Goal: Information Seeking & Learning: Learn about a topic

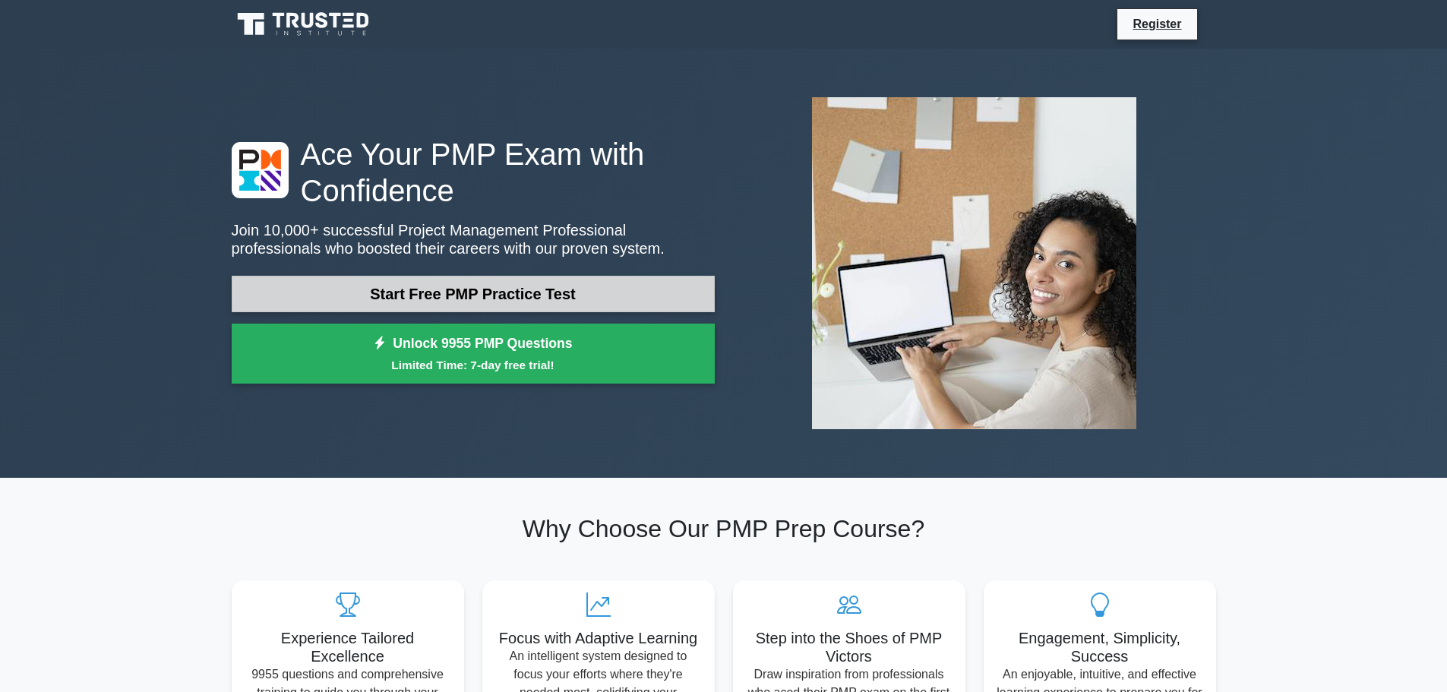
click at [525, 285] on link "Start Free PMP Practice Test" at bounding box center [473, 294] width 483 height 36
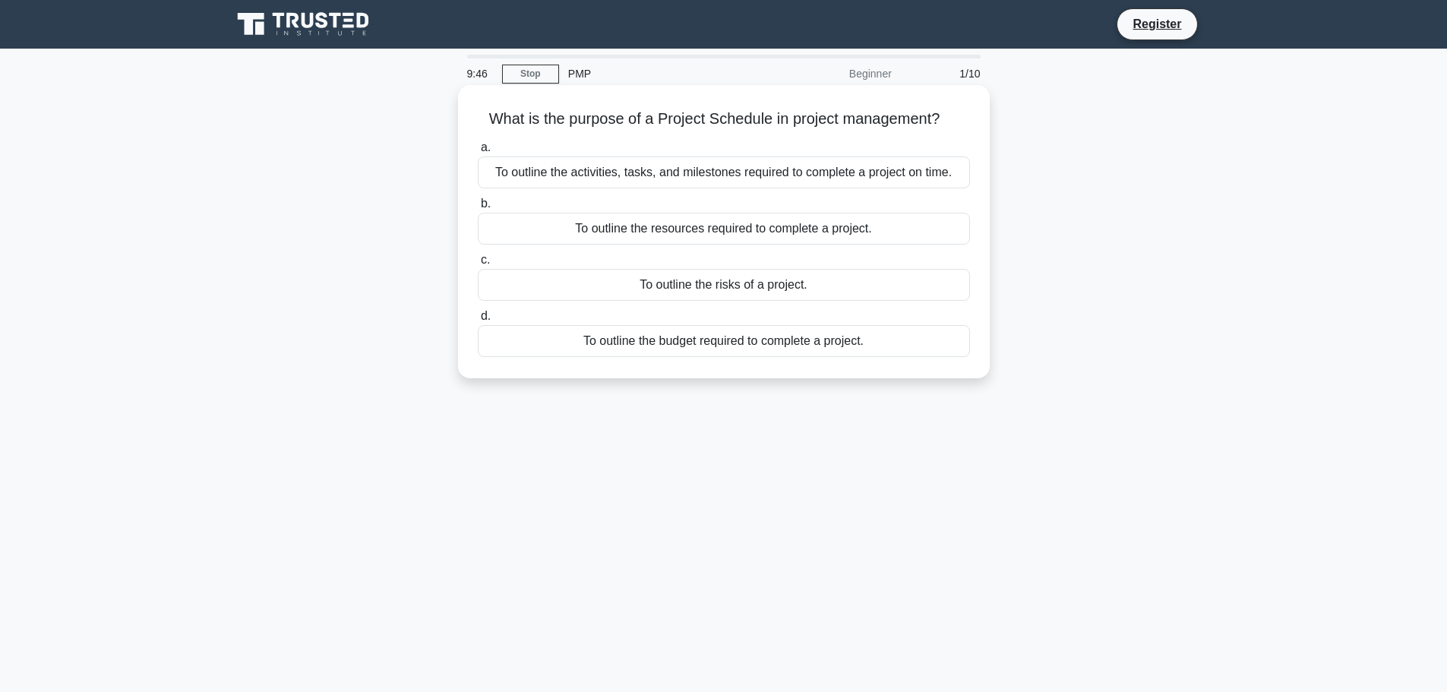
click at [703, 176] on div "To outline the activities, tasks, and milestones required to complete a project…" at bounding box center [724, 172] width 492 height 32
click at [478, 153] on input "a. To outline the activities, tasks, and milestones required to complete a proj…" at bounding box center [478, 148] width 0 height 10
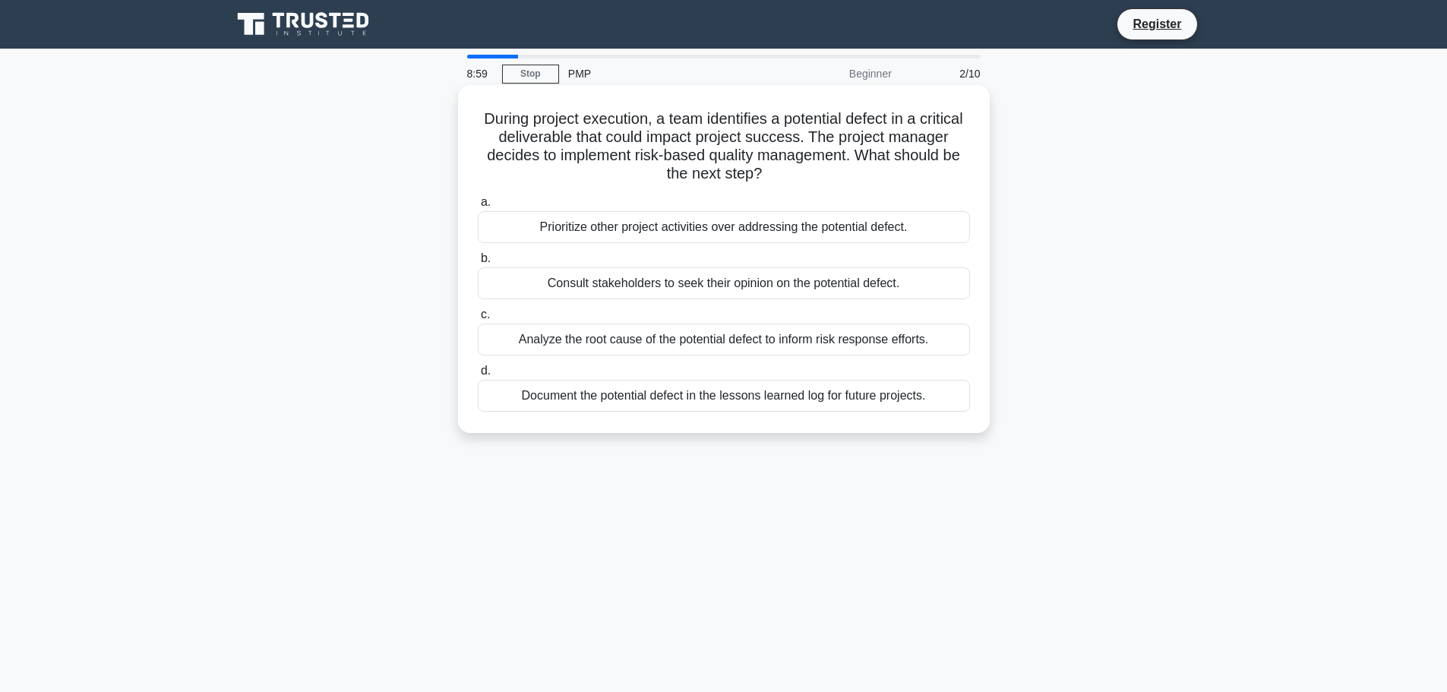
click at [698, 395] on div "Document the potential defect in the lessons learned log for future projects." at bounding box center [724, 396] width 492 height 32
click at [478, 376] on input "d. Document the potential defect in the lessons learned log for future projects." at bounding box center [478, 371] width 0 height 10
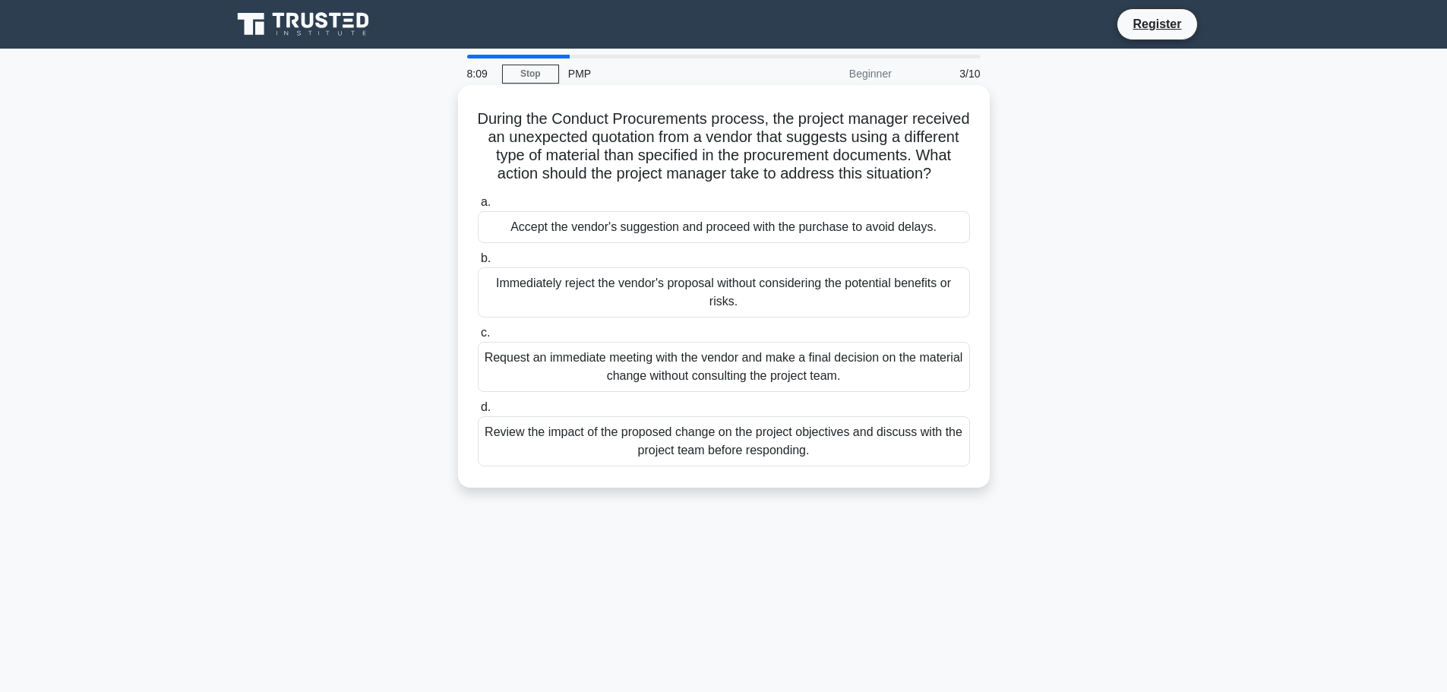
click at [690, 460] on div "Review the impact of the proposed change on the project objectives and discuss …" at bounding box center [724, 441] width 492 height 50
click at [478, 412] on input "d. Review the impact of the proposed change on the project objectives and discu…" at bounding box center [478, 408] width 0 height 10
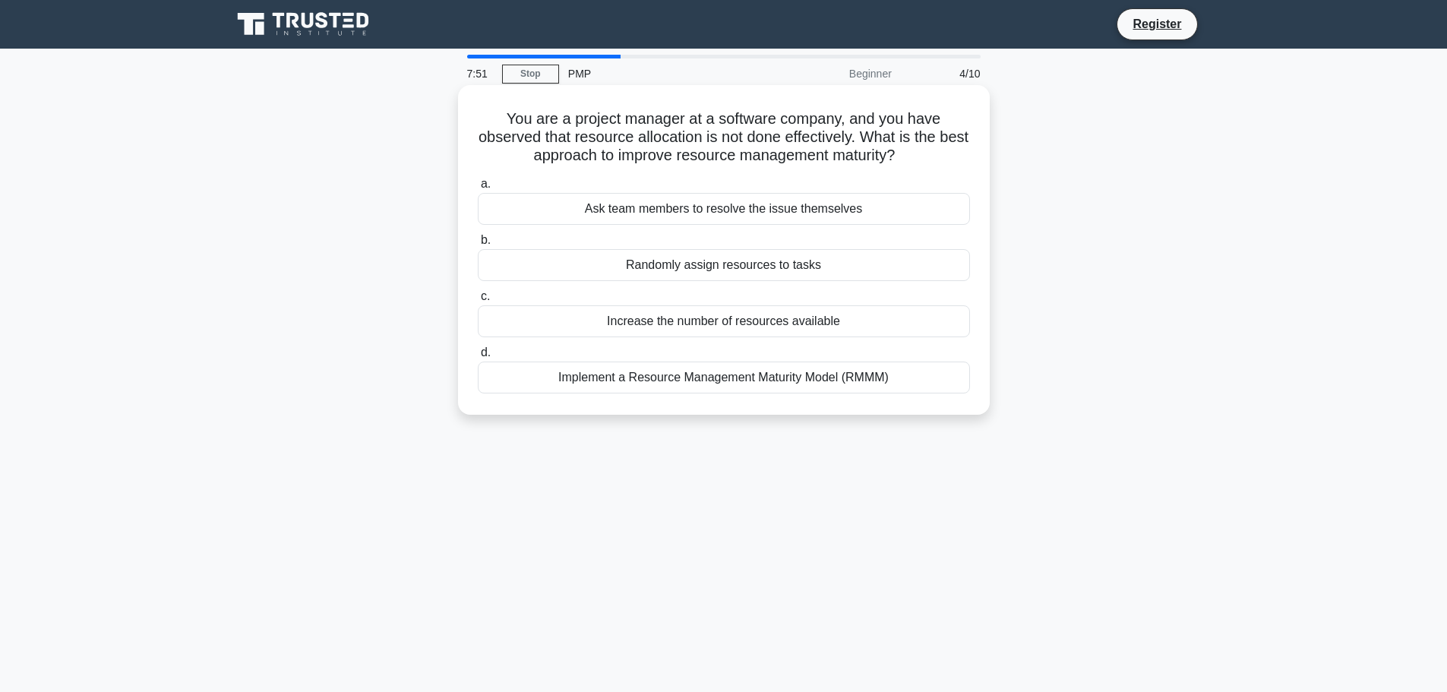
click at [751, 385] on div "Implement a Resource Management Maturity Model (RMMM)" at bounding box center [724, 378] width 492 height 32
click at [478, 358] on input "d. Implement a Resource Management Maturity Model (RMMM)" at bounding box center [478, 353] width 0 height 10
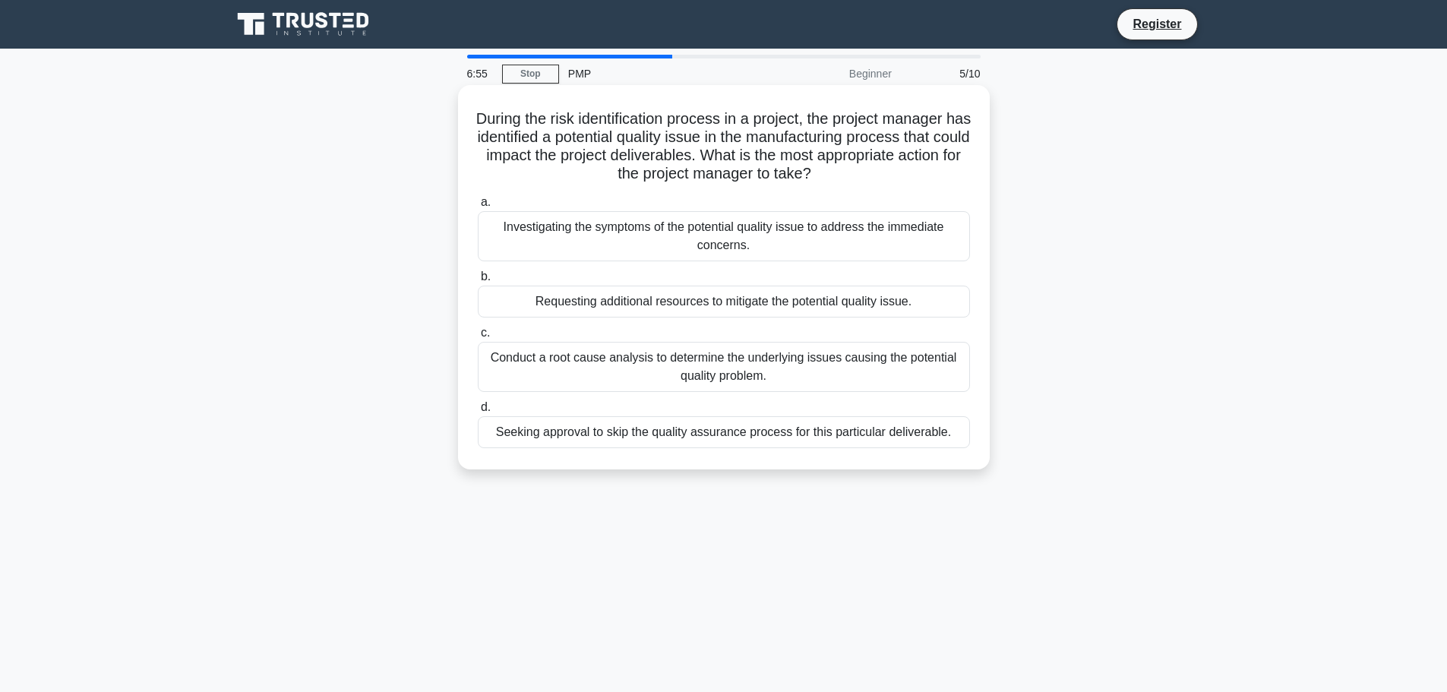
click at [858, 376] on div "Conduct a root cause analysis to determine the underlying issues causing the po…" at bounding box center [724, 367] width 492 height 50
click at [478, 338] on input "c. Conduct a root cause analysis to determine the underlying issues causing the…" at bounding box center [478, 333] width 0 height 10
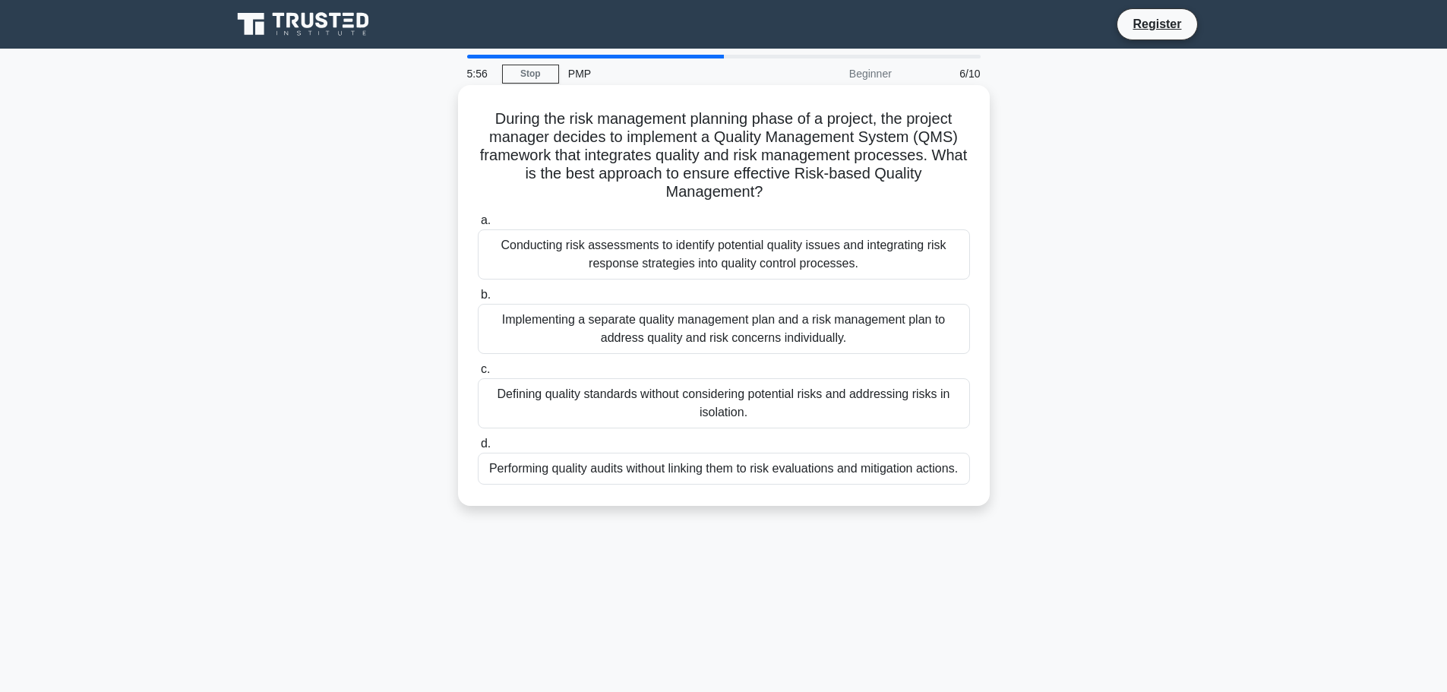
click at [743, 476] on div "Performing quality audits without linking them to risk evaluations and mitigati…" at bounding box center [724, 469] width 492 height 32
click at [478, 449] on input "d. Performing quality audits without linking them to risk evaluations and mitig…" at bounding box center [478, 444] width 0 height 10
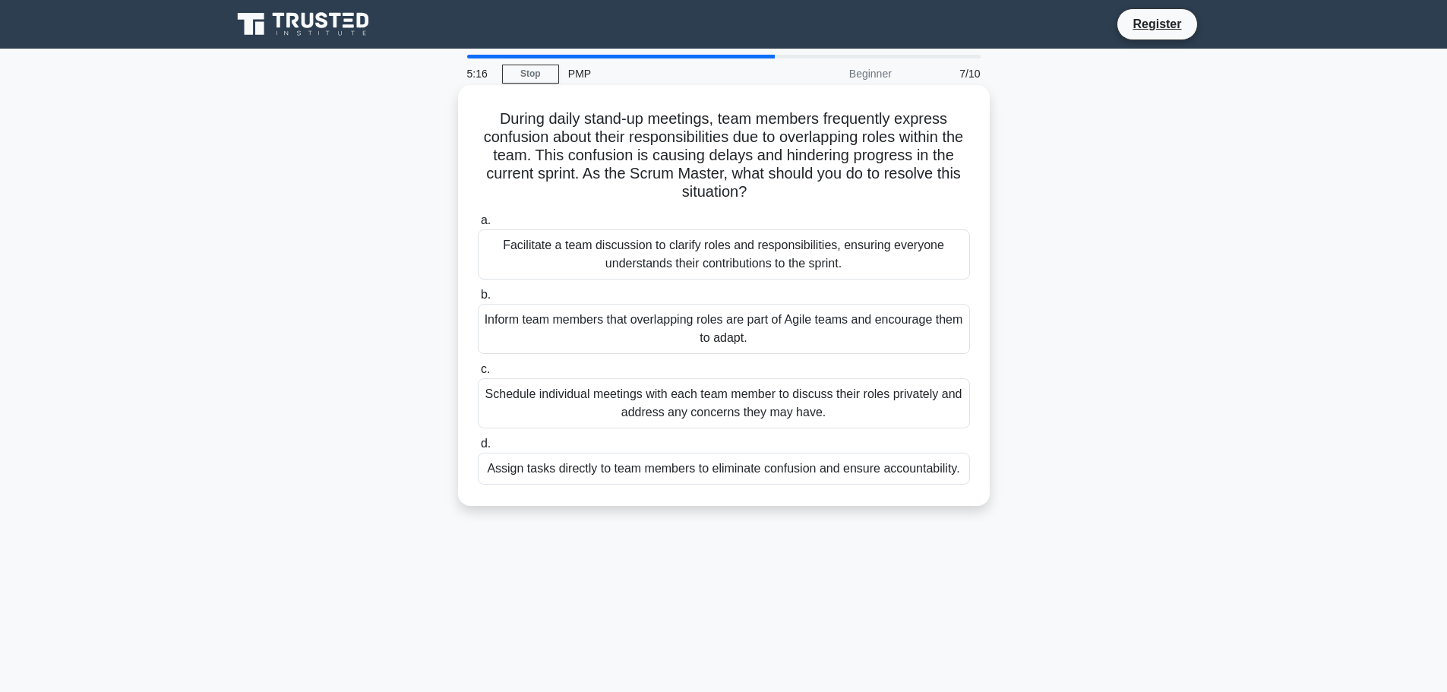
click at [743, 324] on div "Inform team members that overlapping roles are part of Agile teams and encourag…" at bounding box center [724, 329] width 492 height 50
click at [478, 300] on input "b. Inform team members that overlapping roles are part of Agile teams and encou…" at bounding box center [478, 295] width 0 height 10
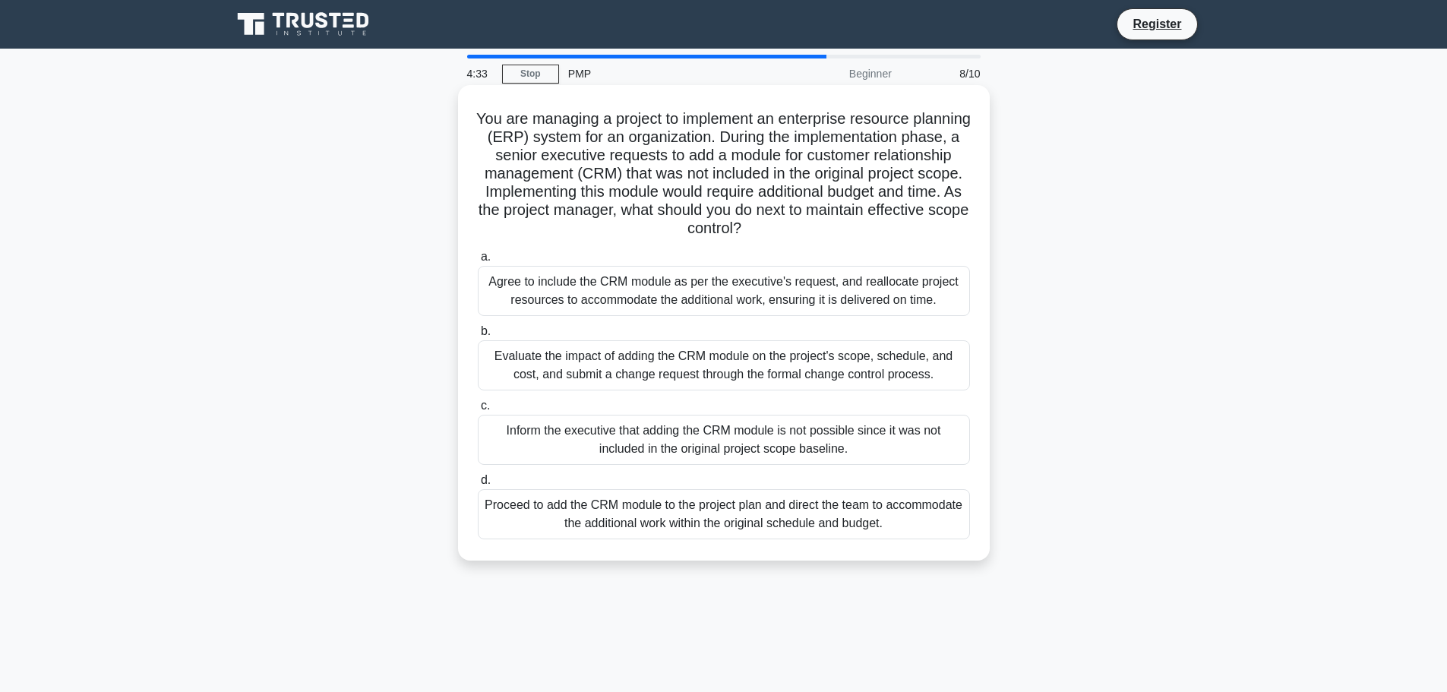
click at [817, 359] on div "Evaluate the impact of adding the CRM module on the project's scope, schedule, …" at bounding box center [724, 365] width 492 height 50
click at [478, 337] on input "b. Evaluate the impact of adding the CRM module on the project's scope, schedul…" at bounding box center [478, 332] width 0 height 10
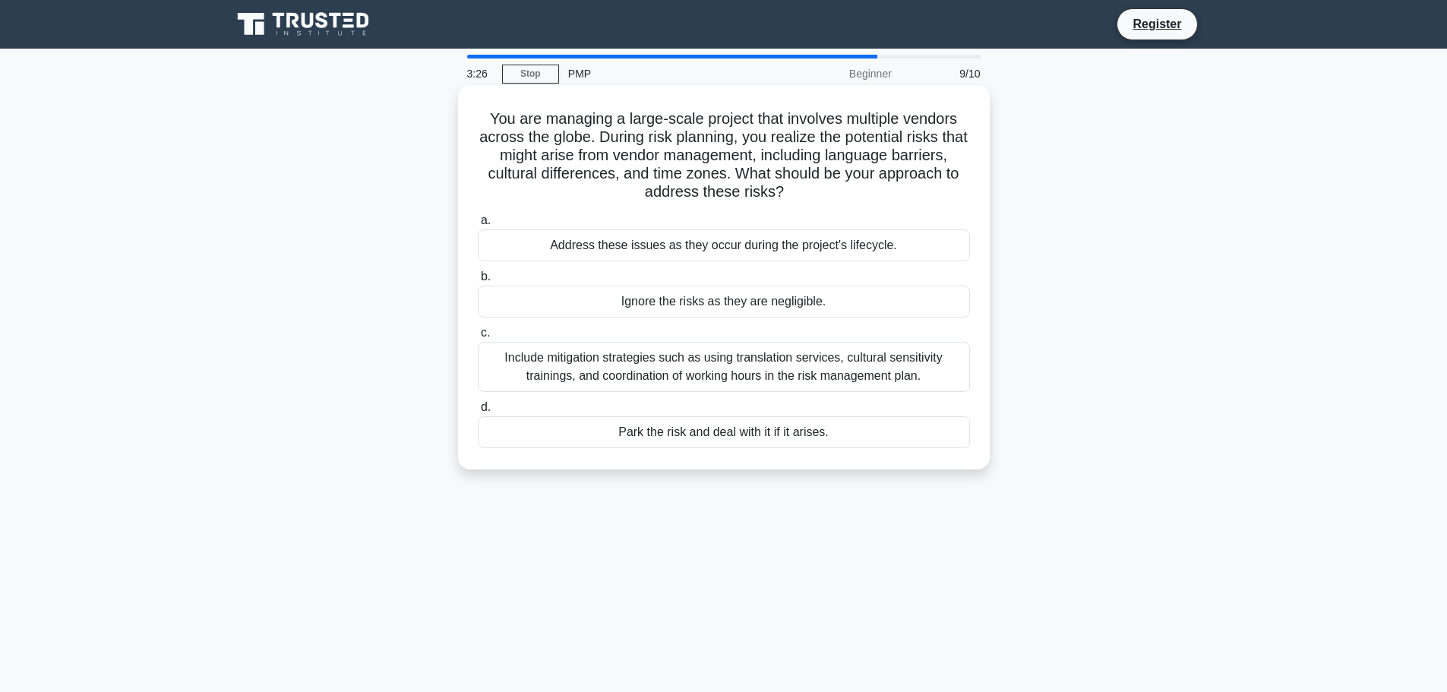
click at [680, 310] on div "Ignore the risks as they are negligible." at bounding box center [724, 302] width 492 height 32
click at [478, 282] on input "b. Ignore the risks as they are negligible." at bounding box center [478, 277] width 0 height 10
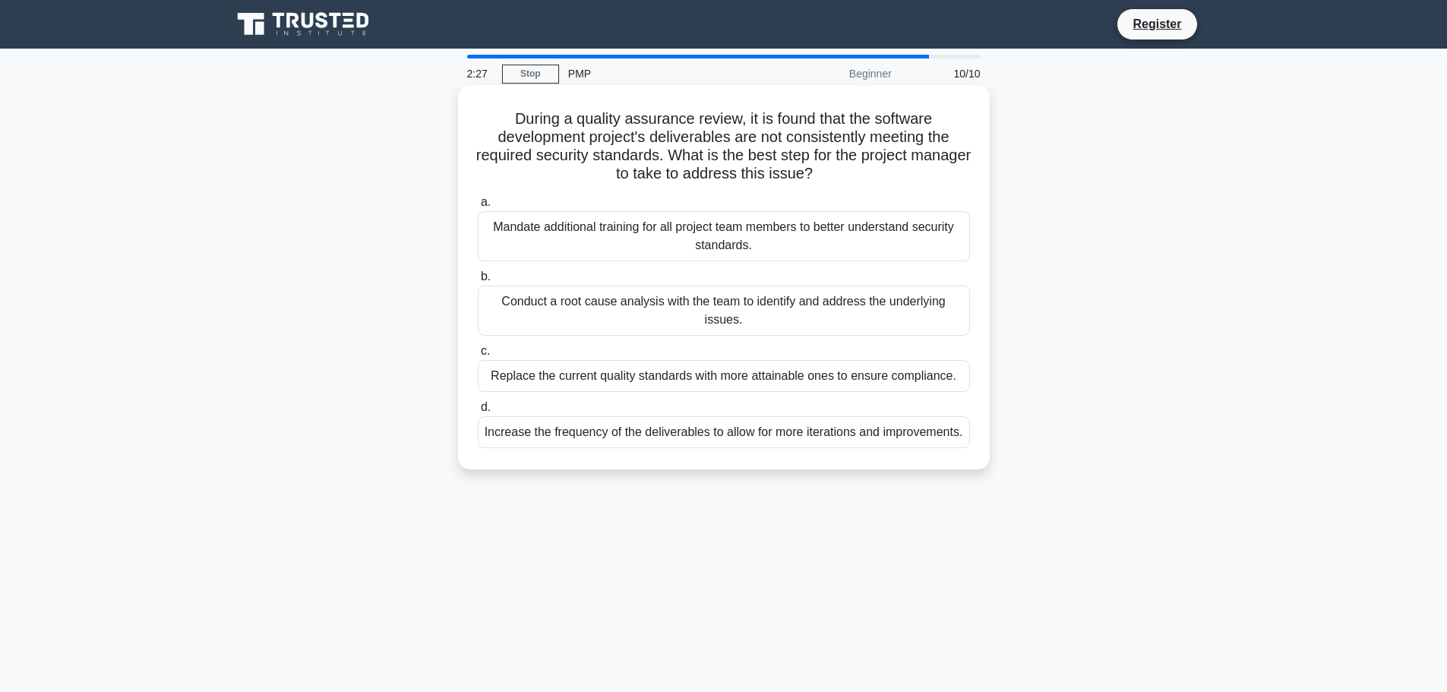
click at [876, 440] on div "Increase the frequency of the deliverables to allow for more iterations and imp…" at bounding box center [724, 432] width 492 height 32
click at [478, 412] on input "d. Increase the frequency of the deliverables to allow for more iterations and …" at bounding box center [478, 408] width 0 height 10
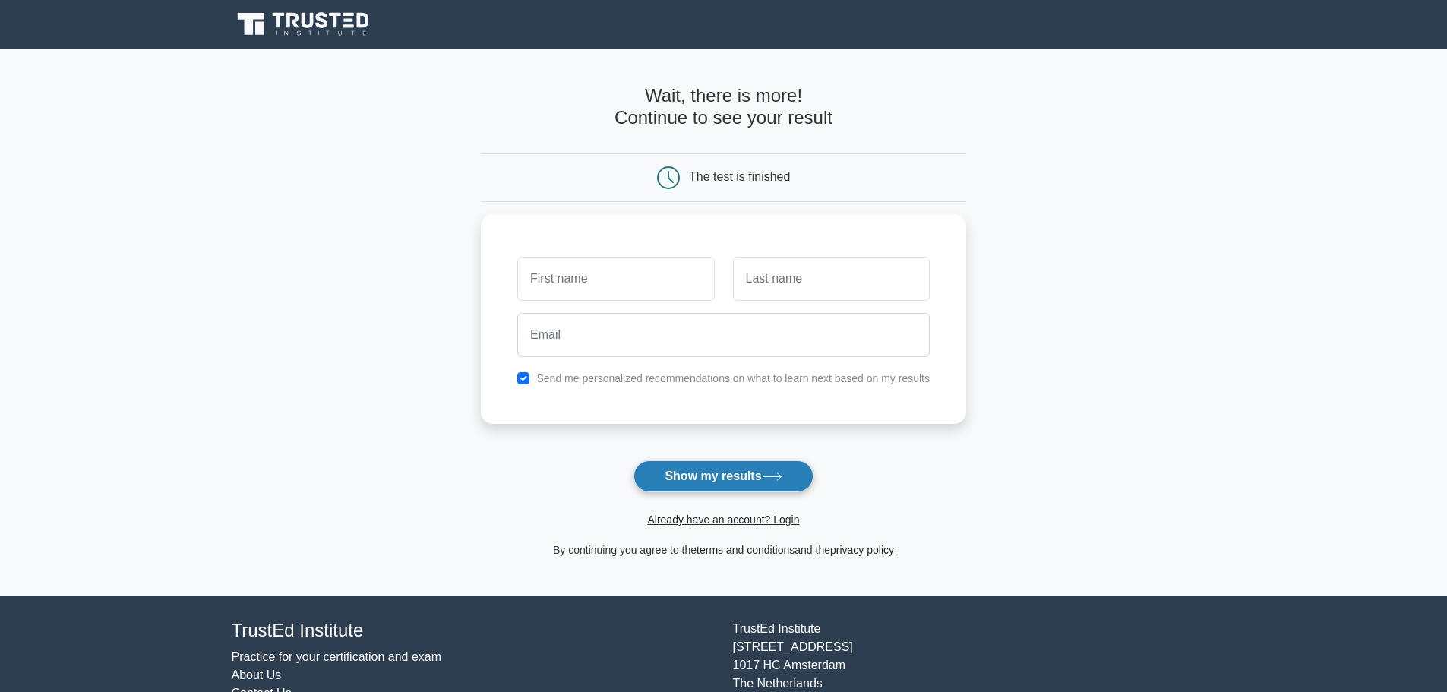
click at [700, 466] on button "Show my results" at bounding box center [723, 476] width 179 height 32
click at [591, 271] on input "text" at bounding box center [615, 275] width 197 height 44
type input "Divan"
click at [755, 273] on input "text" at bounding box center [831, 275] width 197 height 44
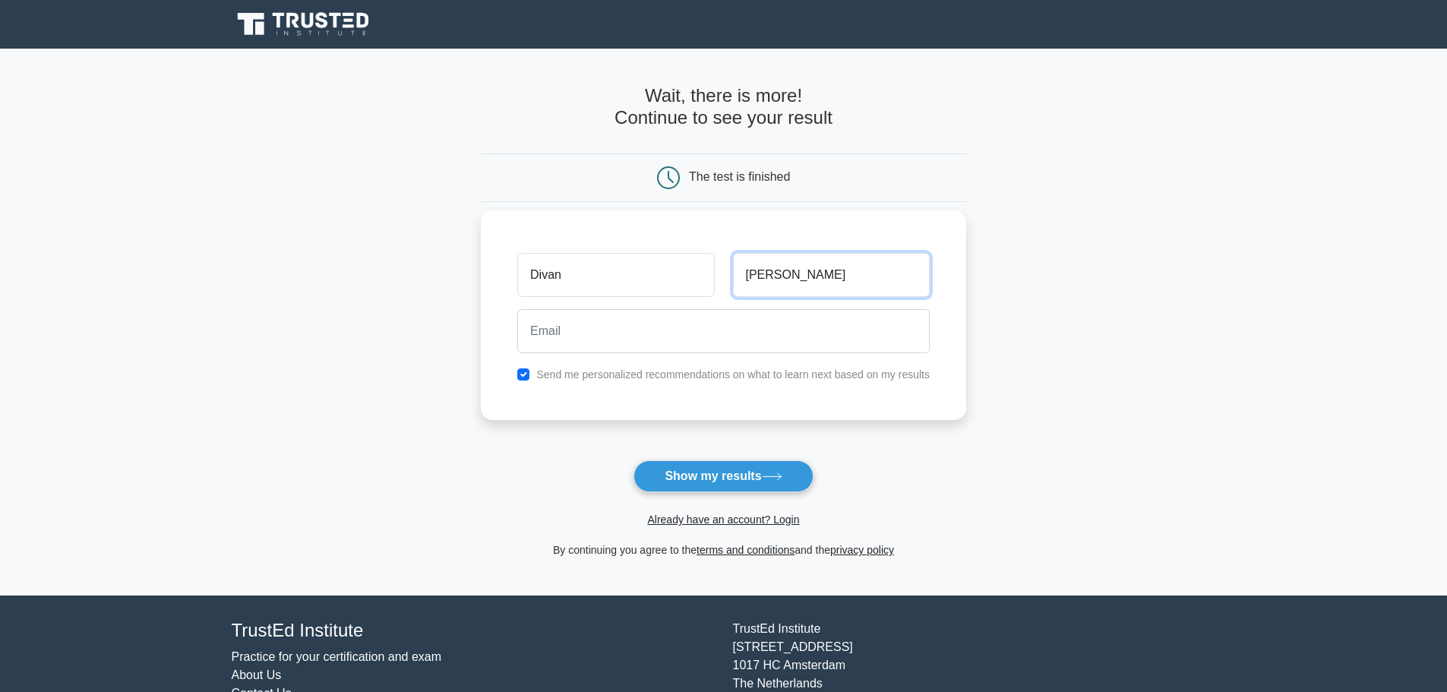
type input "kather"
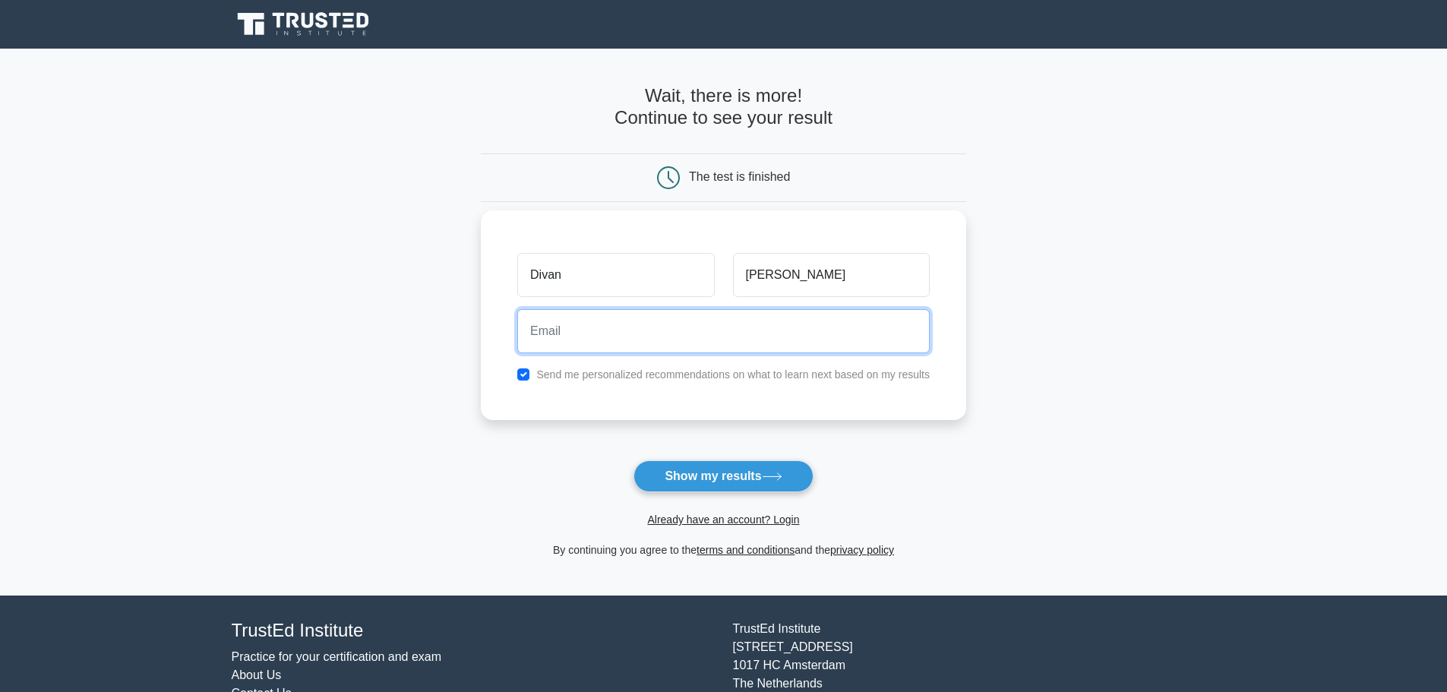
click at [612, 322] on input "email" at bounding box center [723, 331] width 412 height 44
type input "katherdivan@gmail.com"
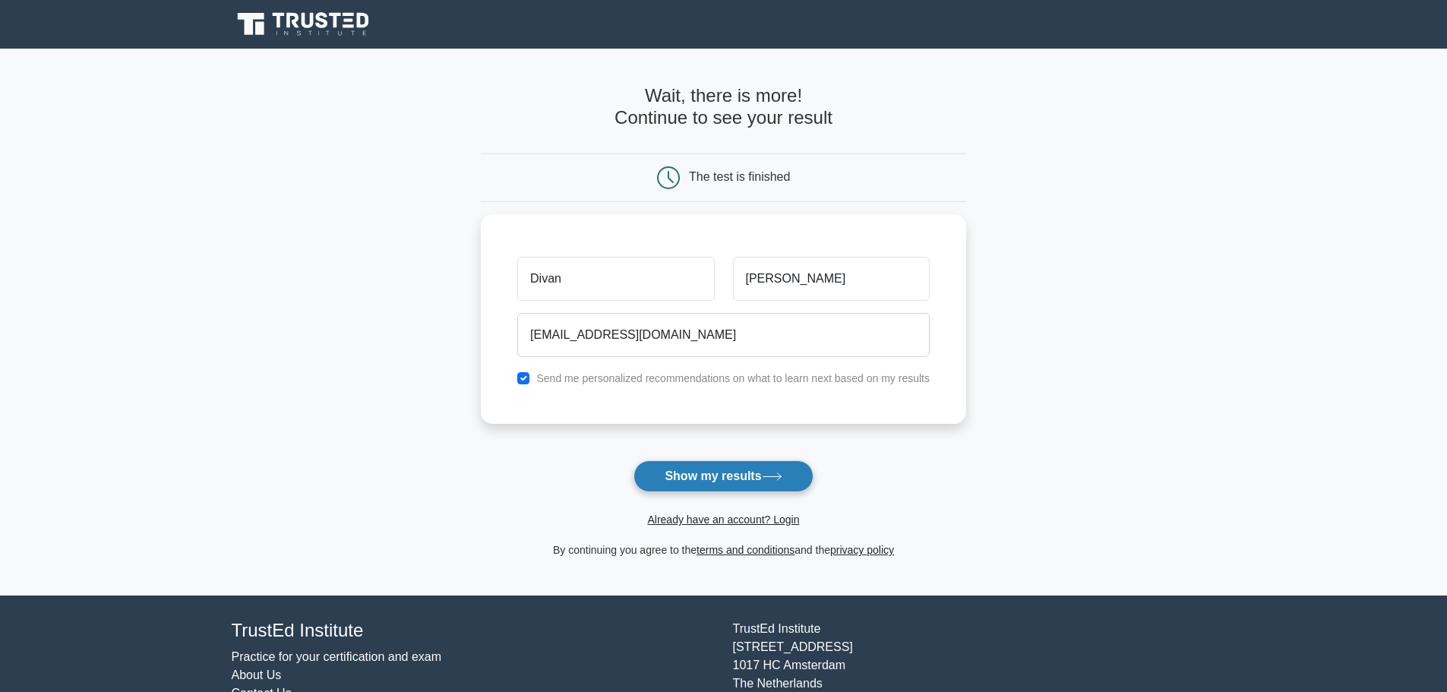
click at [733, 485] on button "Show my results" at bounding box center [723, 476] width 179 height 32
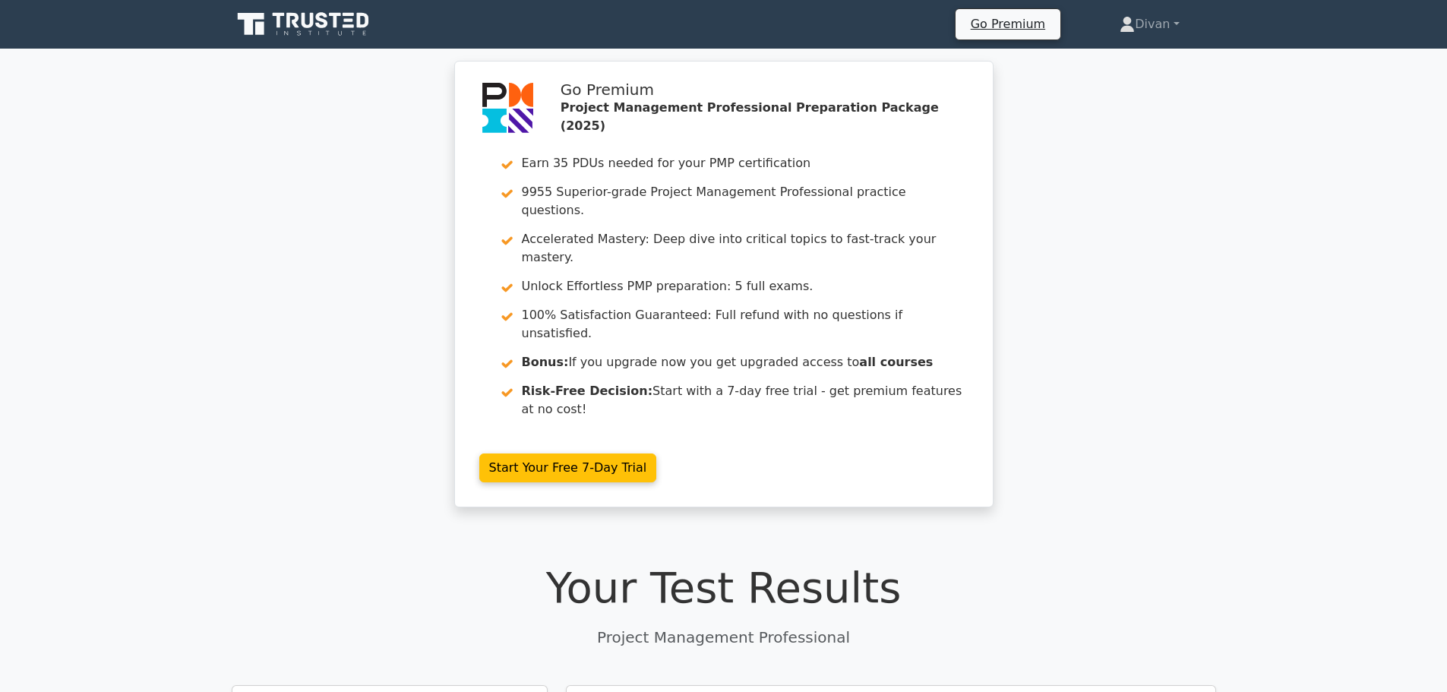
scroll to position [304, 0]
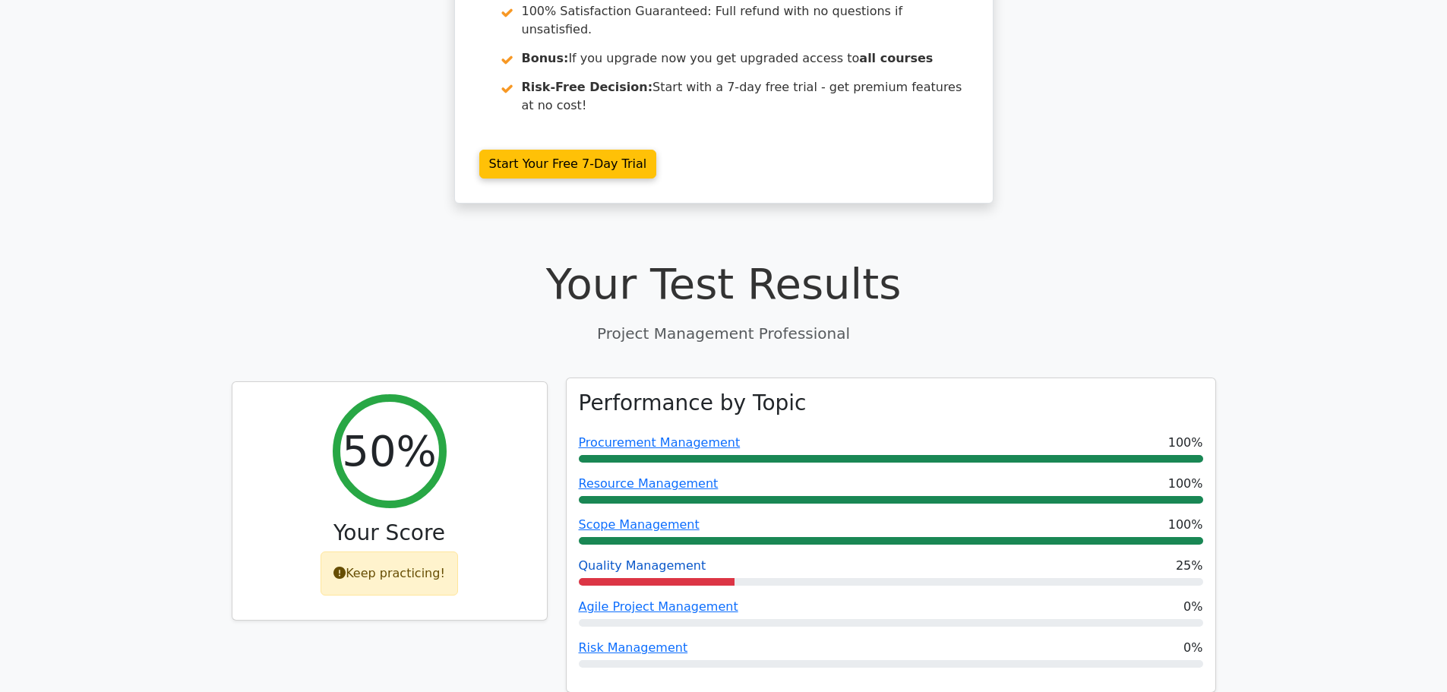
click at [624, 558] on link "Quality Management" at bounding box center [643, 565] width 128 height 14
click at [621, 476] on link "Resource Management" at bounding box center [649, 483] width 140 height 14
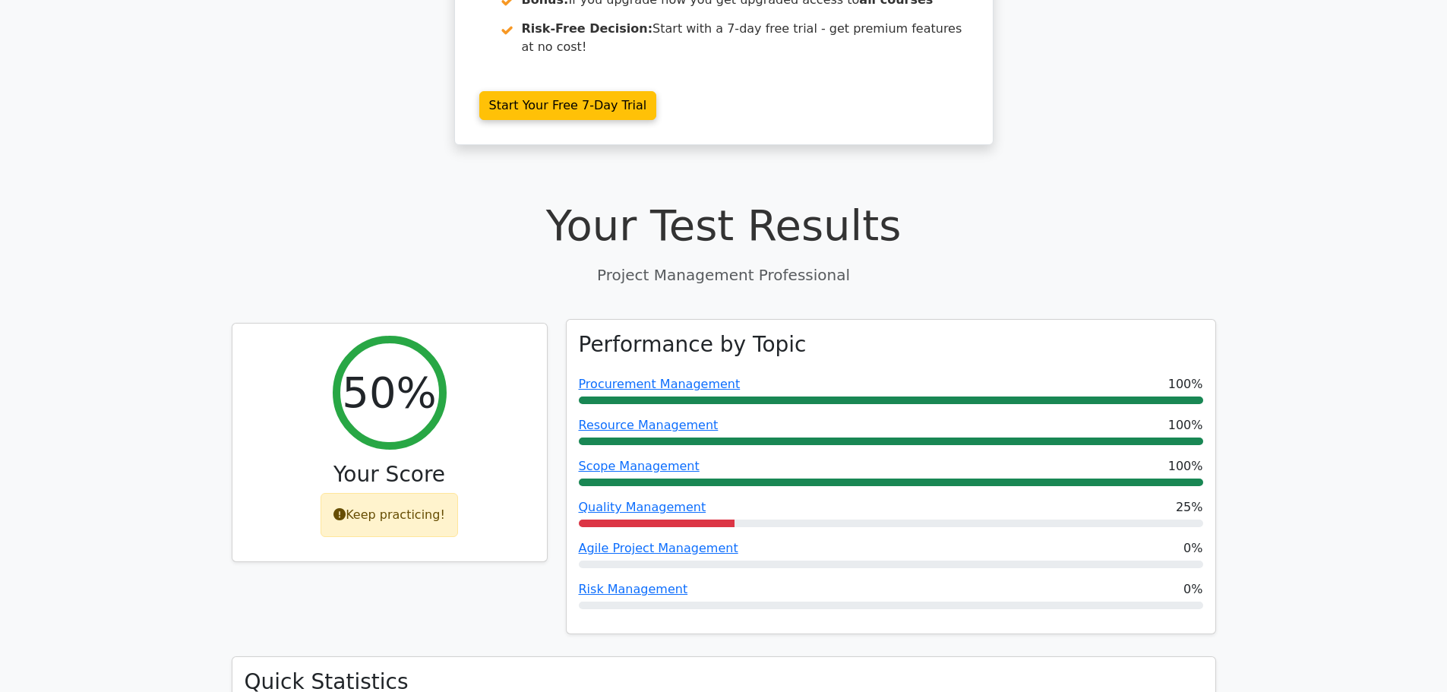
scroll to position [456, 0]
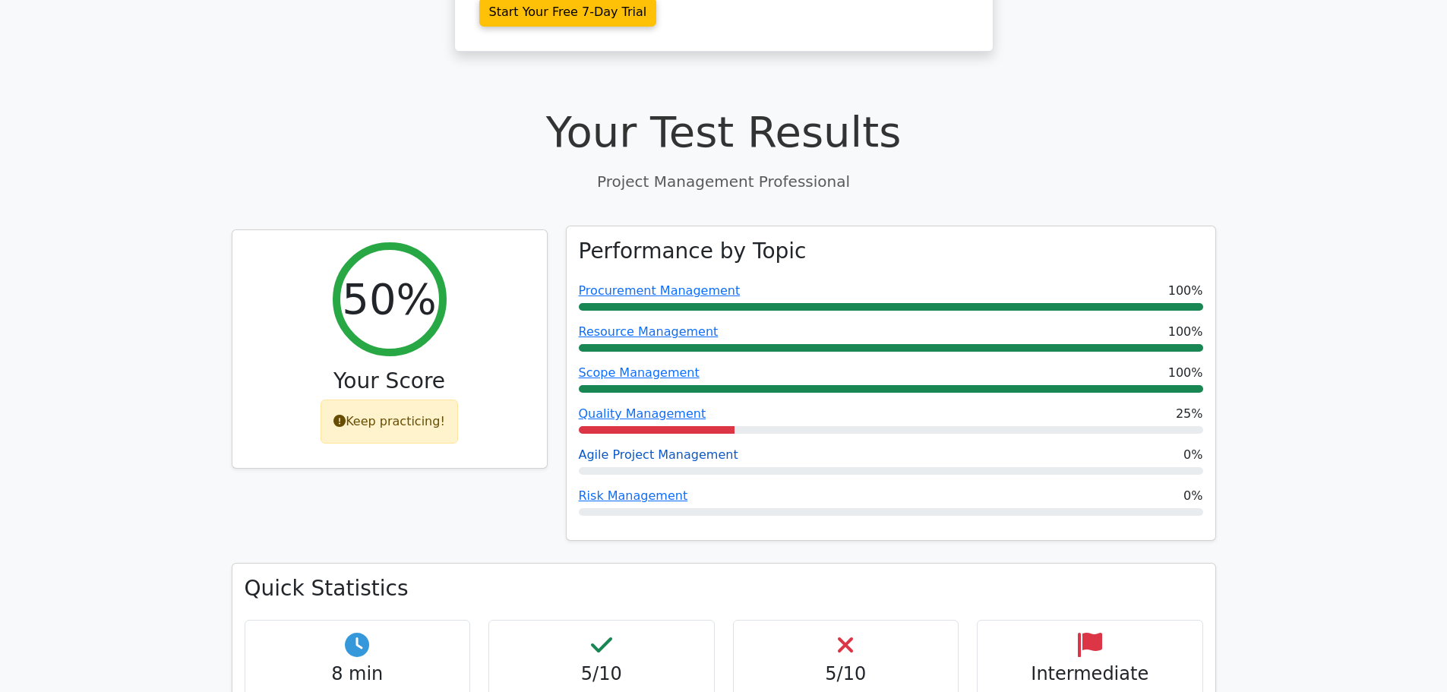
click at [657, 447] on link "Agile Project Management" at bounding box center [659, 454] width 160 height 14
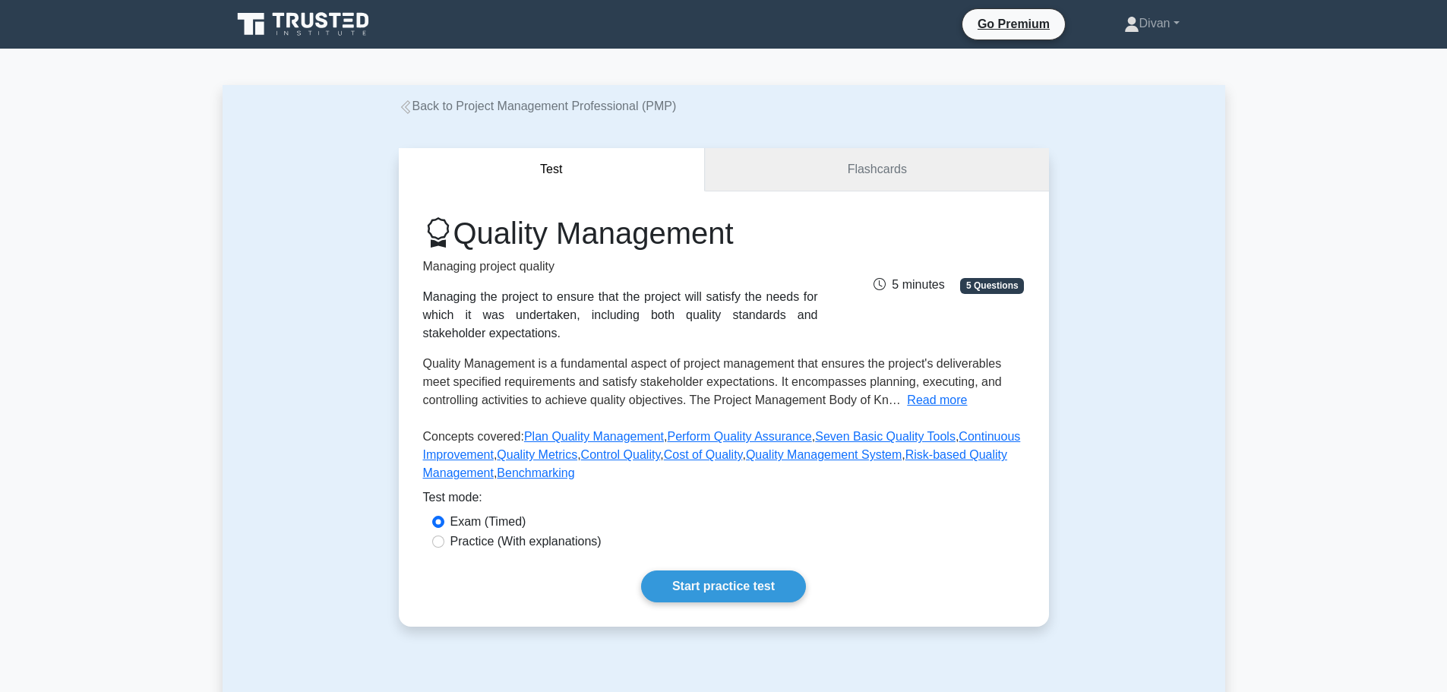
click at [881, 168] on link "Flashcards" at bounding box center [876, 169] width 343 height 43
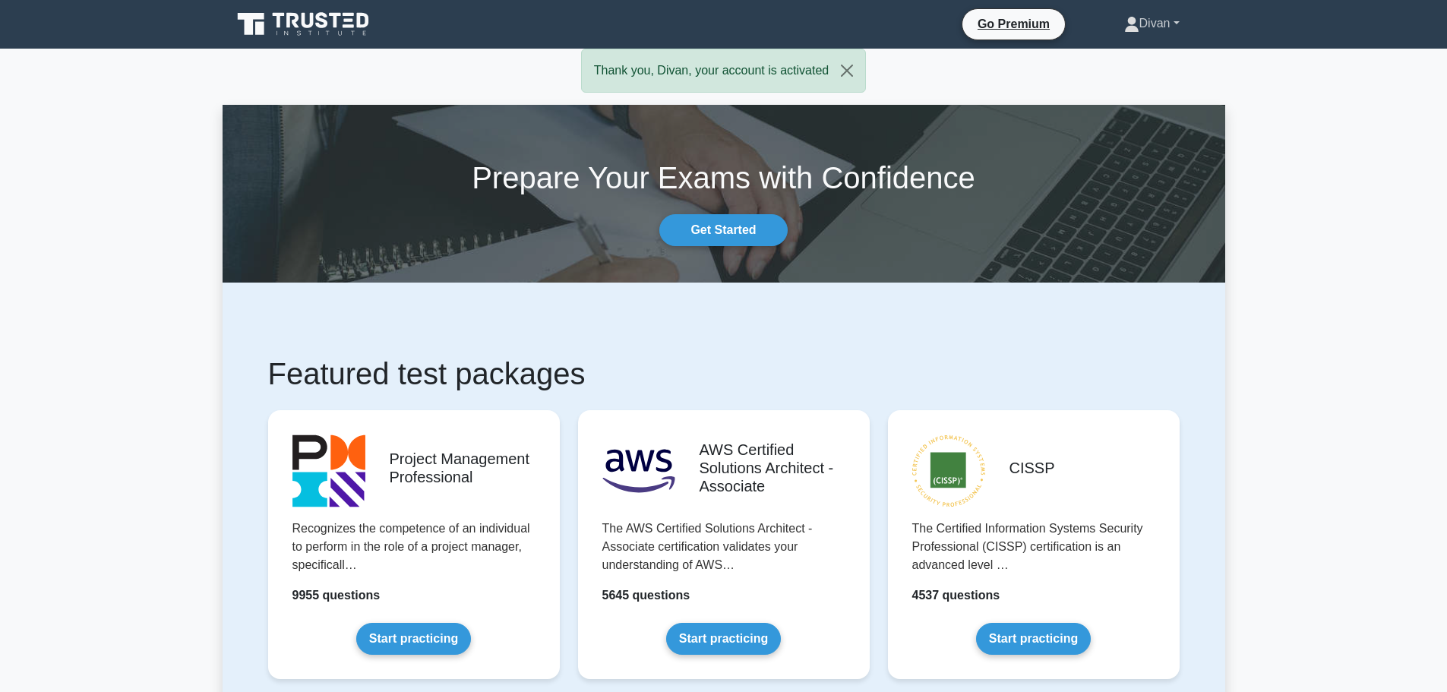
click at [1152, 15] on link "Divan" at bounding box center [1152, 23] width 128 height 30
click at [1130, 55] on link "Profile" at bounding box center [1149, 59] width 120 height 24
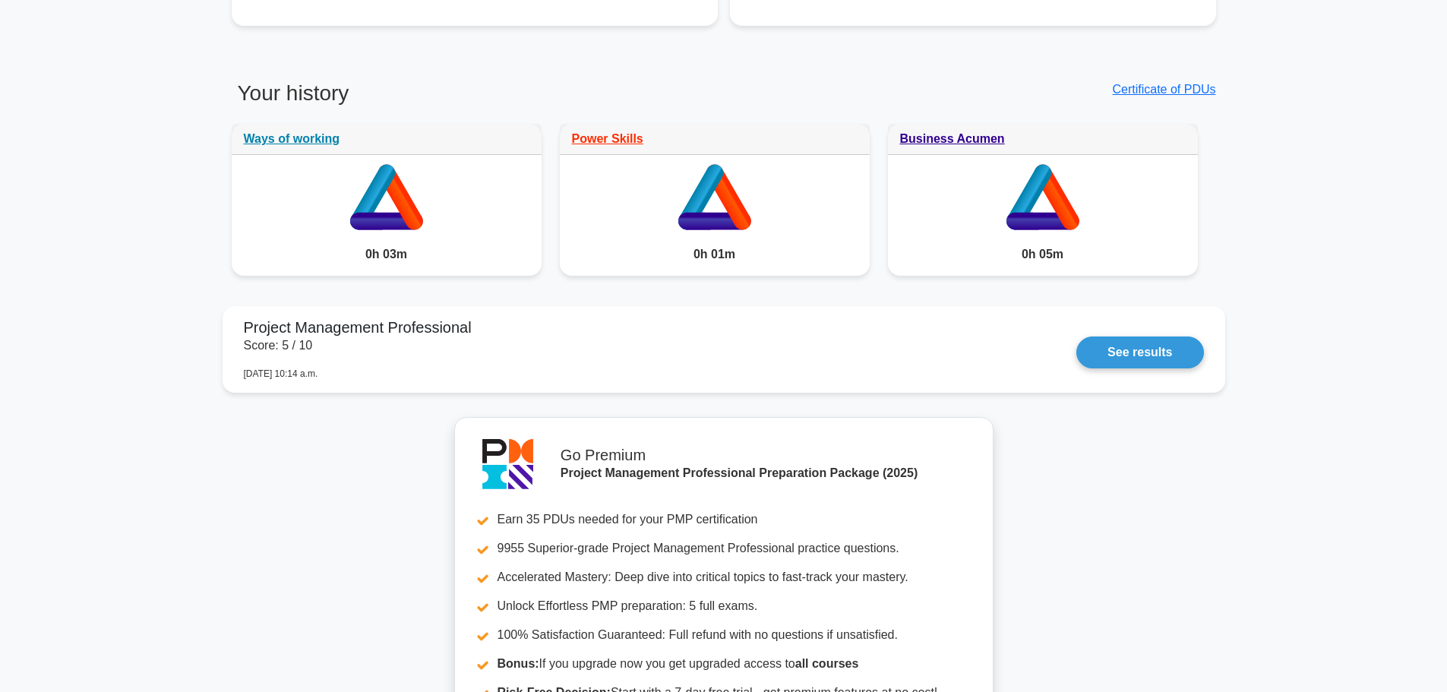
scroll to position [1291, 0]
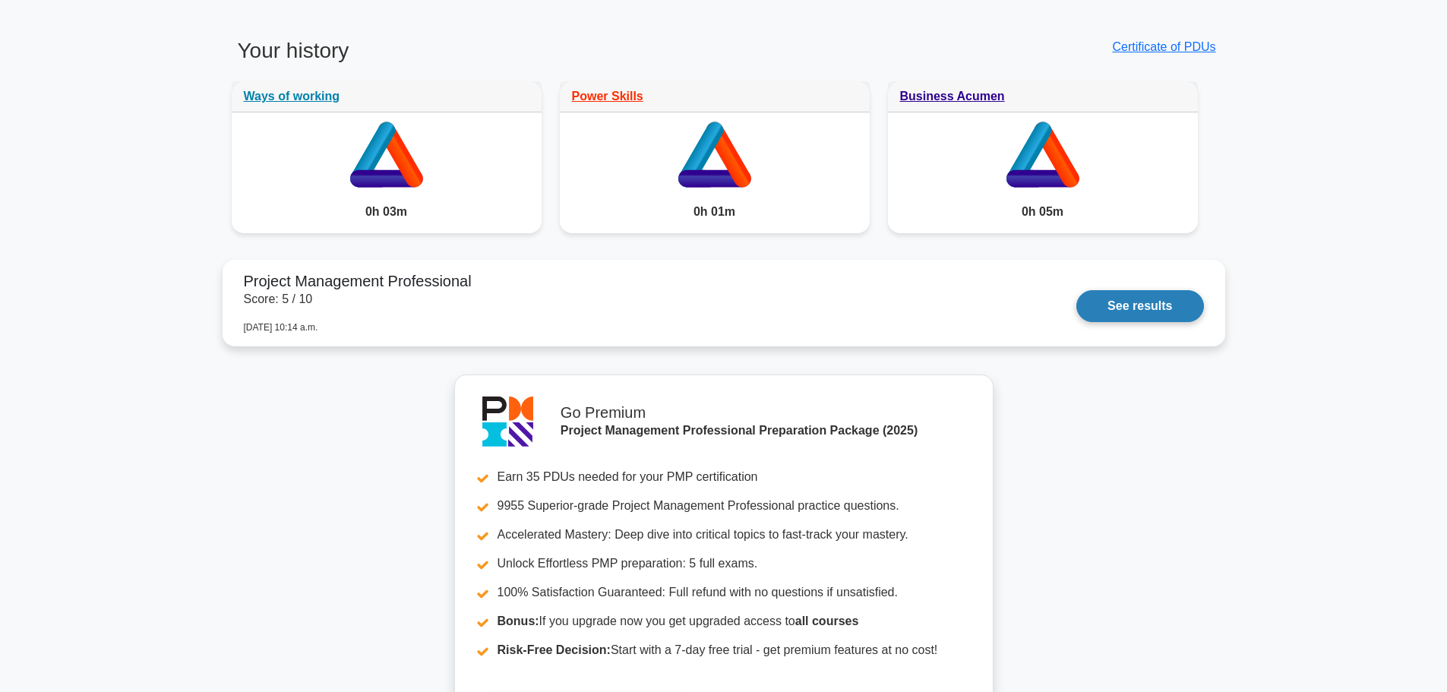
click at [1146, 309] on link "See results" at bounding box center [1139, 306] width 127 height 32
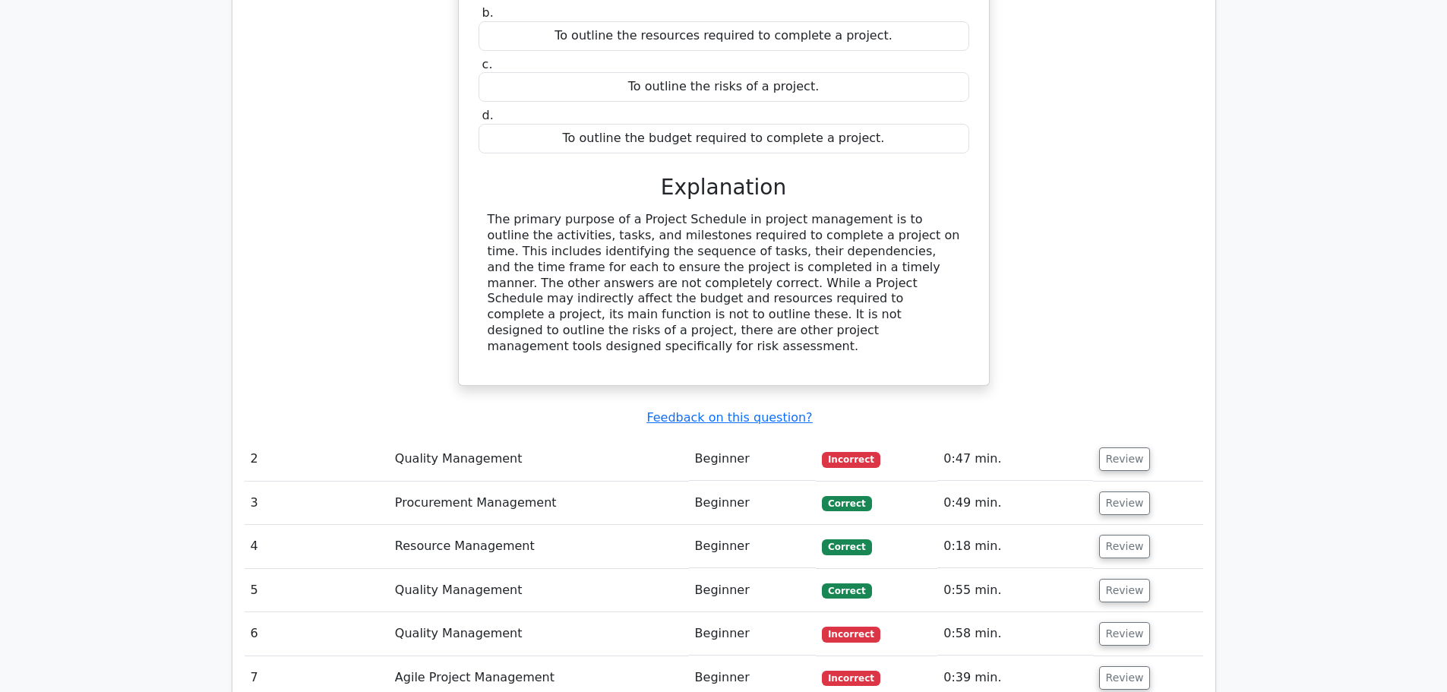
scroll to position [1519, 0]
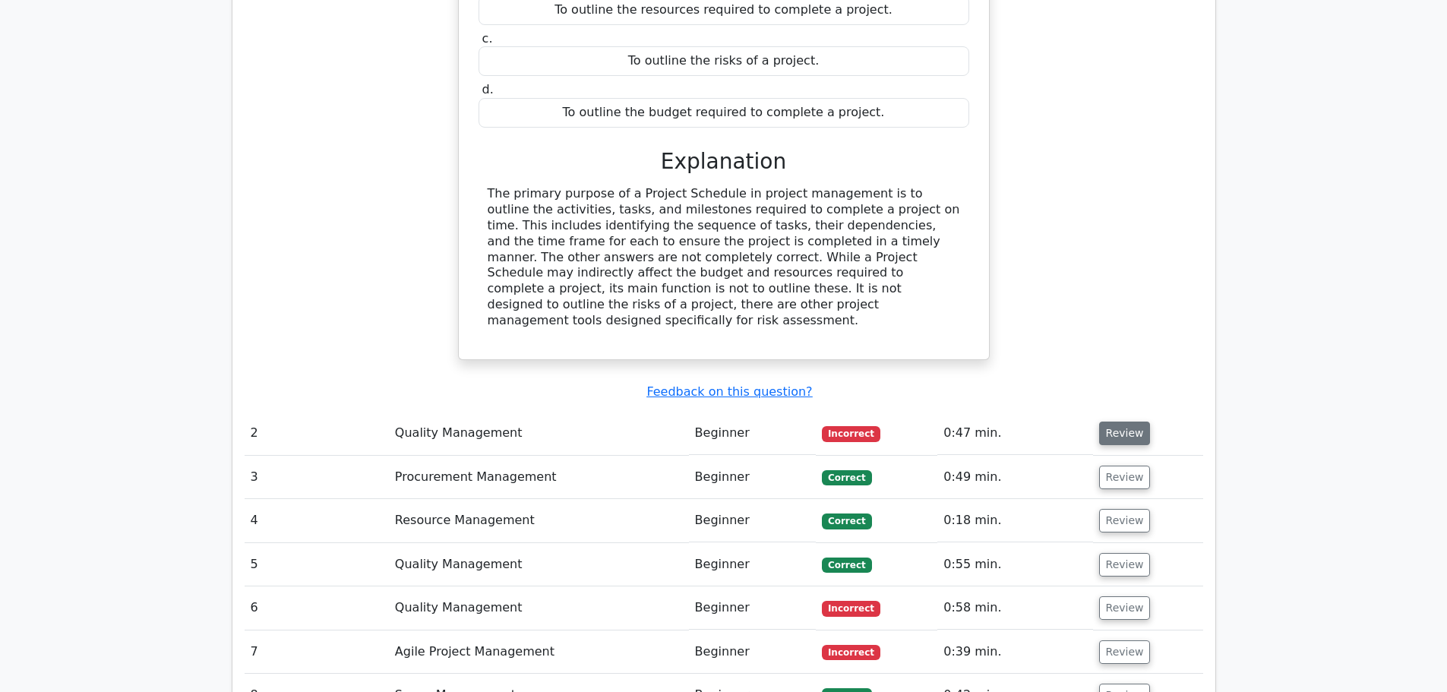
click at [1123, 422] on button "Review" at bounding box center [1125, 434] width 52 height 24
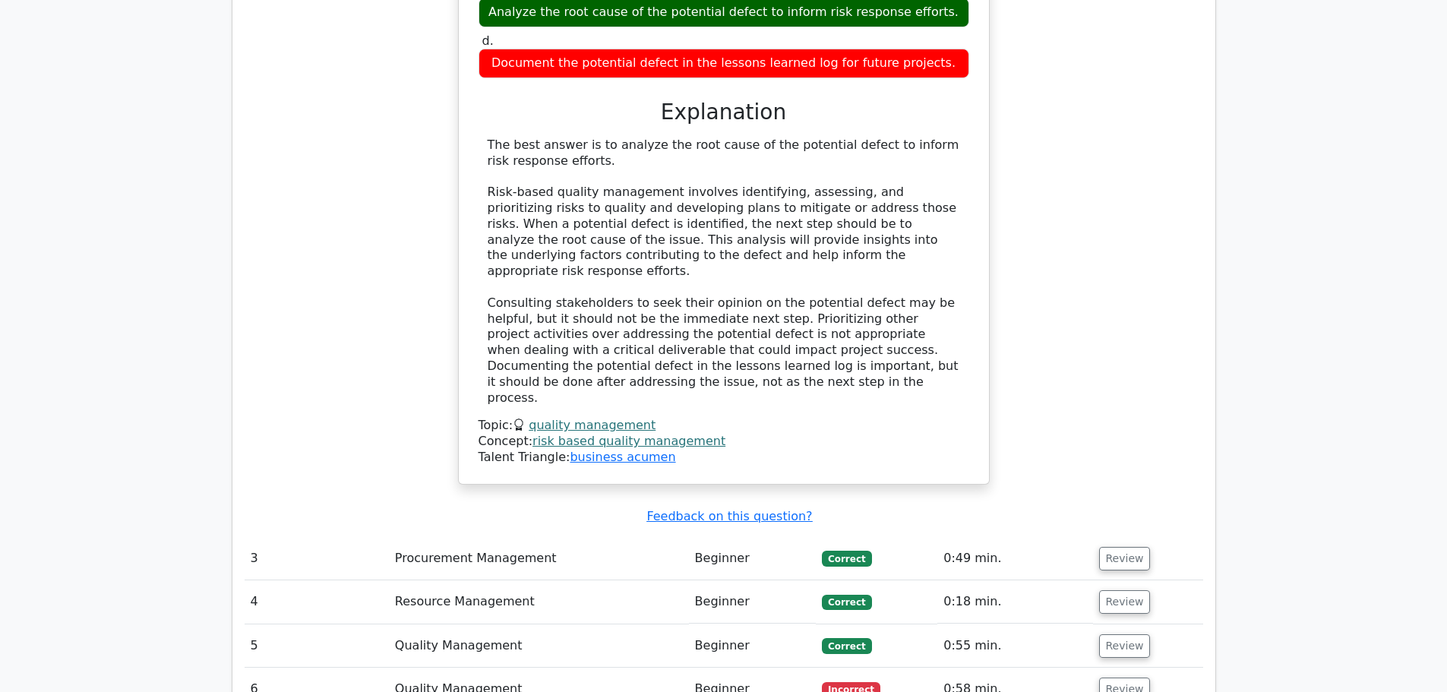
scroll to position [2355, 0]
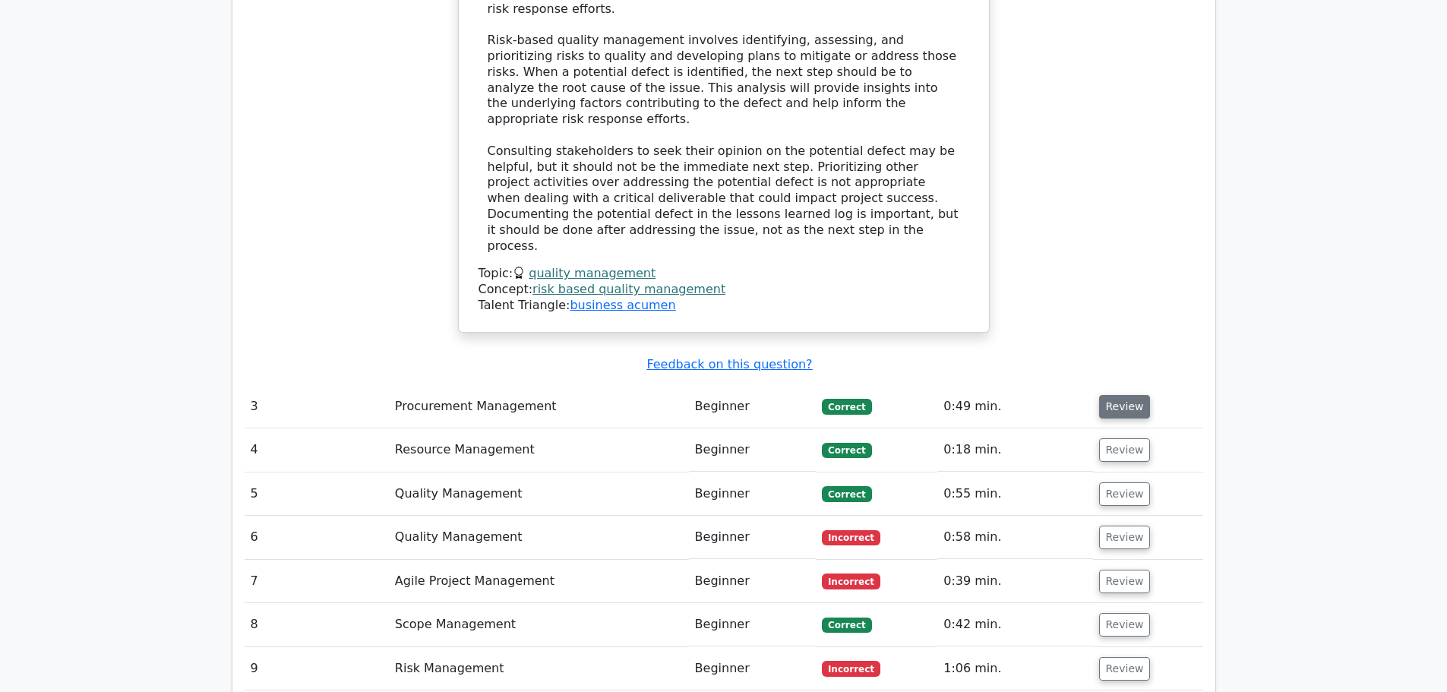
click at [1113, 395] on button "Review" at bounding box center [1125, 407] width 52 height 24
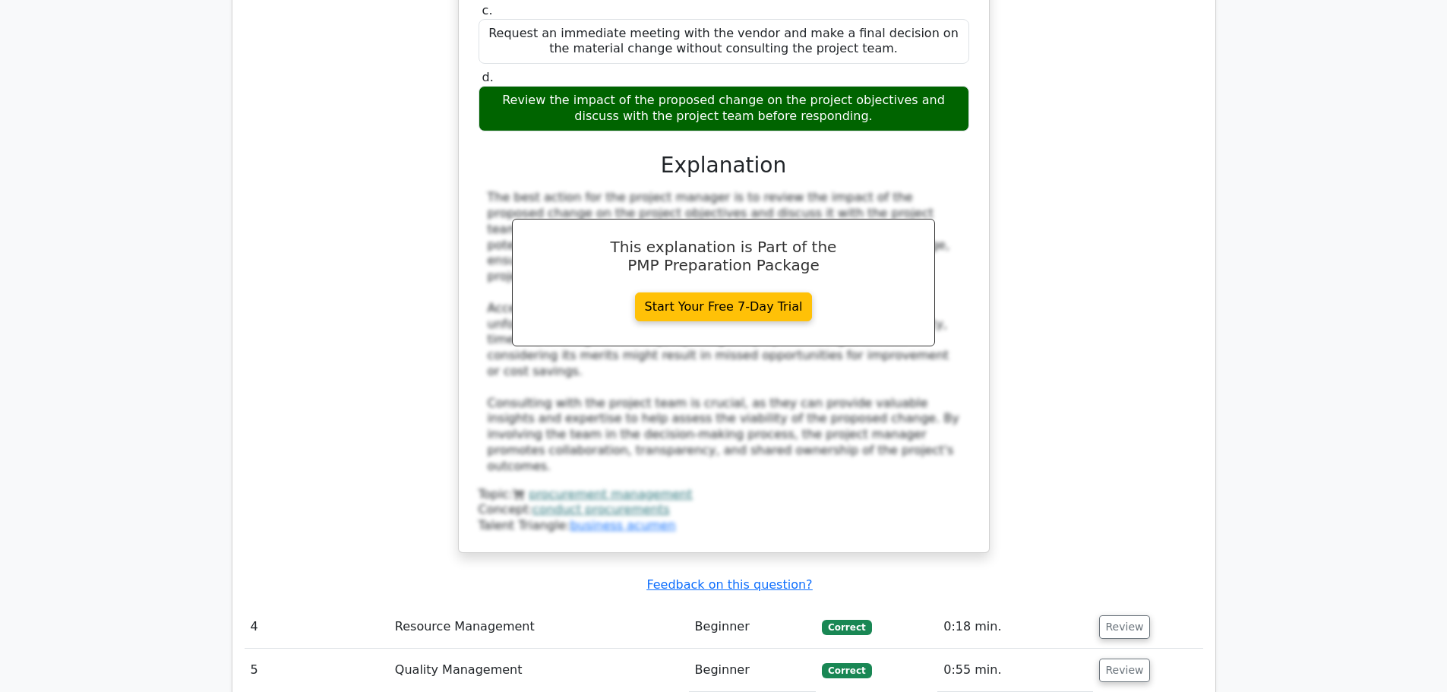
scroll to position [3190, 0]
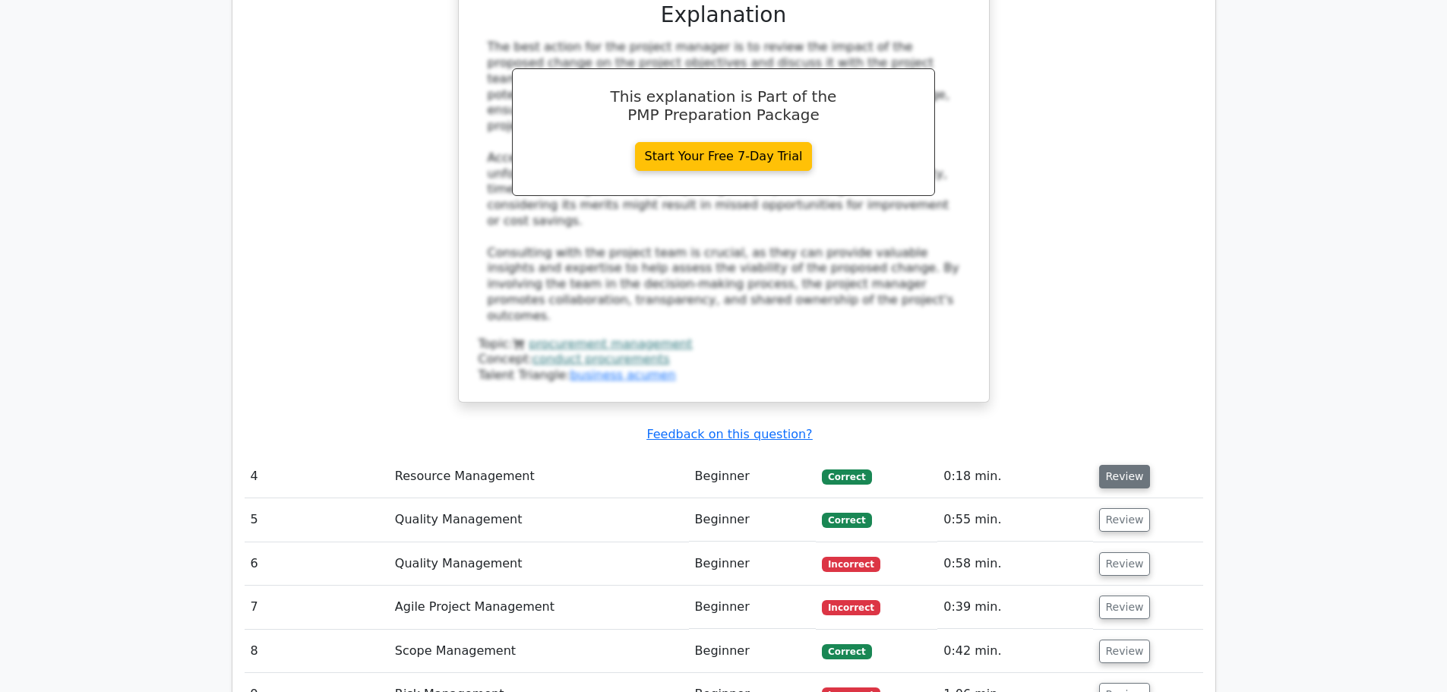
click at [1135, 465] on button "Review" at bounding box center [1125, 477] width 52 height 24
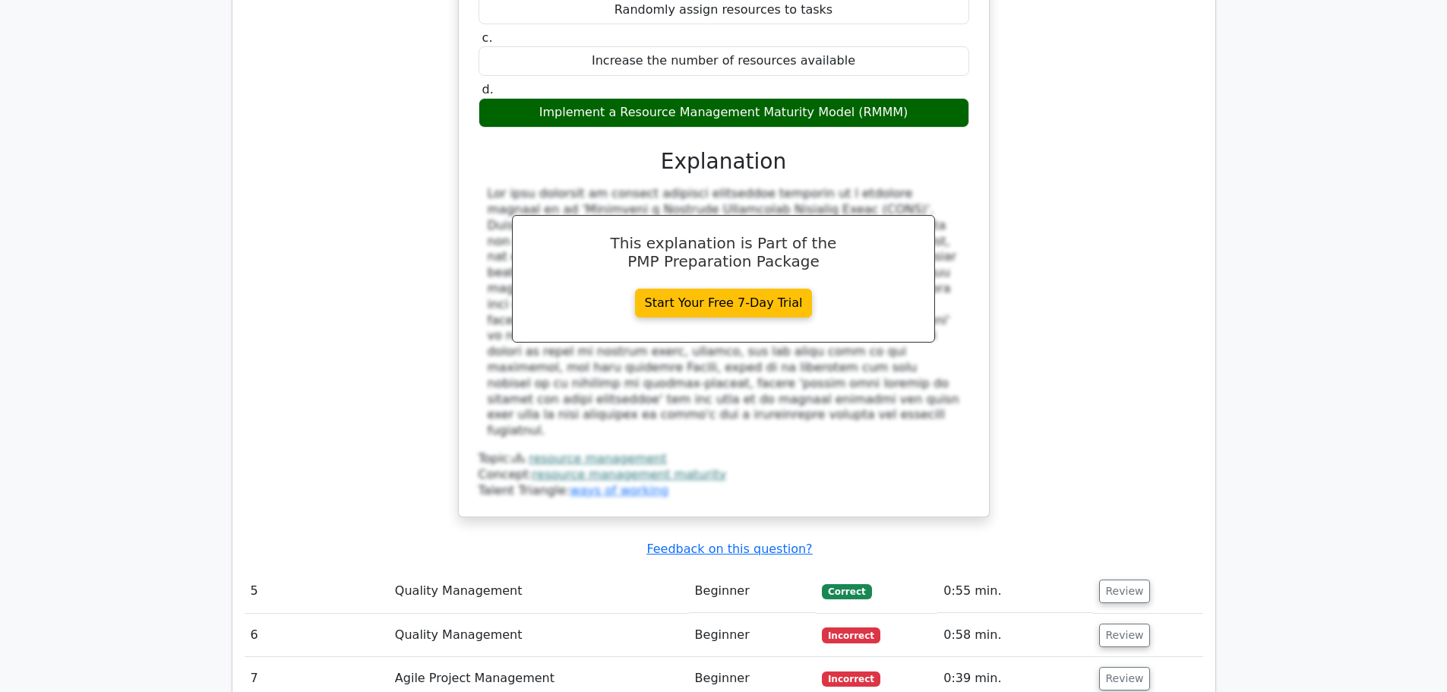
scroll to position [3950, 0]
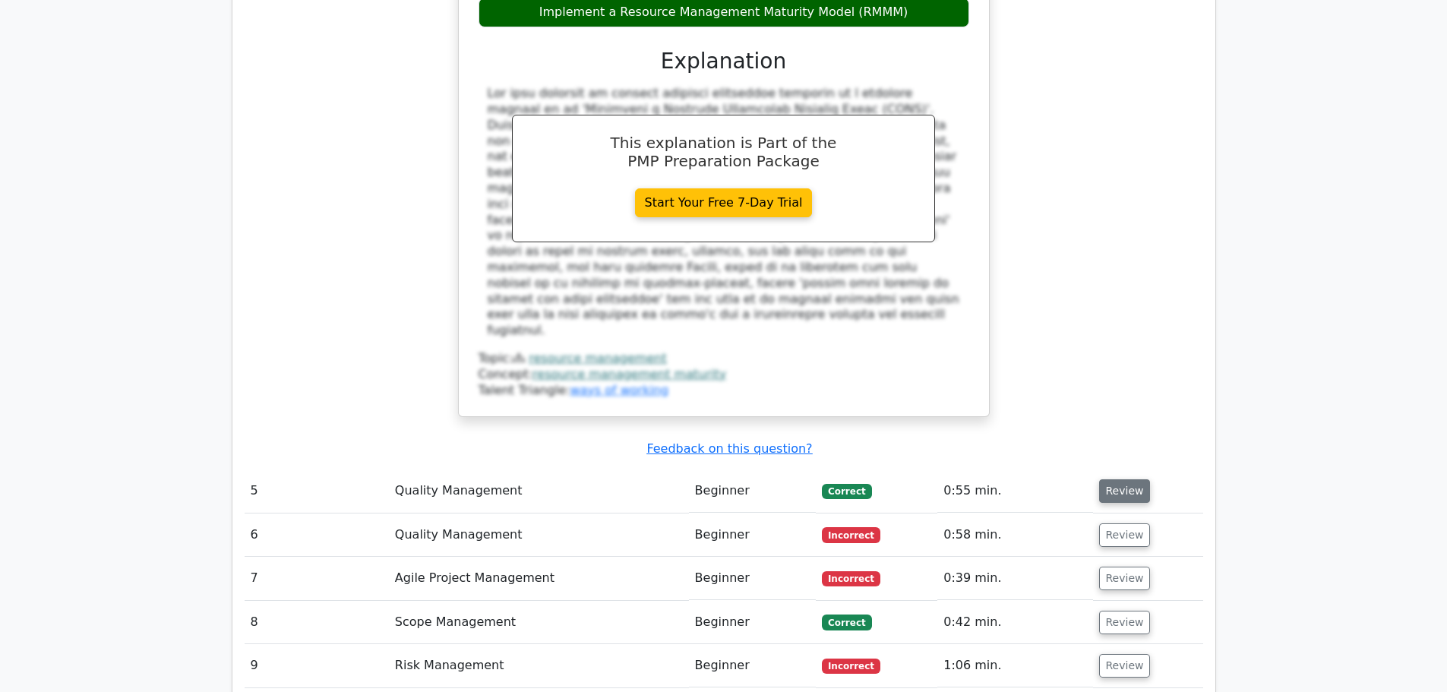
click at [1114, 479] on button "Review" at bounding box center [1125, 491] width 52 height 24
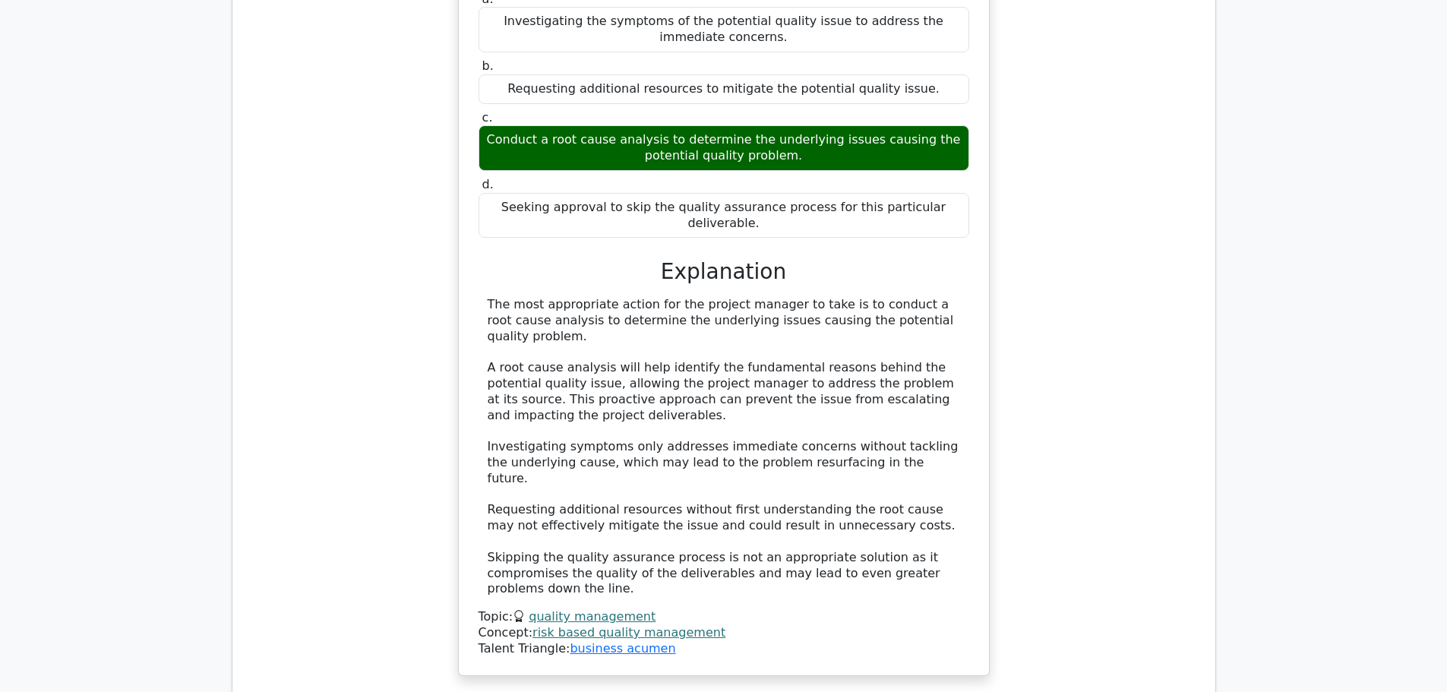
scroll to position [4786, 0]
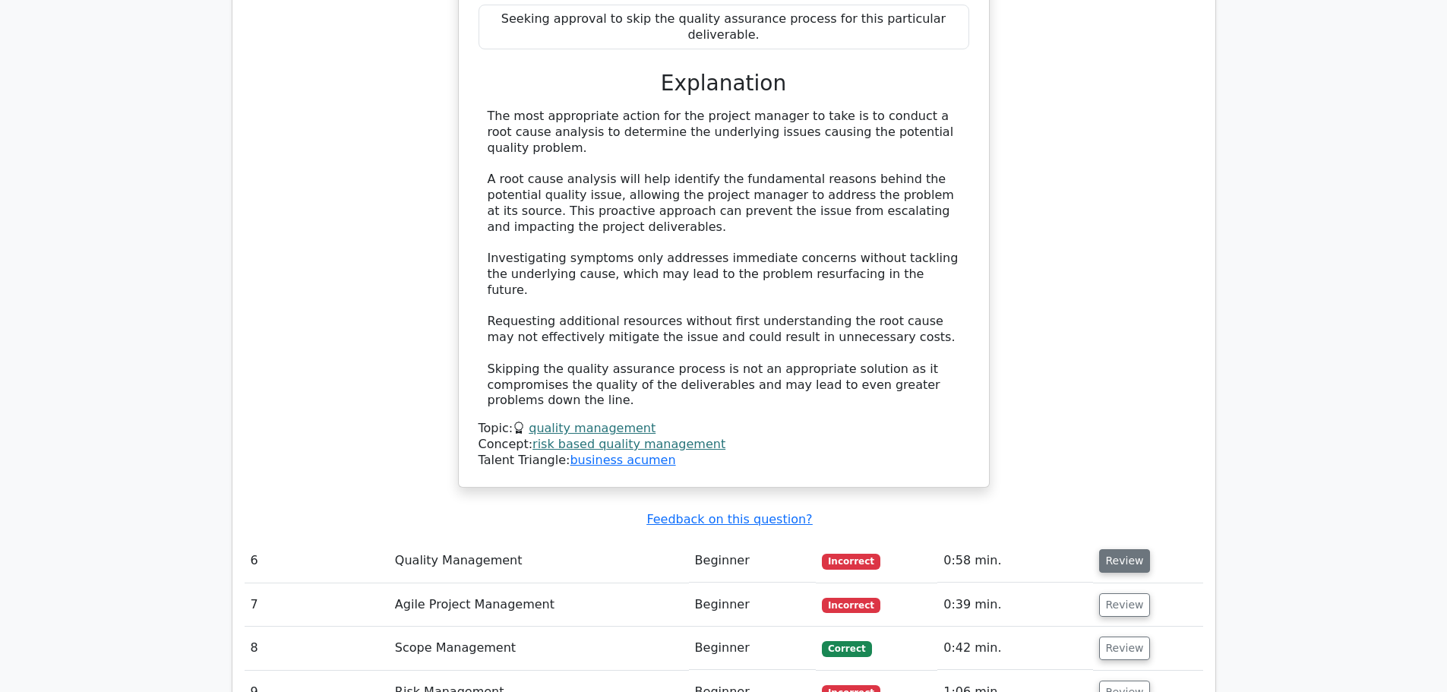
click at [1120, 549] on button "Review" at bounding box center [1125, 561] width 52 height 24
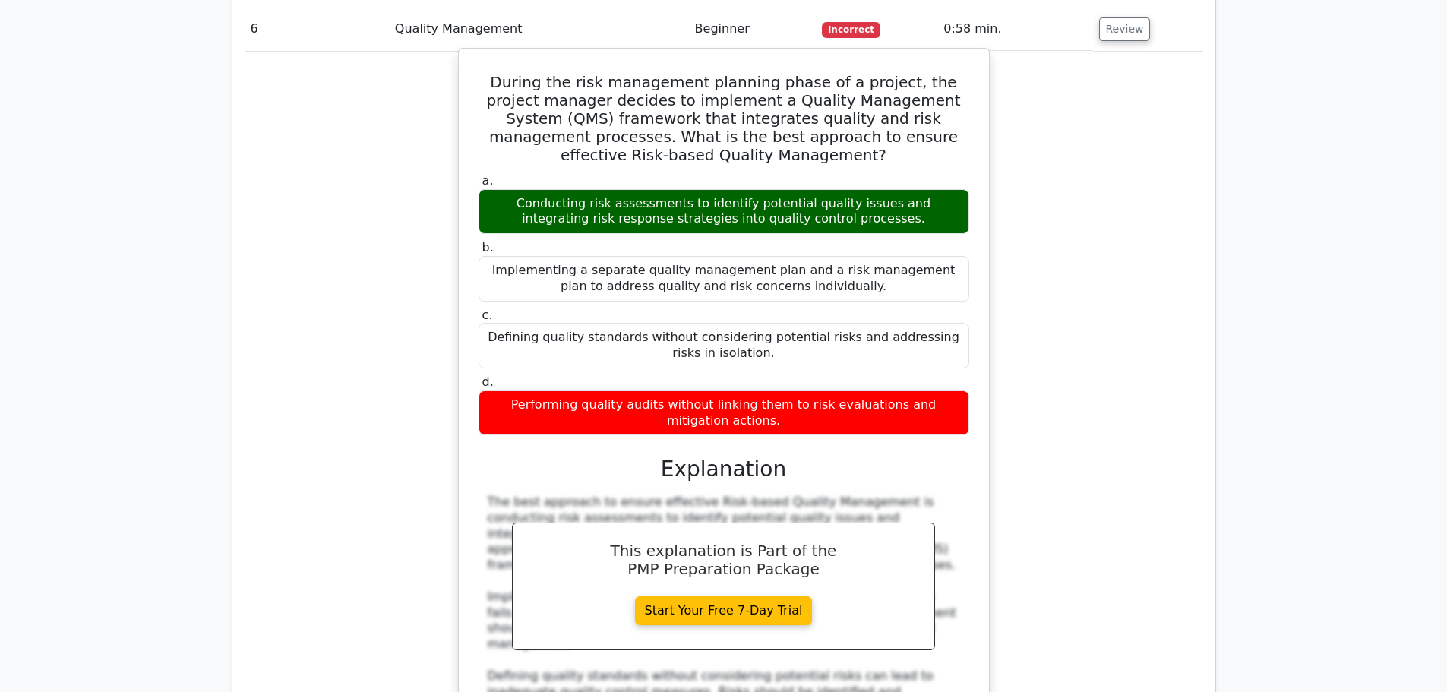
scroll to position [5469, 0]
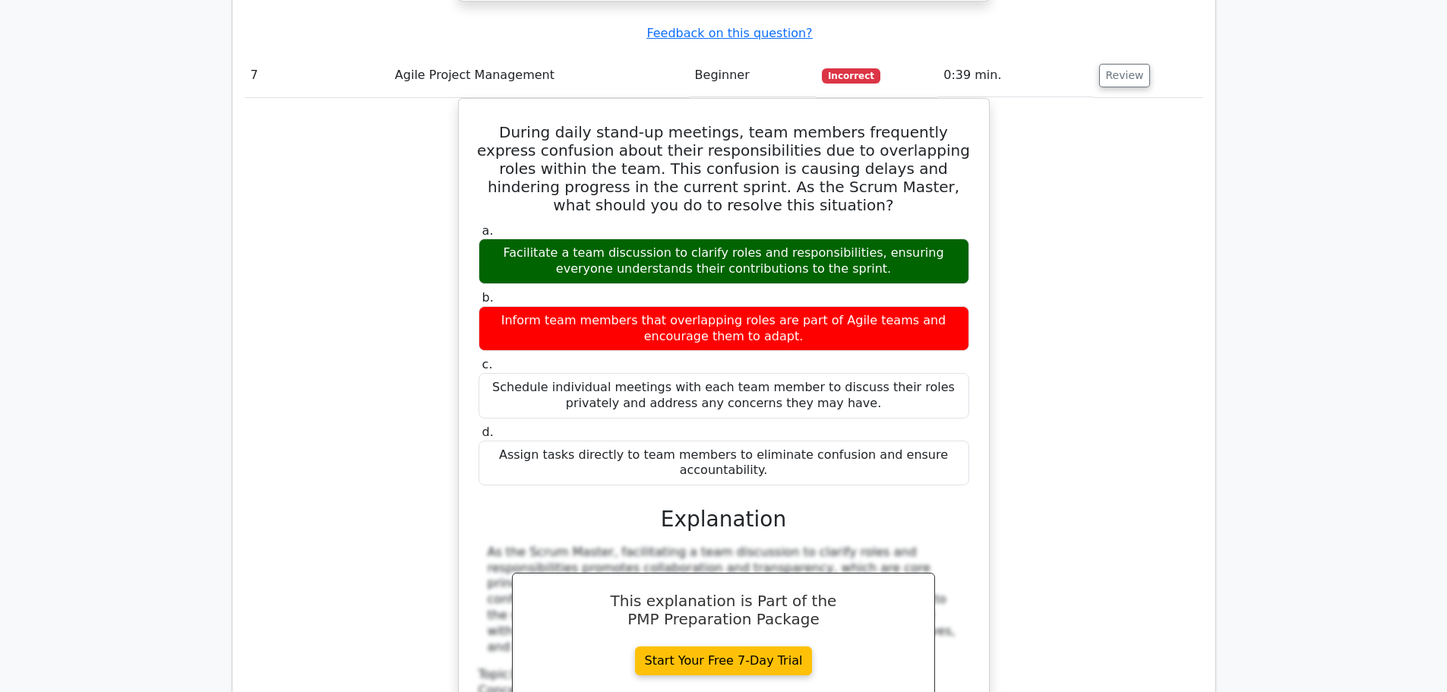
scroll to position [6305, 0]
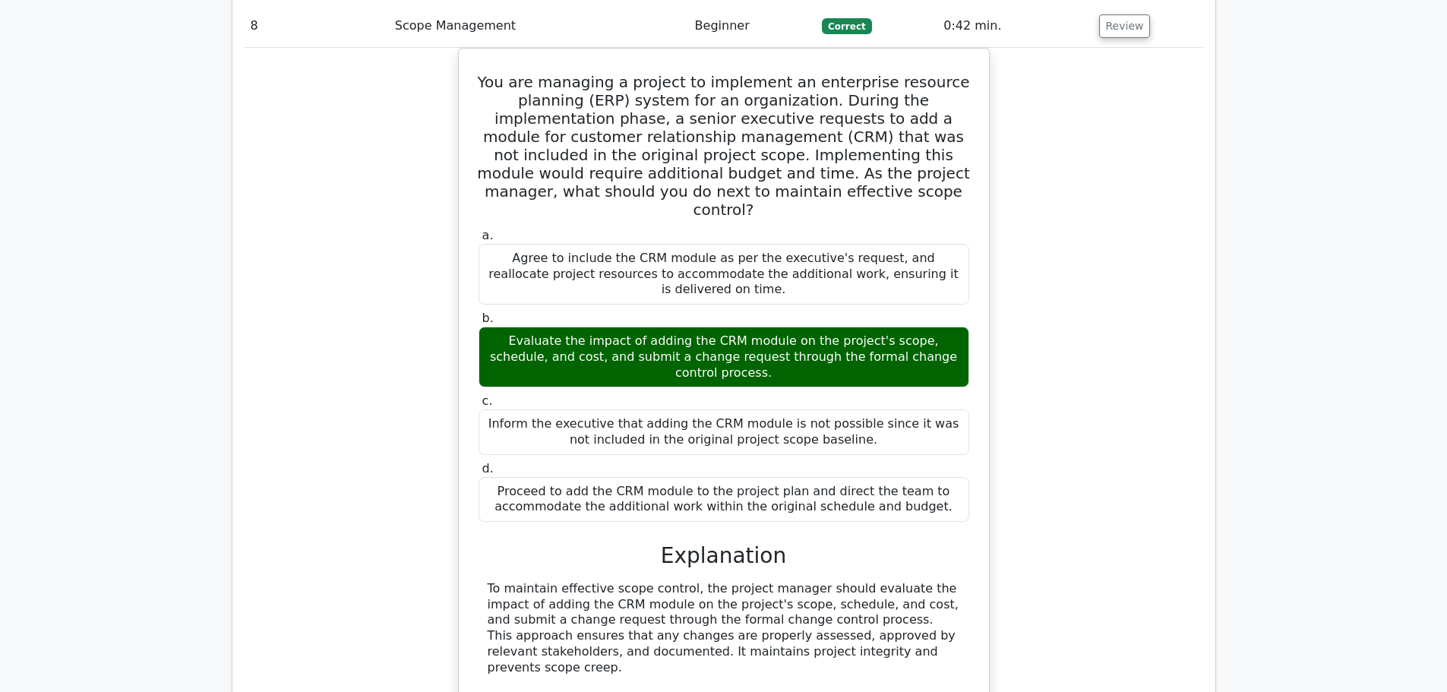
scroll to position [7216, 0]
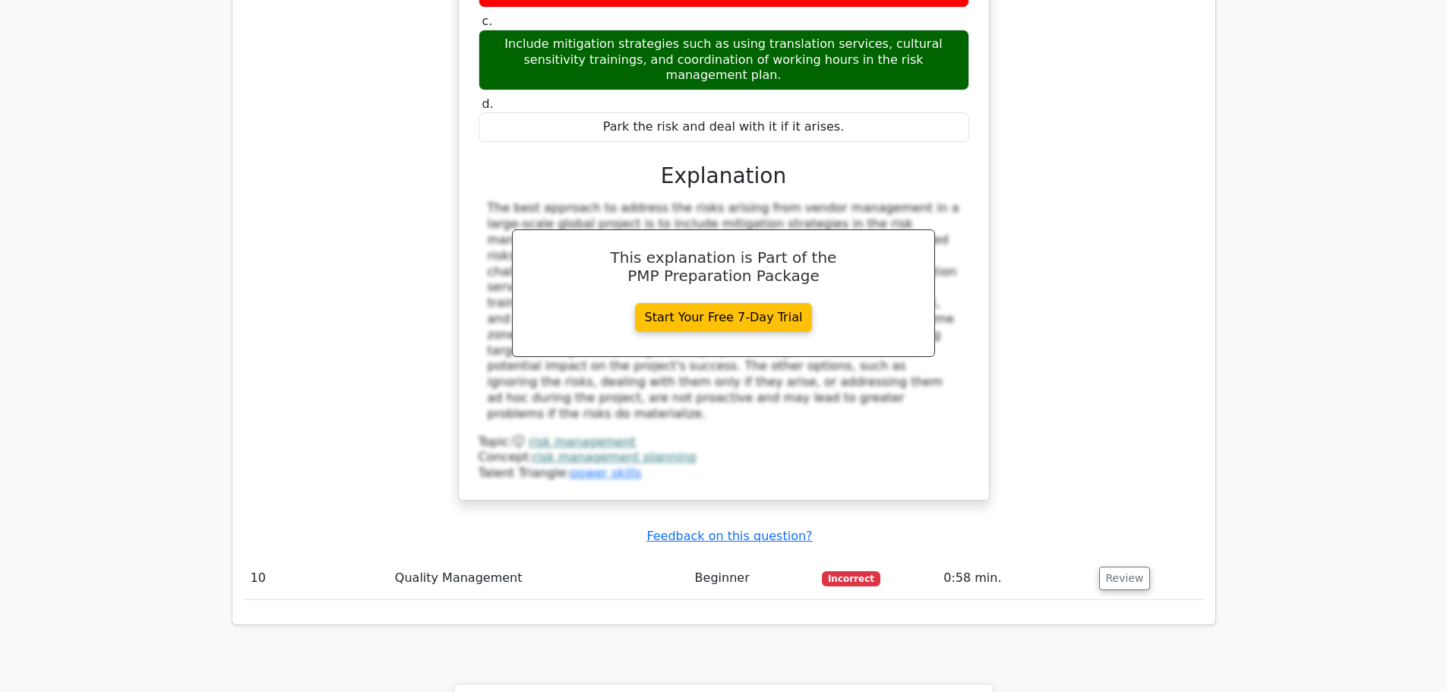
scroll to position [7900, 0]
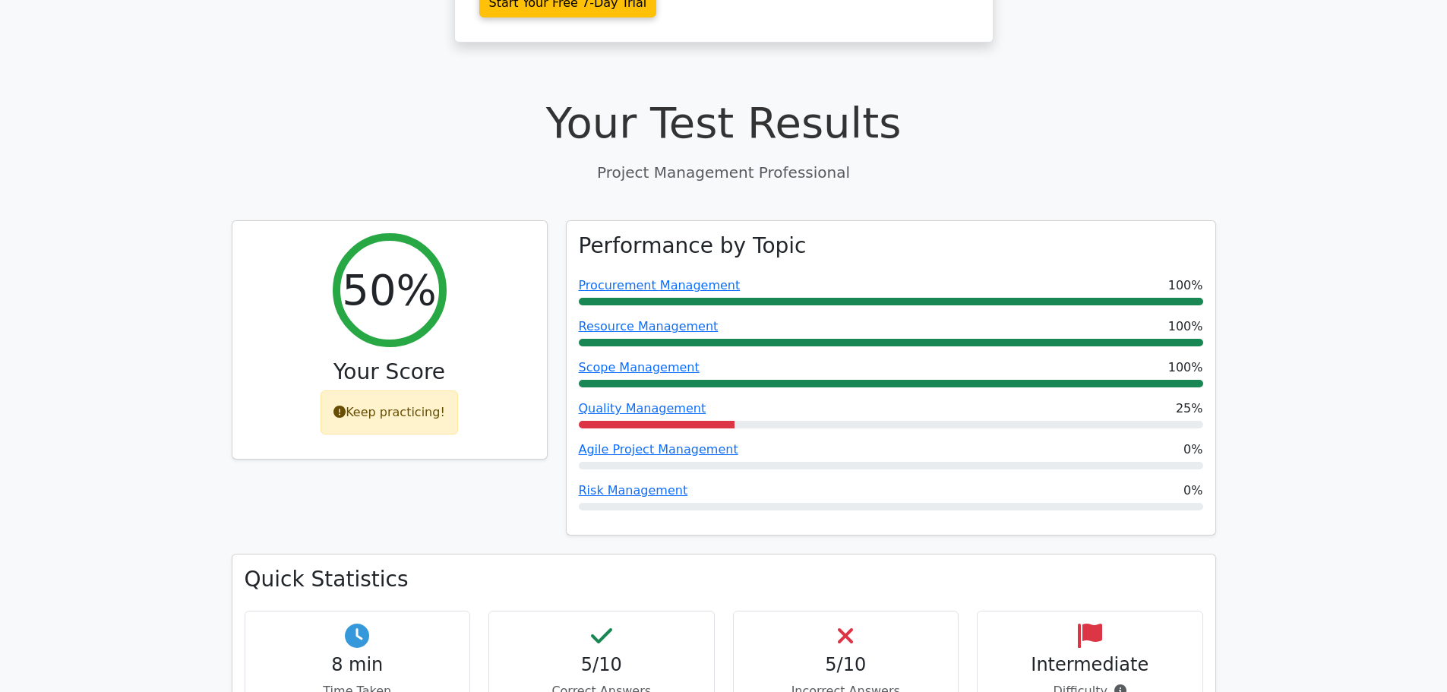
scroll to position [456, 0]
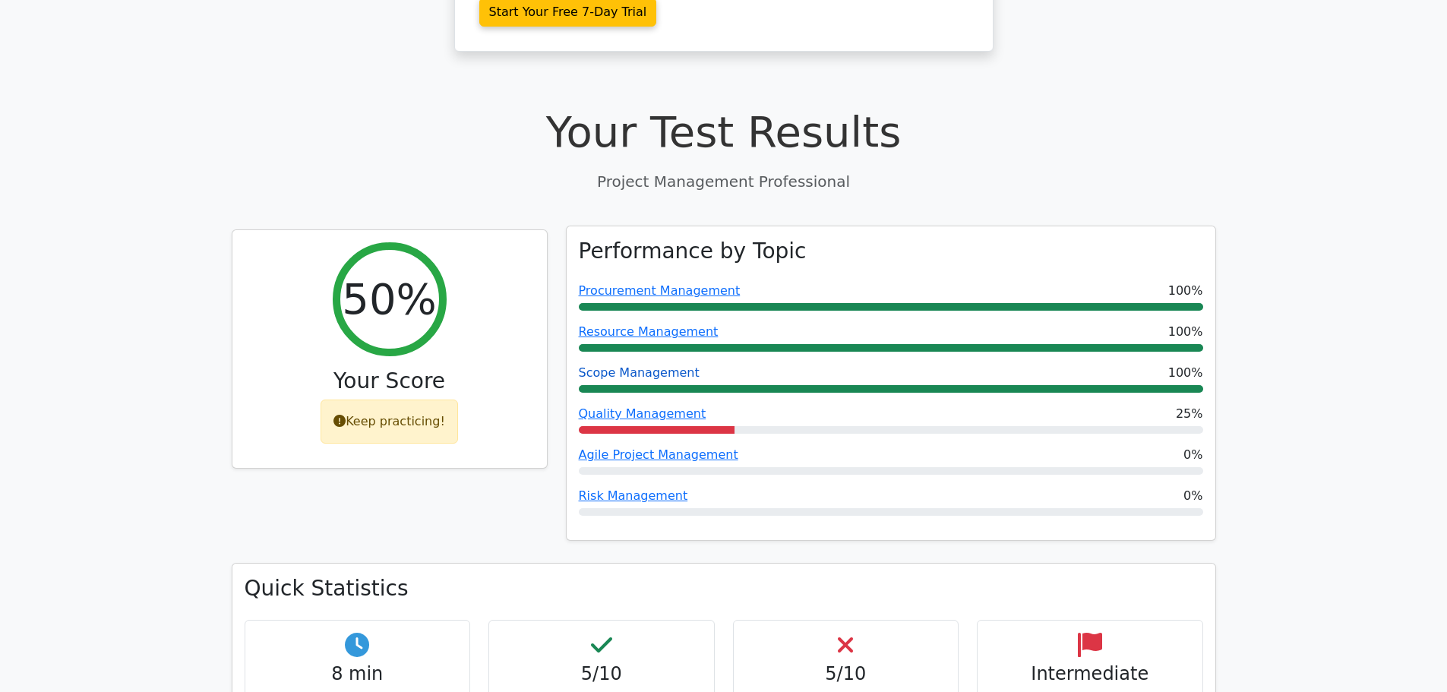
click at [656, 365] on link "Scope Management" at bounding box center [639, 372] width 121 height 14
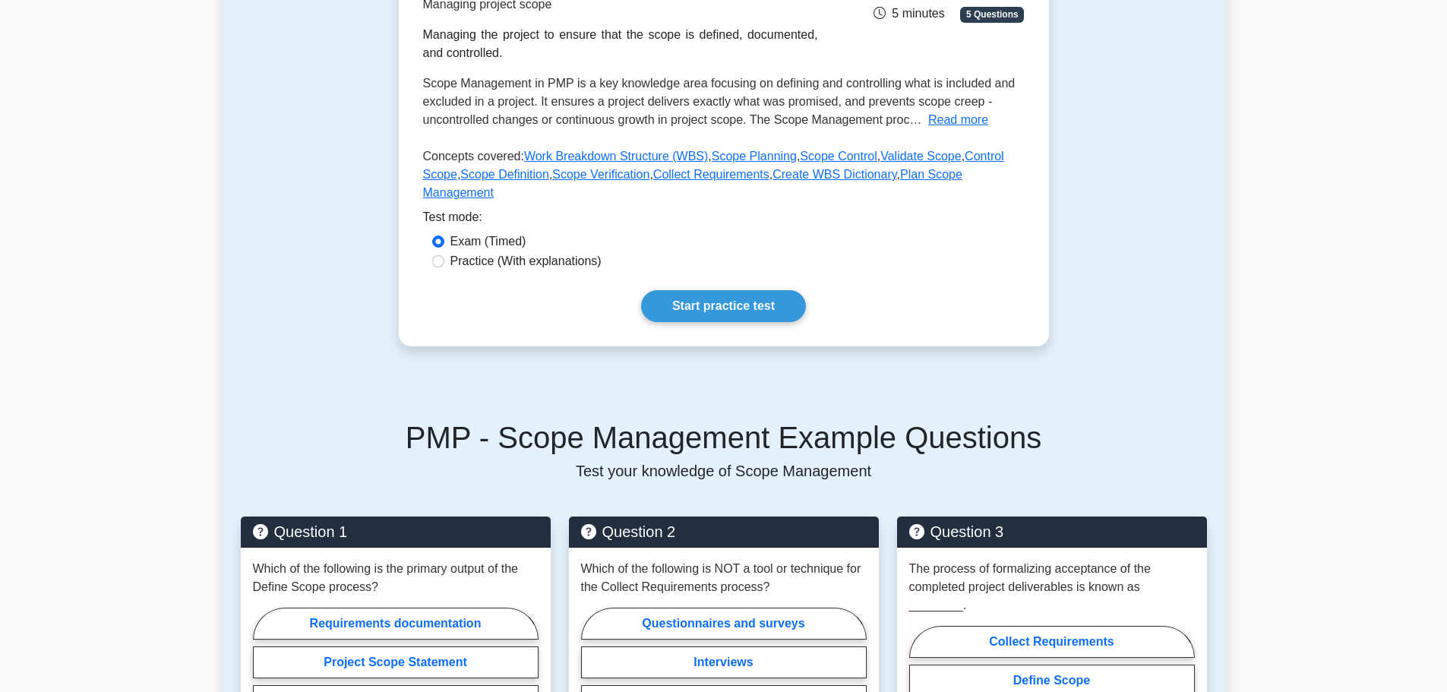
scroll to position [304, 0]
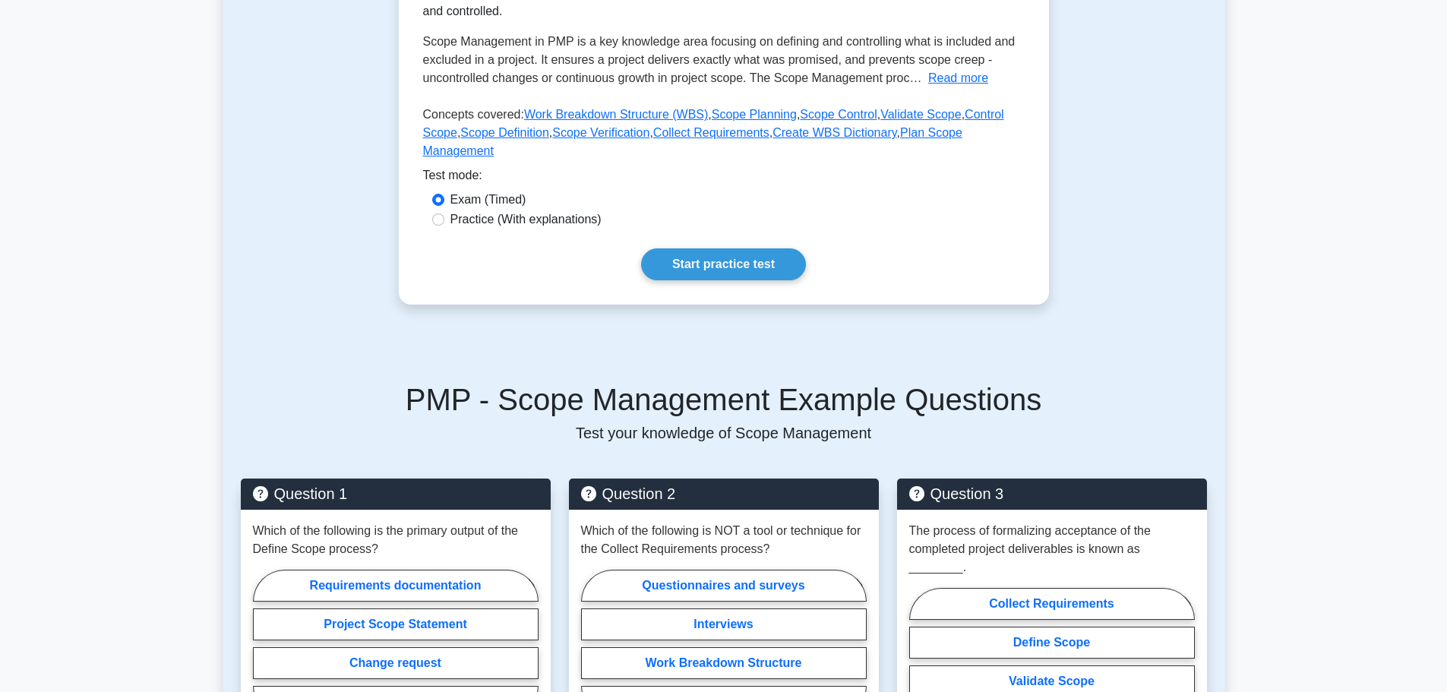
click at [764, 263] on div "Scope Management Managing project scope Managing the project to ensure that the…" at bounding box center [724, 96] width 650 height 418
click at [766, 251] on link "Start practice test" at bounding box center [723, 264] width 165 height 32
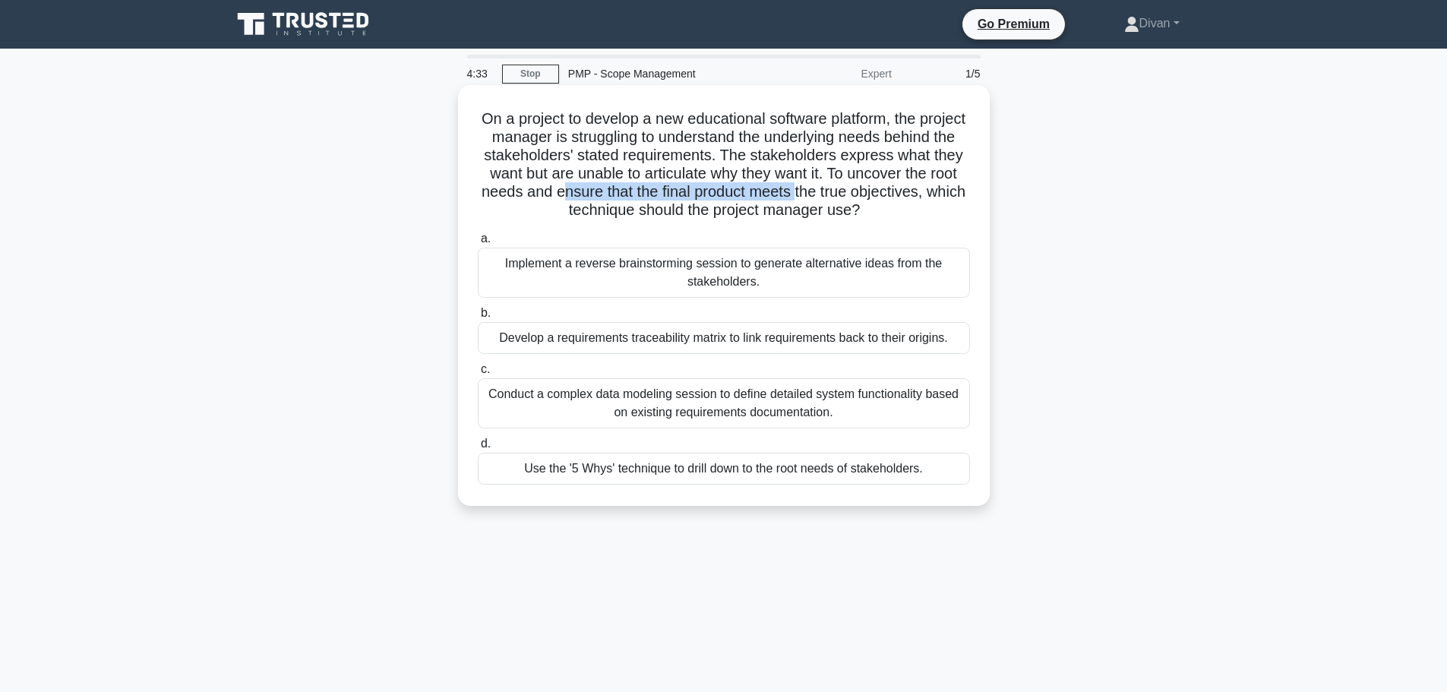
drag, startPoint x: 693, startPoint y: 195, endPoint x: 931, endPoint y: 201, distance: 238.6
click at [931, 201] on h5 "On a project to develop a new educational software platform, the project manage…" at bounding box center [723, 164] width 495 height 111
click at [554, 213] on h5 "On a project to develop a new educational software platform, the project manage…" at bounding box center [723, 164] width 495 height 111
drag, startPoint x: 571, startPoint y: 210, endPoint x: 950, endPoint y: 223, distance: 379.3
click at [950, 223] on div "On a project to develop a new educational software platform, the project manage…" at bounding box center [724, 295] width 520 height 409
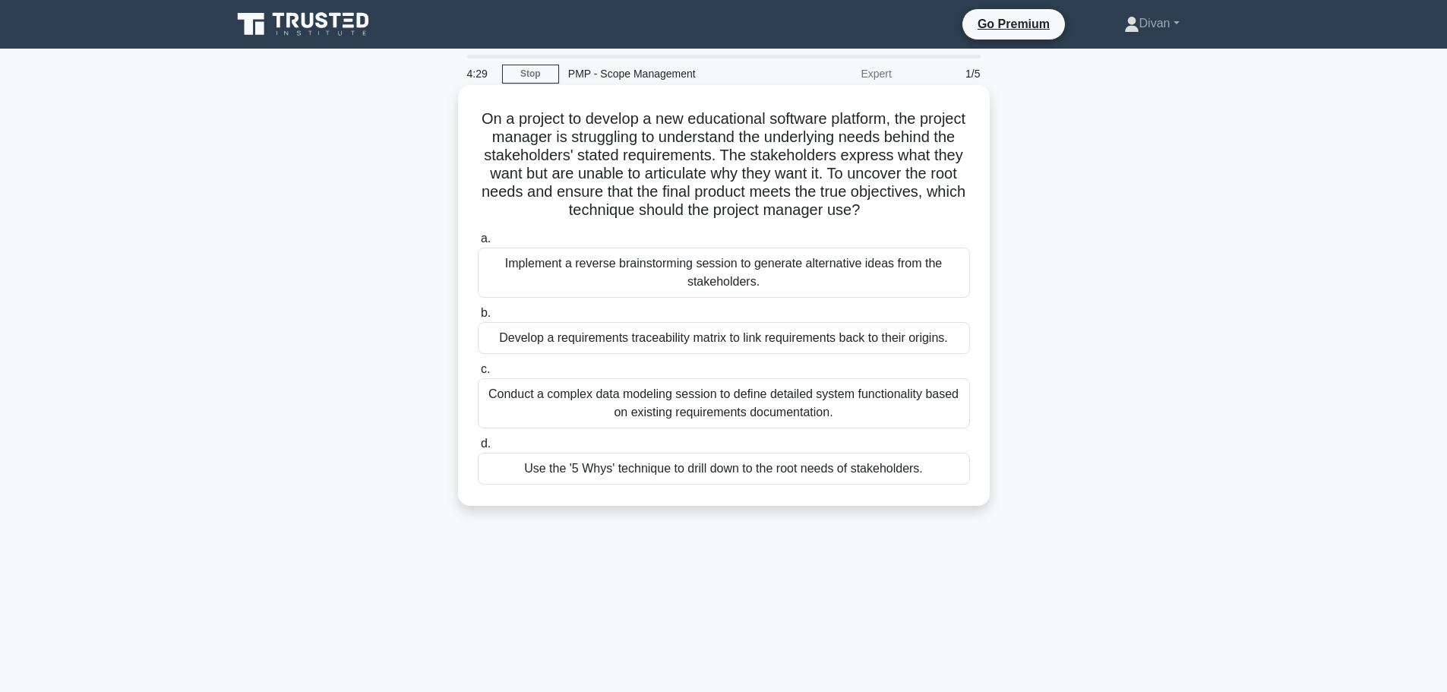
click at [724, 128] on h5 "On a project to develop a new educational software platform, the project manage…" at bounding box center [723, 164] width 495 height 111
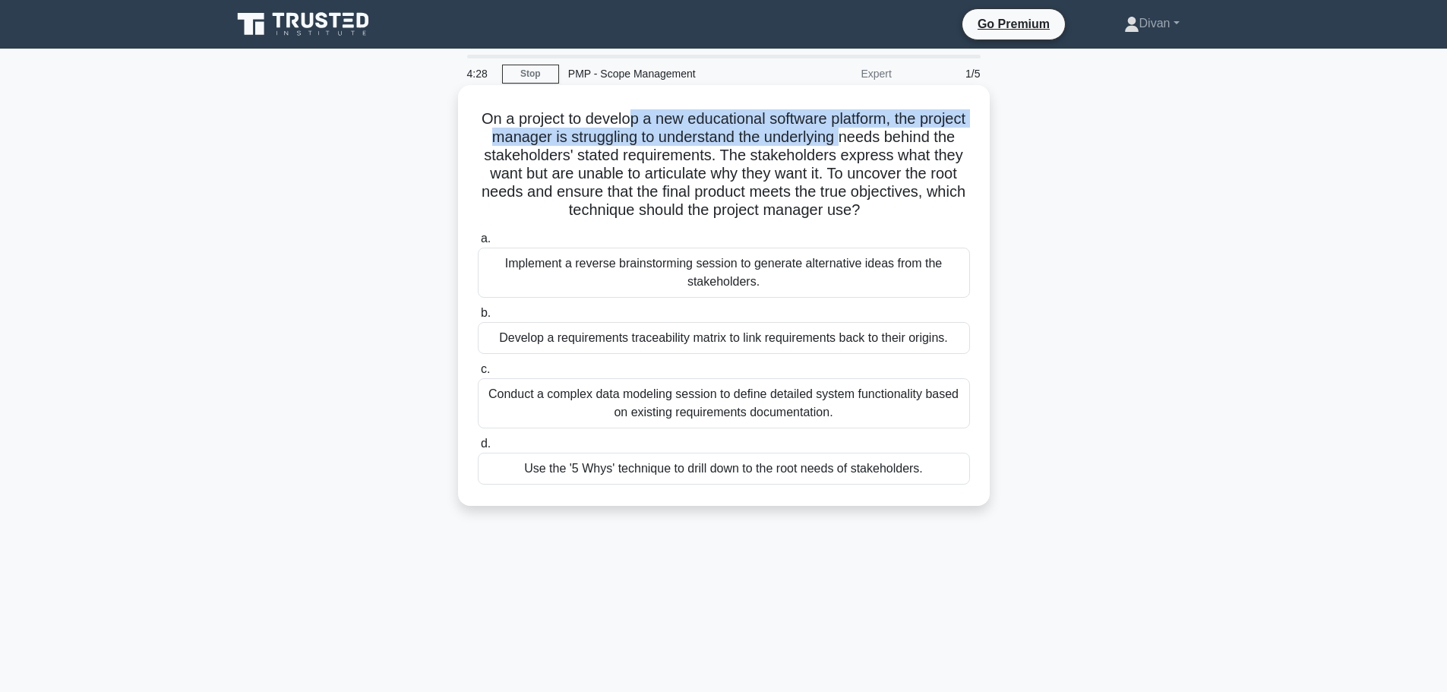
drag, startPoint x: 648, startPoint y: 115, endPoint x: 909, endPoint y: 139, distance: 261.7
click at [909, 139] on h5 "On a project to develop a new educational software platform, the project manage…" at bounding box center [723, 164] width 495 height 111
click at [732, 141] on h5 "On a project to develop a new educational software platform, the project manage…" at bounding box center [723, 164] width 495 height 111
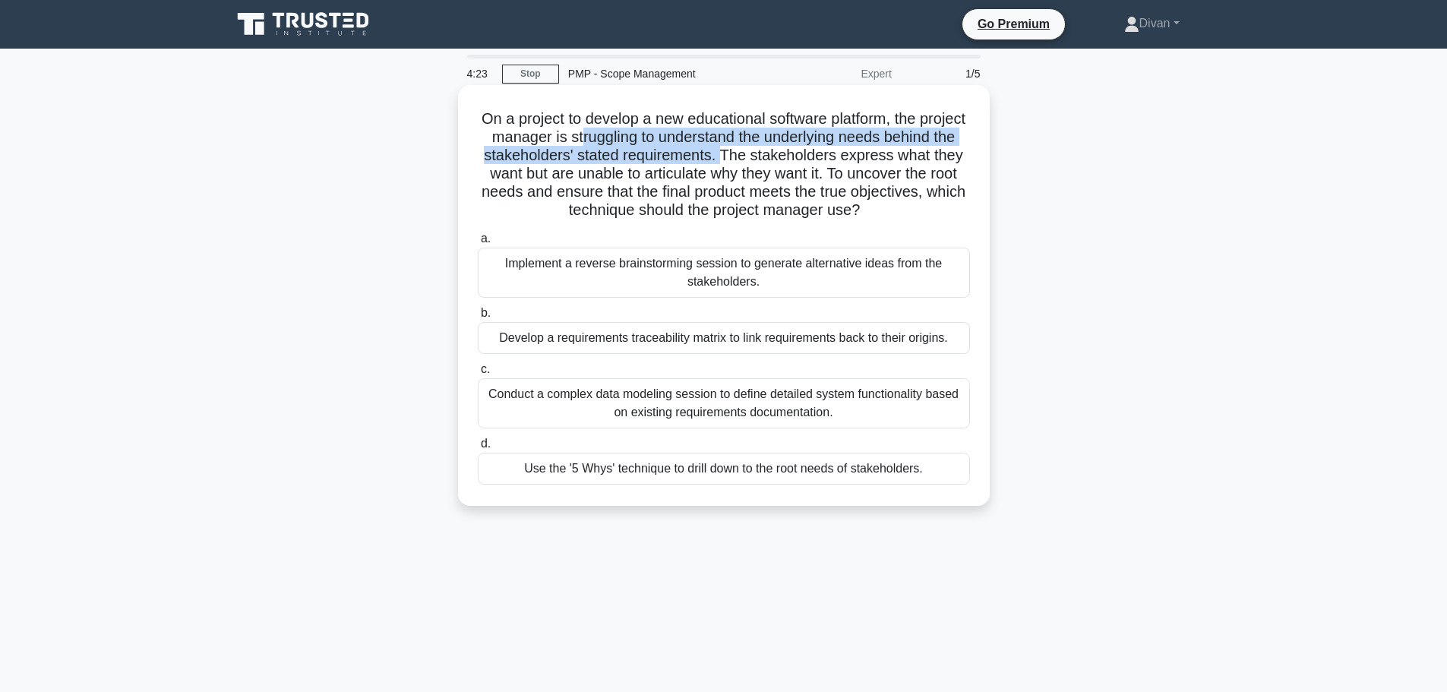
drag, startPoint x: 638, startPoint y: 136, endPoint x: 798, endPoint y: 156, distance: 161.6
click at [798, 156] on h5 "On a project to develop a new educational software platform, the project manage…" at bounding box center [723, 164] width 495 height 111
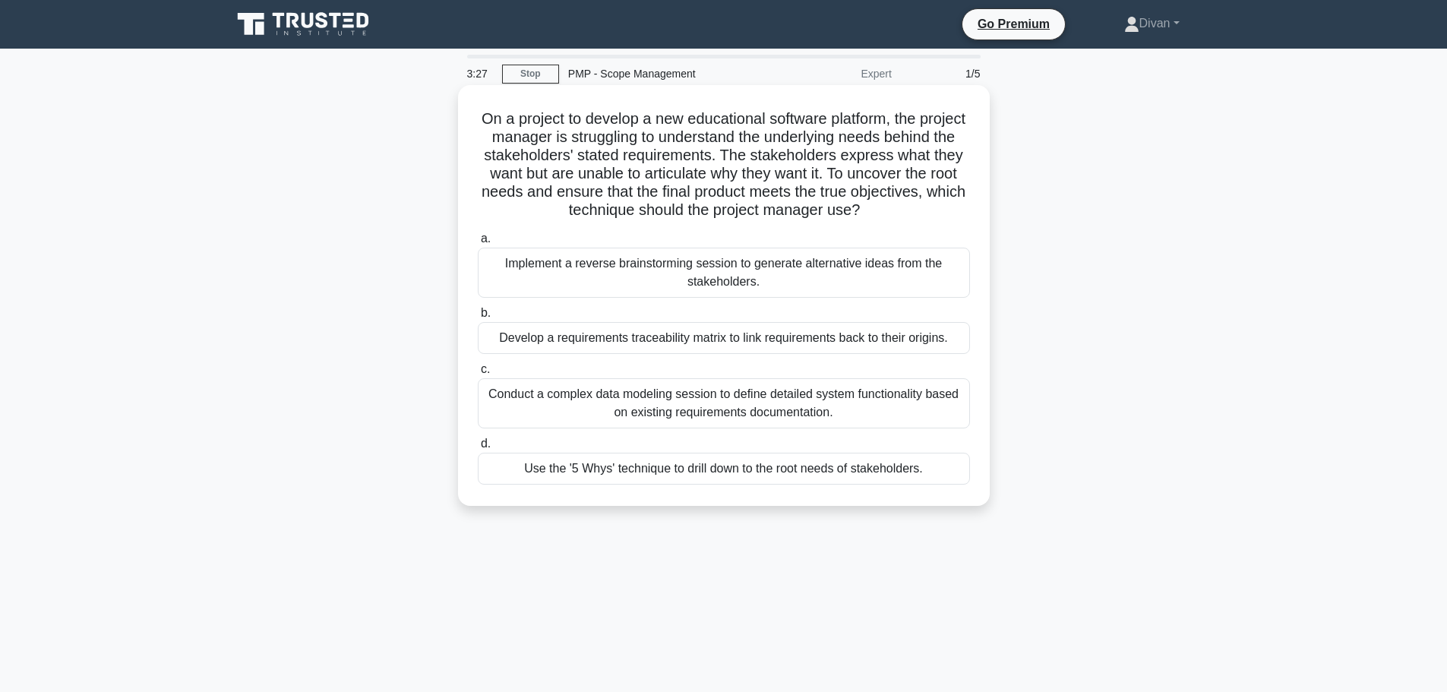
click at [726, 344] on div "Develop a requirements traceability matrix to link requirements back to their o…" at bounding box center [724, 338] width 492 height 32
click at [478, 318] on input "b. Develop a requirements traceability matrix to link requirements back to thei…" at bounding box center [478, 313] width 0 height 10
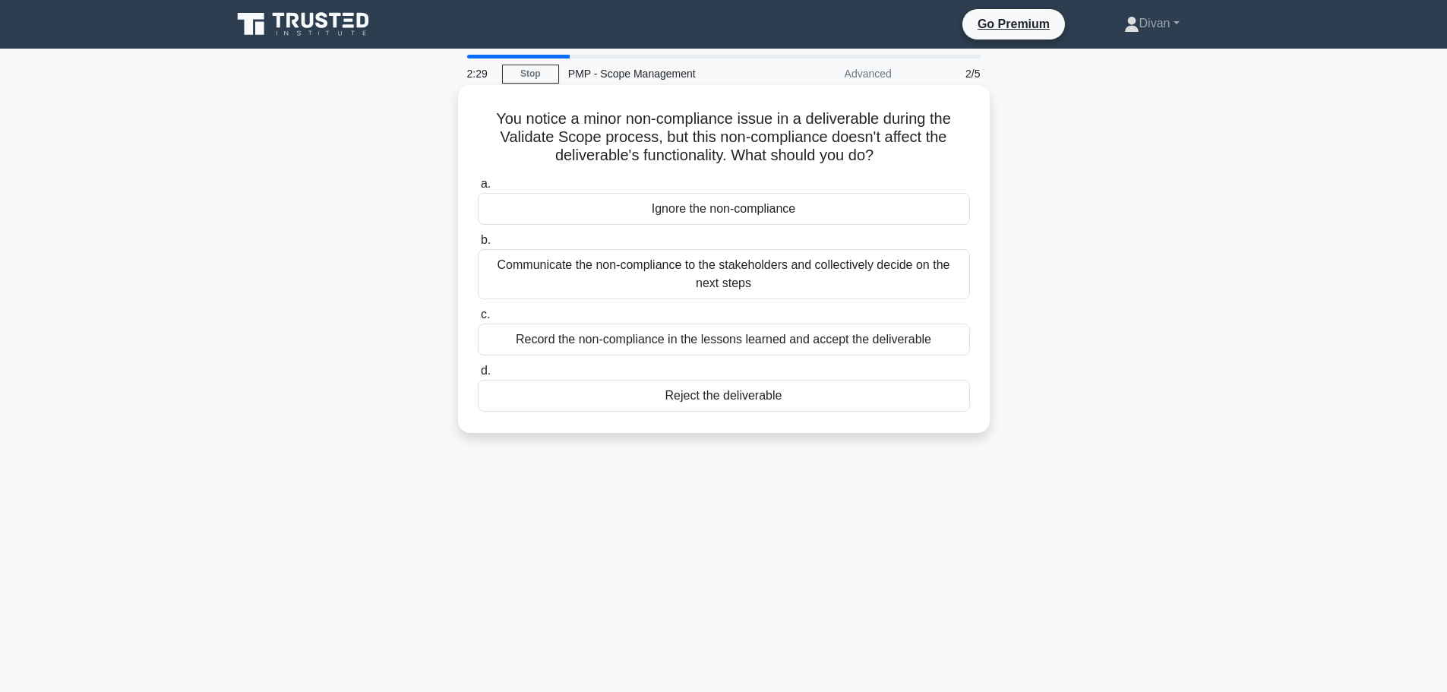
click at [758, 340] on div "Record the non-compliance in the lessons learned and accept the deliverable" at bounding box center [724, 340] width 492 height 32
click at [478, 320] on input "c. Record the non-compliance in the lessons learned and accept the deliverable" at bounding box center [478, 315] width 0 height 10
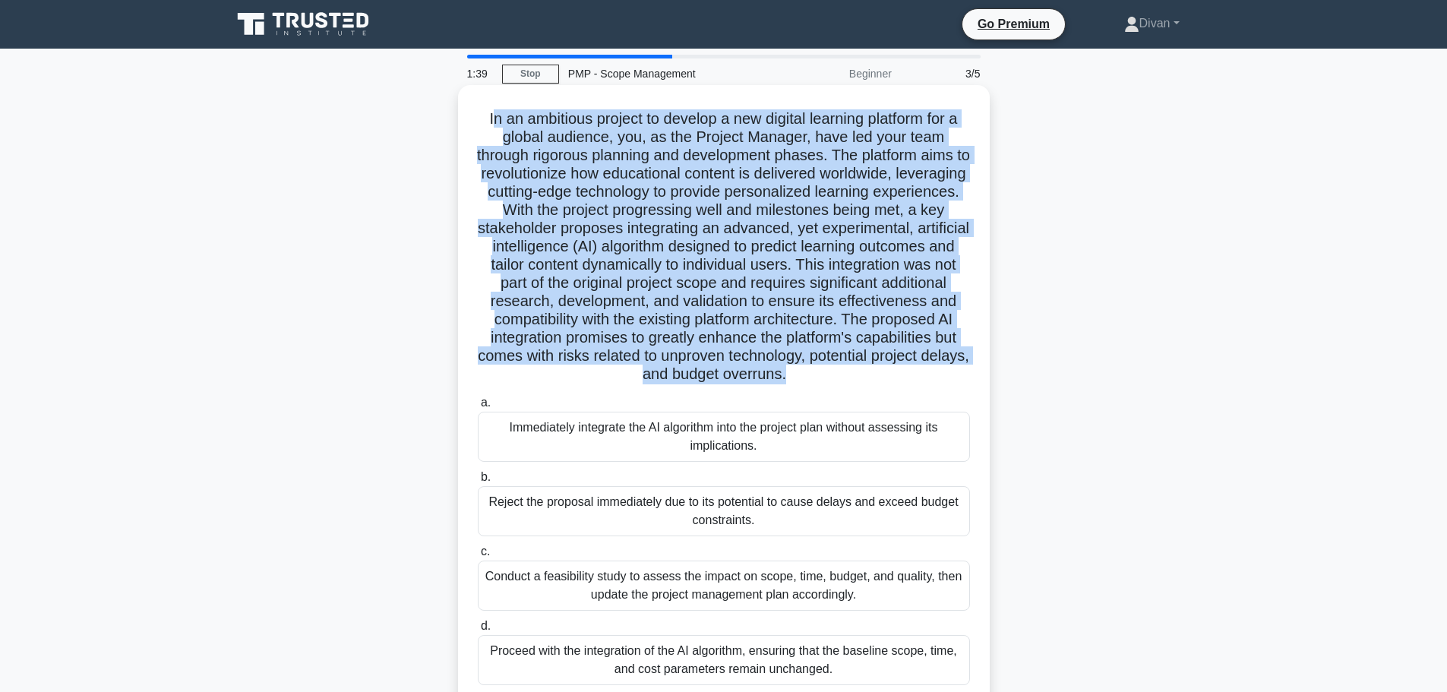
drag, startPoint x: 505, startPoint y: 119, endPoint x: 914, endPoint y: 378, distance: 483.5
click at [914, 378] on h5 ".spinner_0XTQ{transform-origin:center;animation:spinner_y6GP .75s linear infini…" at bounding box center [723, 246] width 495 height 275
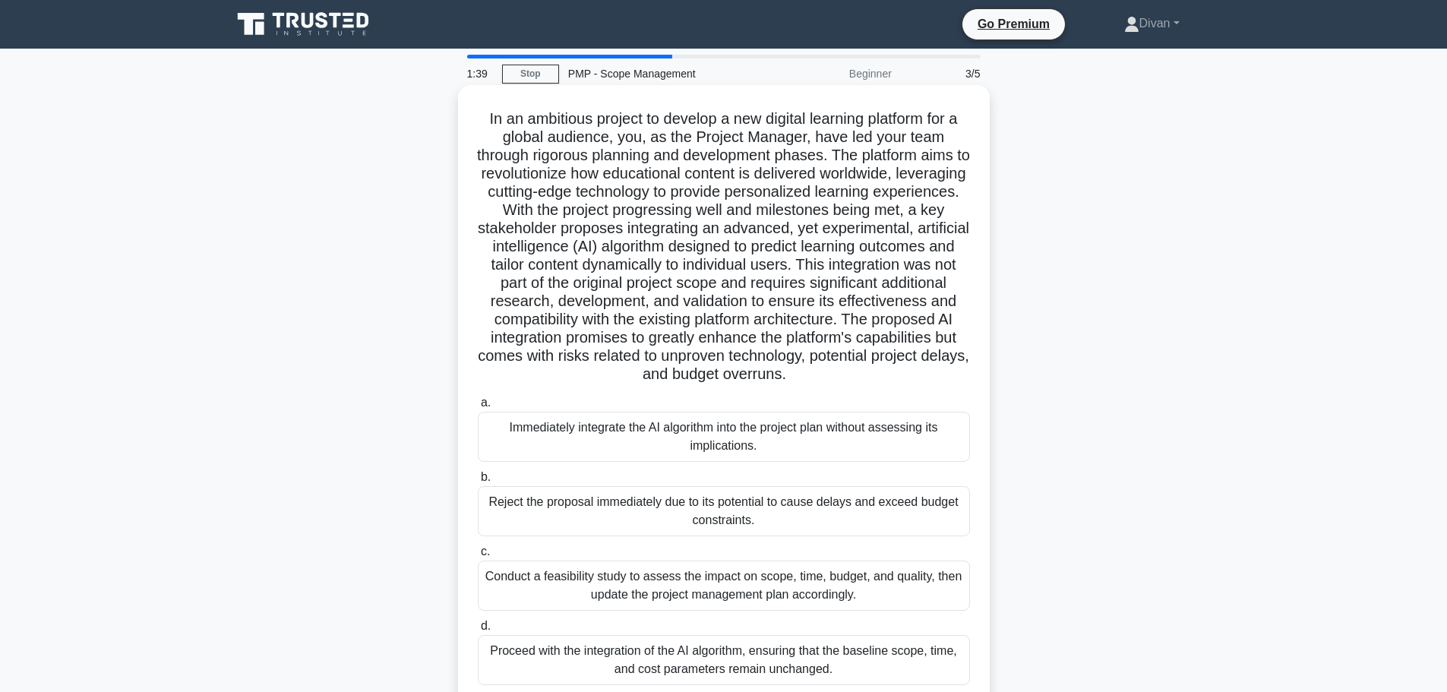
click at [961, 403] on label "a. Immediately integrate the AI algorithm into the project plan without assessi…" at bounding box center [724, 427] width 492 height 68
click at [478, 403] on input "a. Immediately integrate the AI algorithm into the project plan without assessi…" at bounding box center [478, 403] width 0 height 10
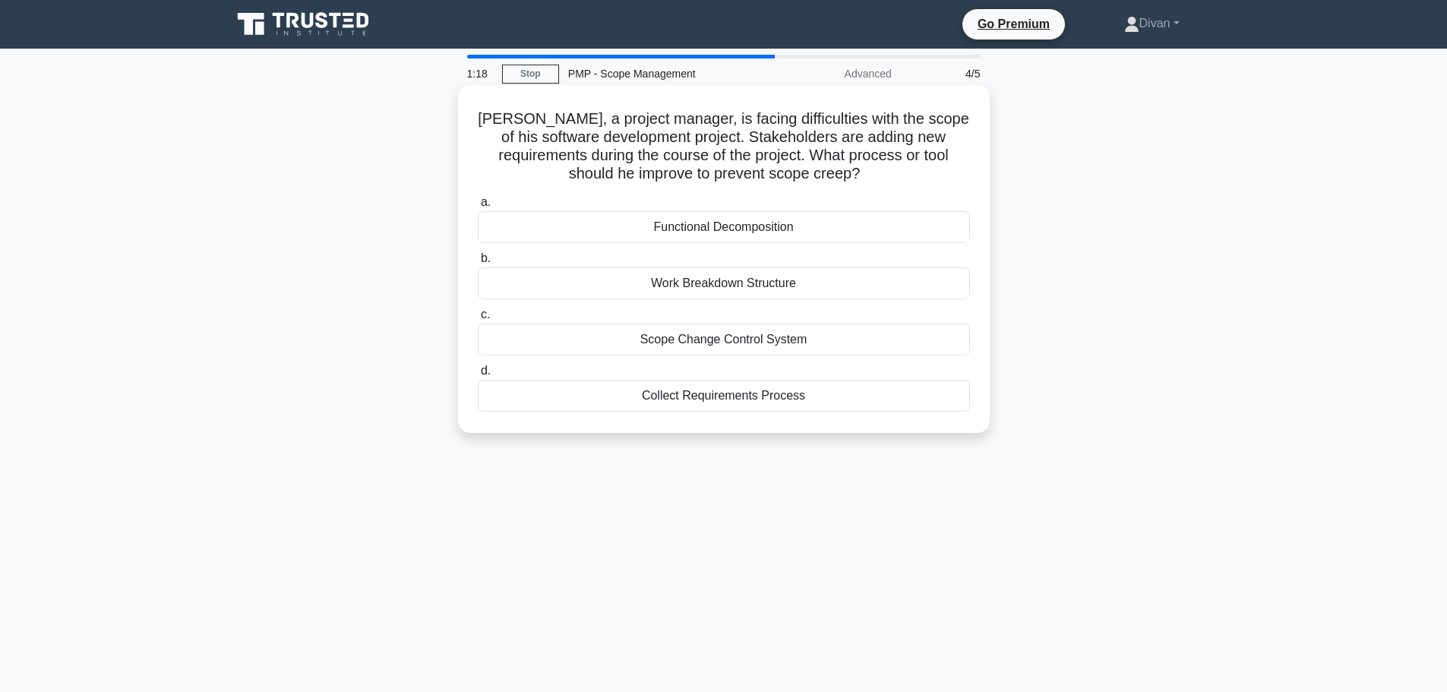
click at [717, 245] on div "a. Functional Decomposition b. Work Breakdown Structure c. d." at bounding box center [724, 302] width 510 height 225
click at [1188, 351] on div "John, a project manager, is facing difficulties with the scope of his software …" at bounding box center [724, 272] width 1003 height 366
click at [713, 344] on div "Scope Change Control System" at bounding box center [724, 340] width 492 height 32
click at [478, 320] on input "c. Scope Change Control System" at bounding box center [478, 315] width 0 height 10
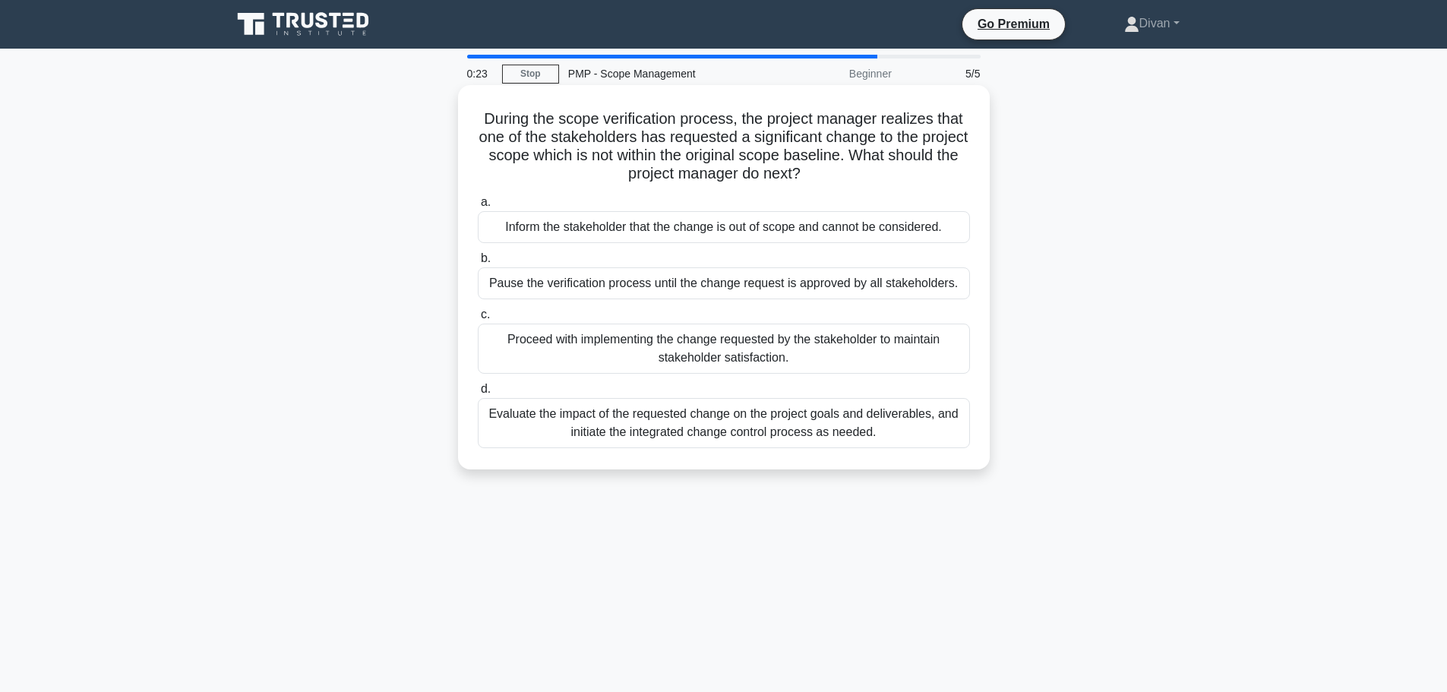
click at [721, 231] on div "Inform the stakeholder that the change is out of scope and cannot be considered." at bounding box center [724, 227] width 492 height 32
click at [478, 207] on input "a. Inform the stakeholder that the change is out of scope and cannot be conside…" at bounding box center [478, 203] width 0 height 10
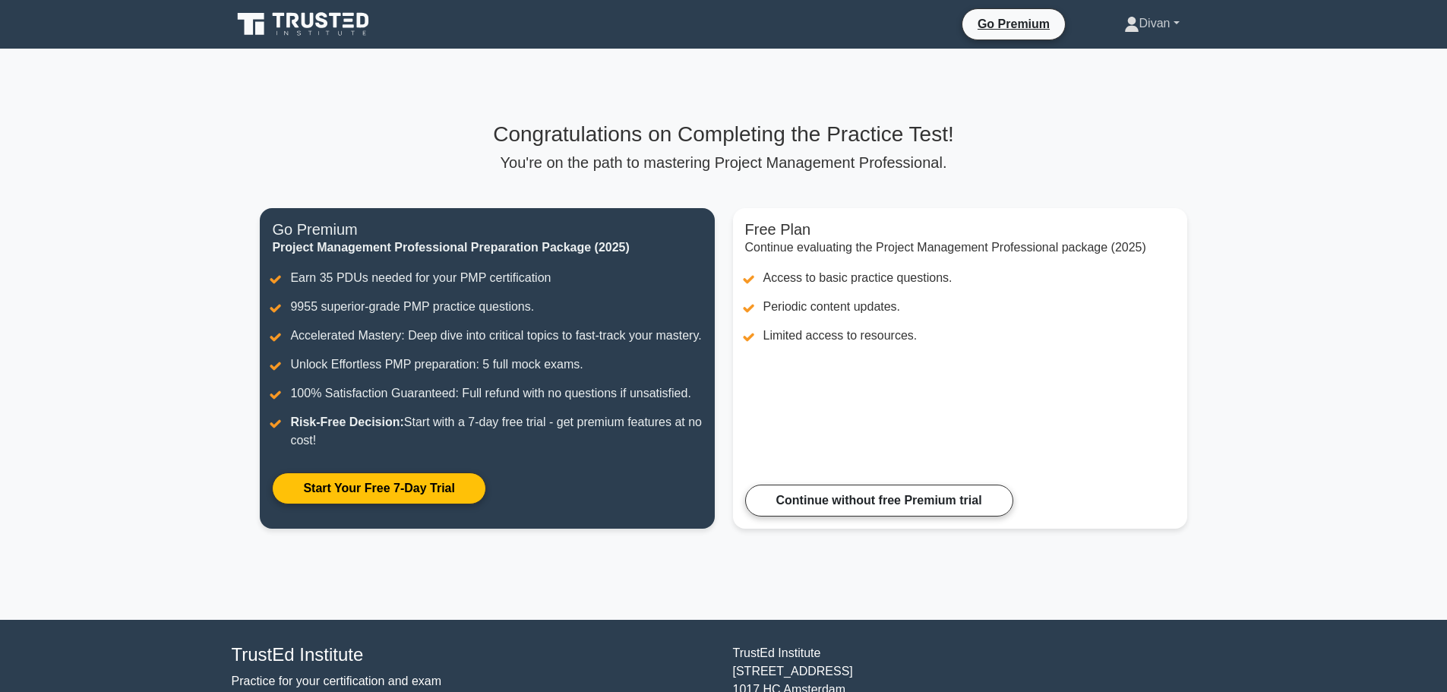
click at [1146, 30] on link "Divan" at bounding box center [1152, 23] width 128 height 30
click at [1120, 52] on link "Profile" at bounding box center [1149, 59] width 120 height 24
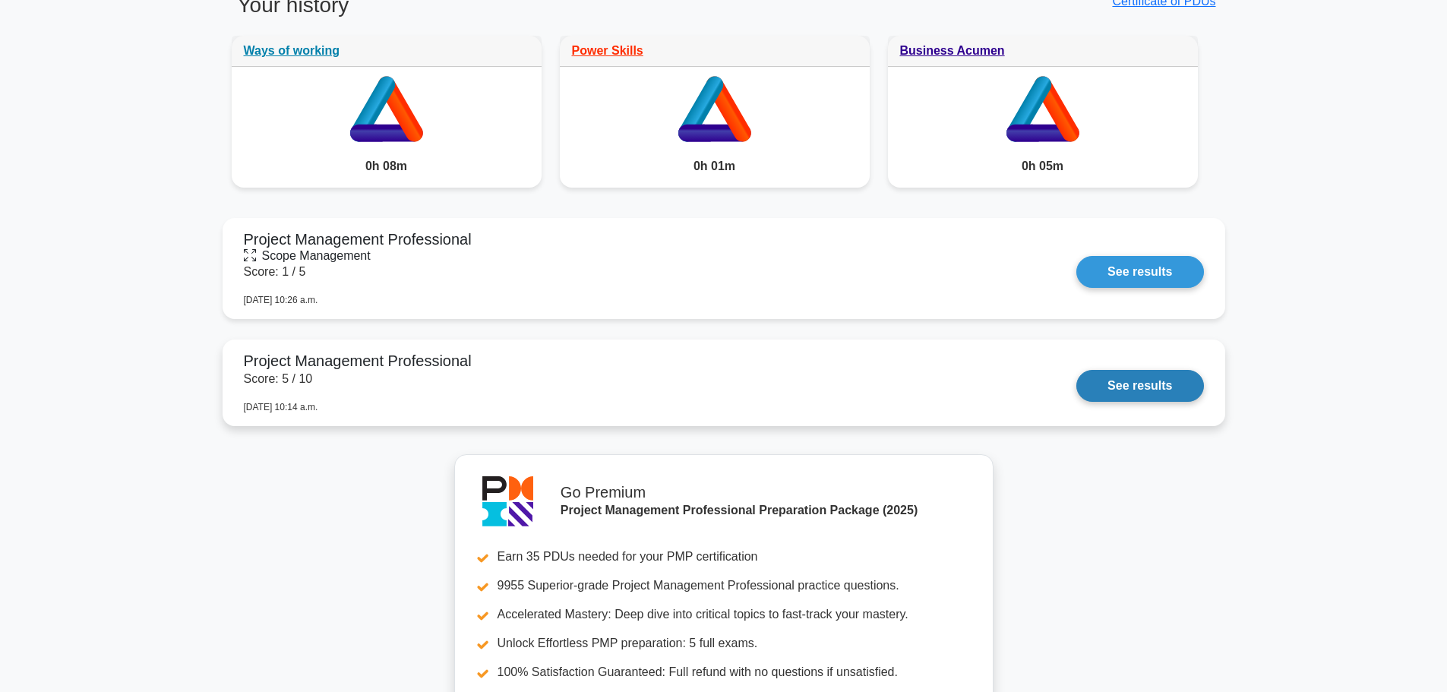
scroll to position [1367, 0]
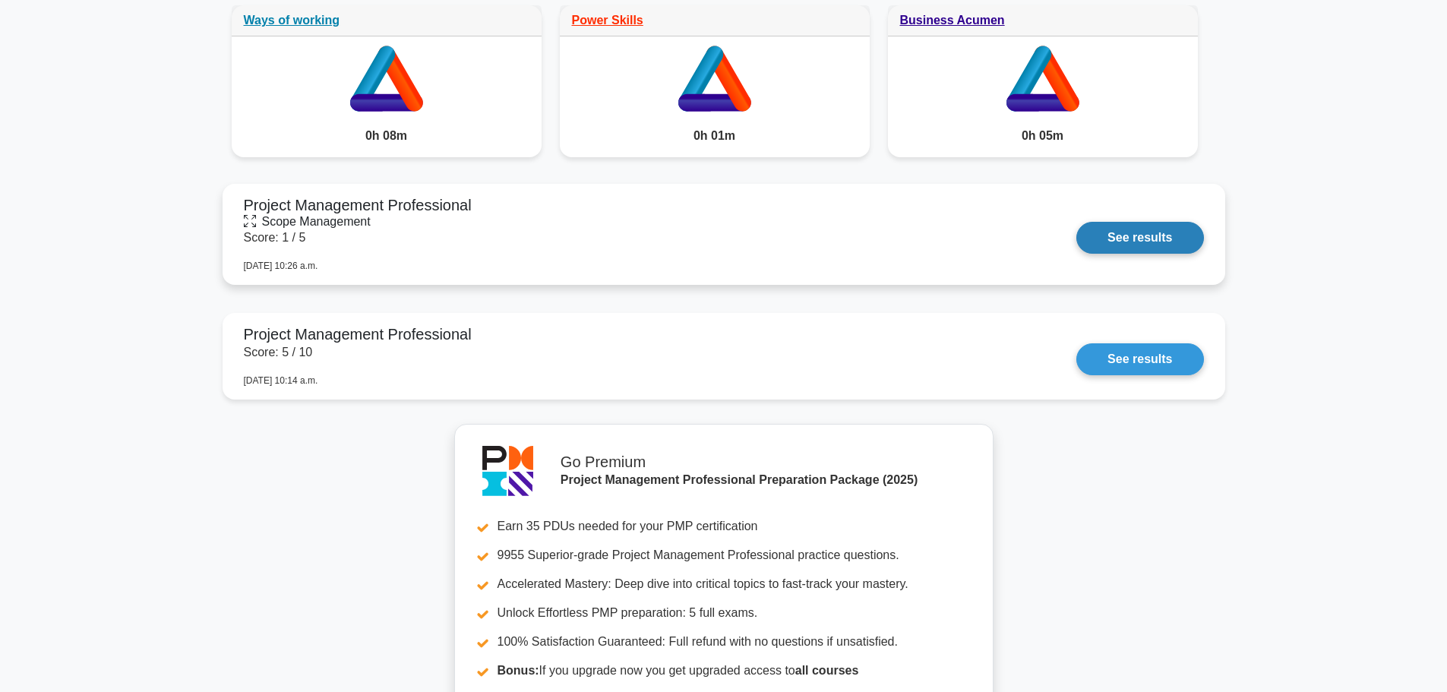
click at [1109, 243] on link "See results" at bounding box center [1139, 238] width 127 height 32
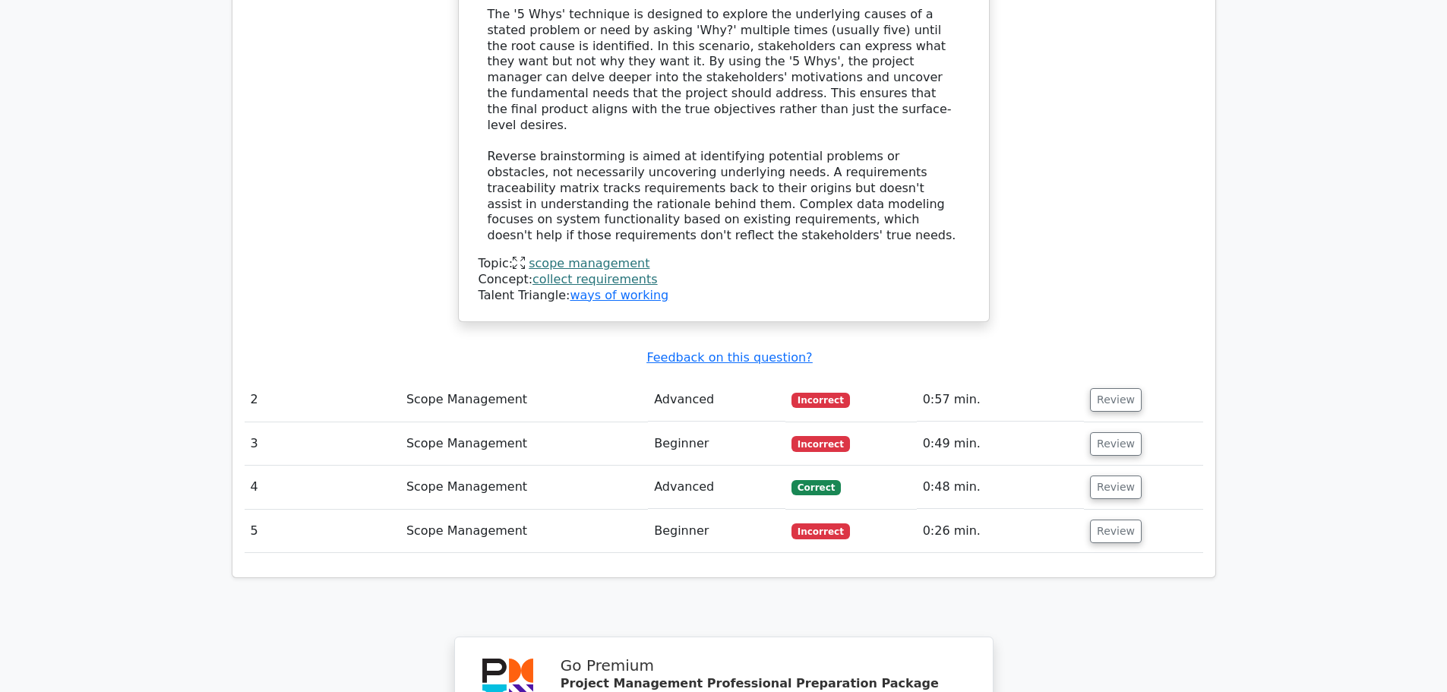
scroll to position [1747, 0]
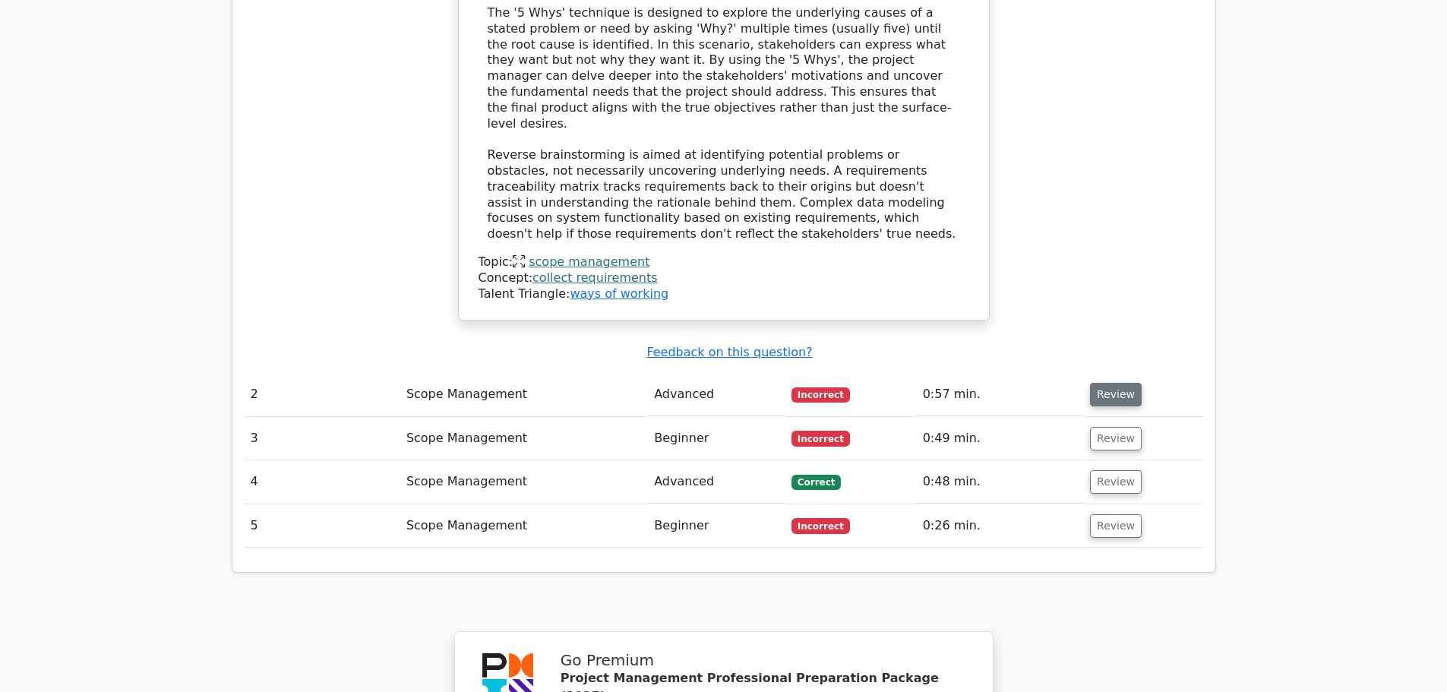
click at [1090, 383] on button "Review" at bounding box center [1116, 395] width 52 height 24
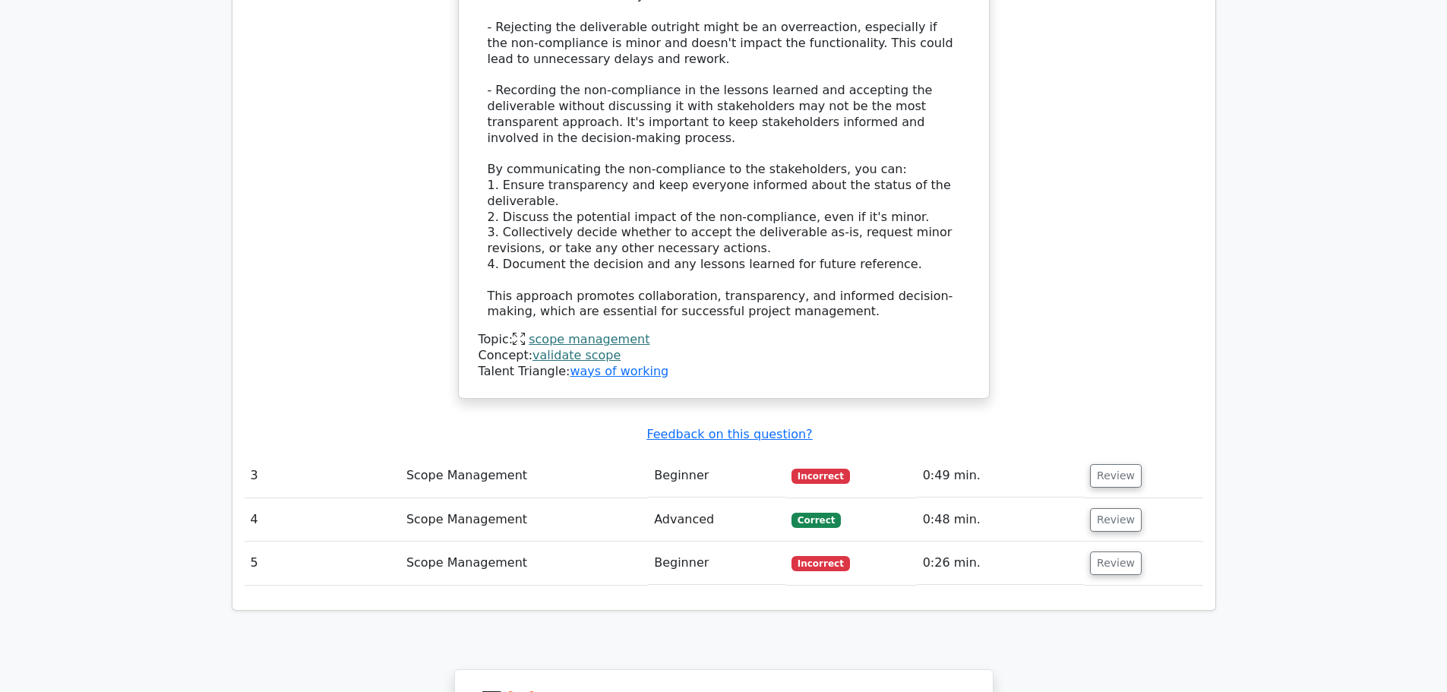
scroll to position [2659, 0]
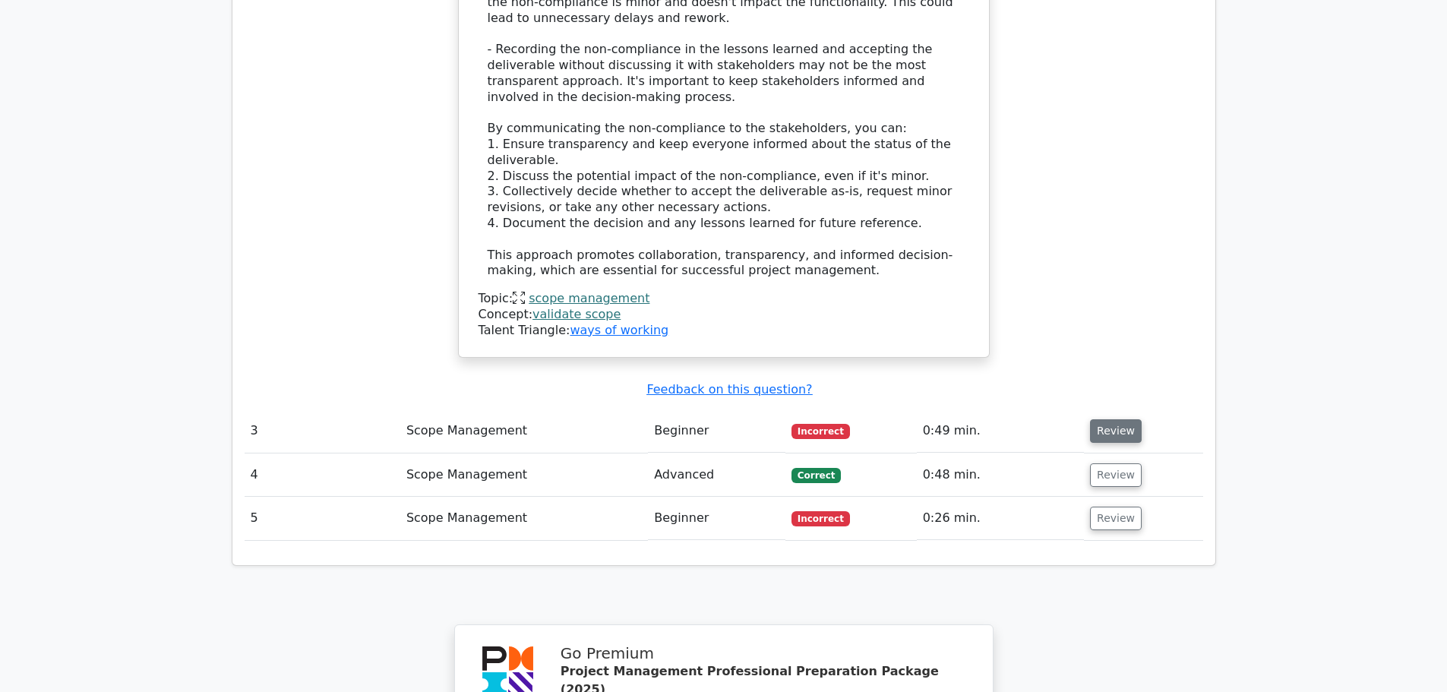
click at [1108, 419] on button "Review" at bounding box center [1116, 431] width 52 height 24
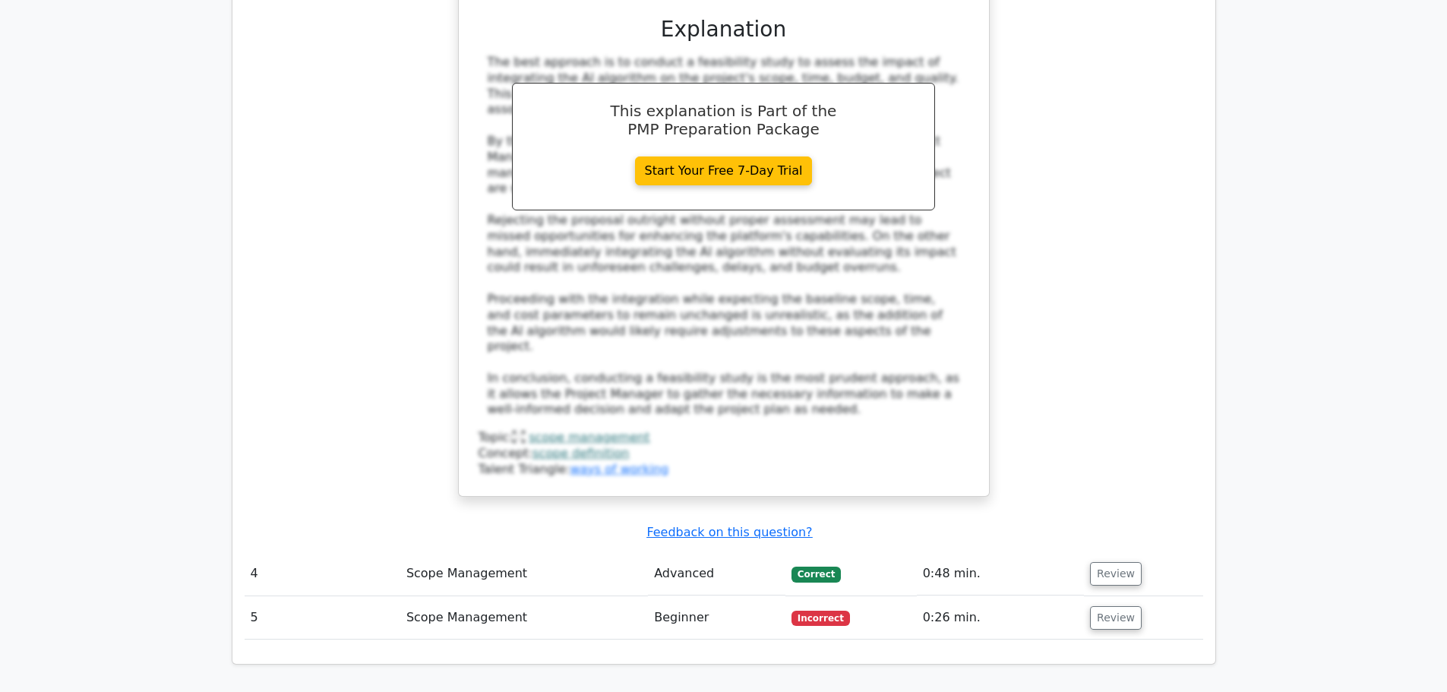
scroll to position [3722, 0]
click at [1108, 559] on button "Review" at bounding box center [1116, 571] width 52 height 24
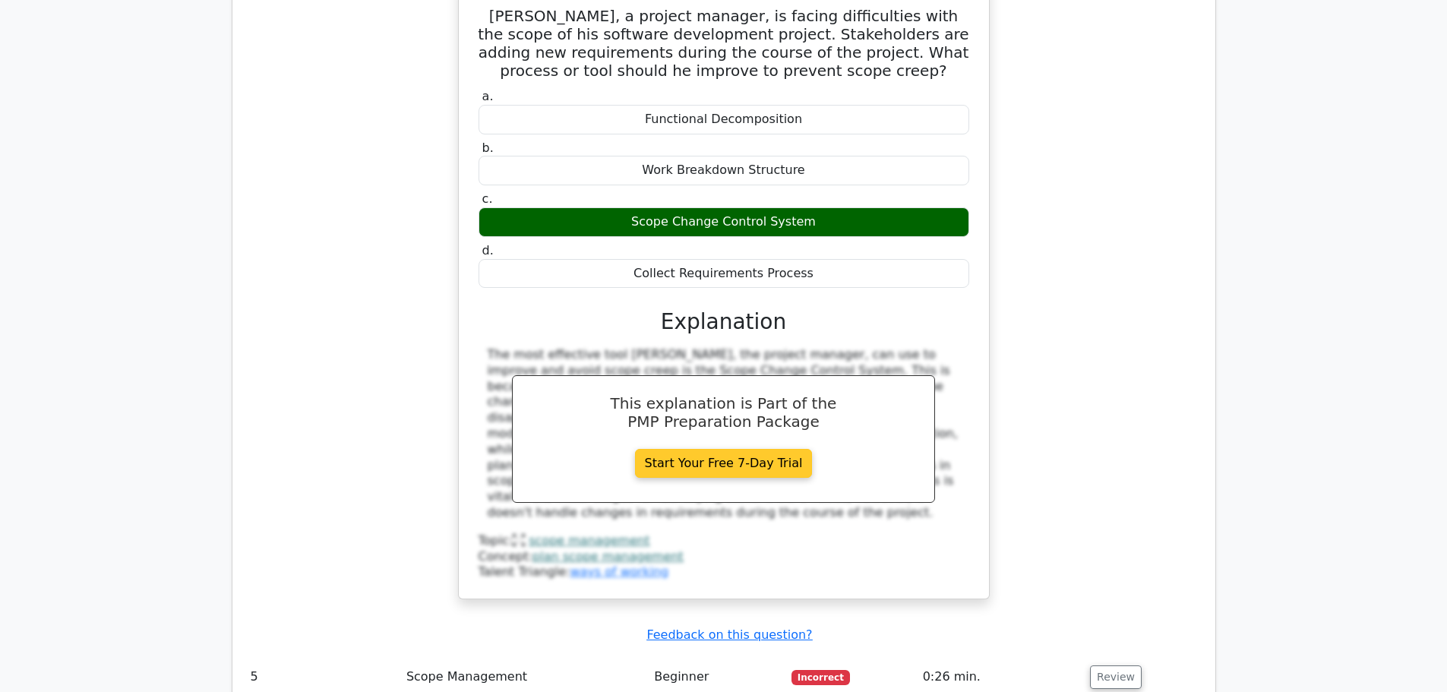
scroll to position [4558, 0]
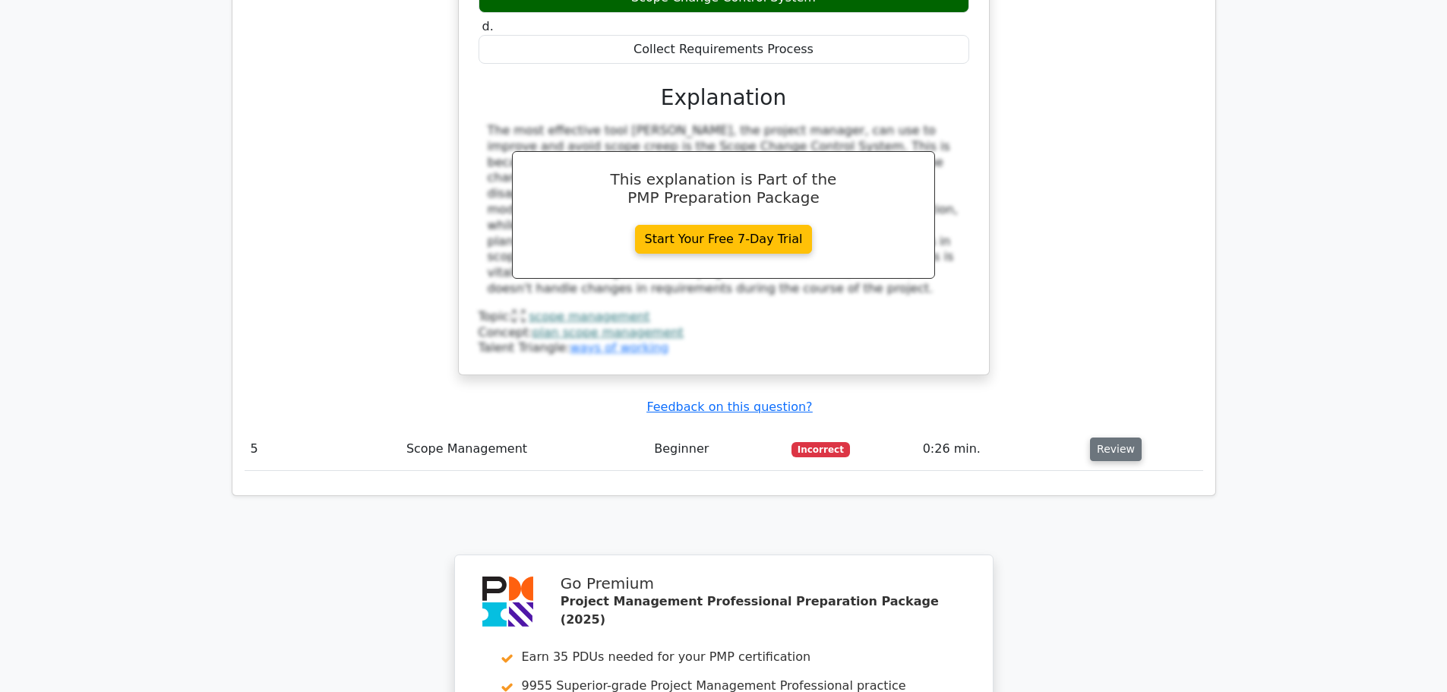
click at [1119, 438] on button "Review" at bounding box center [1116, 450] width 52 height 24
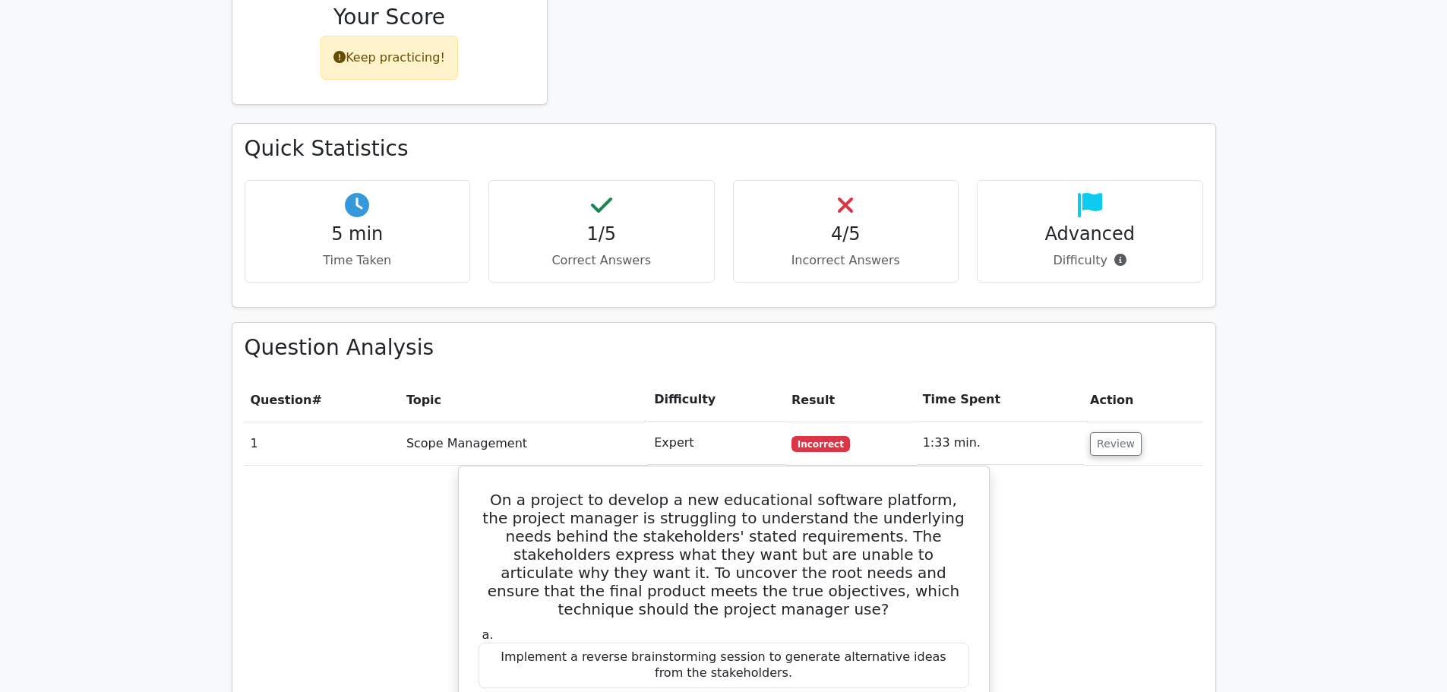
scroll to position [988, 0]
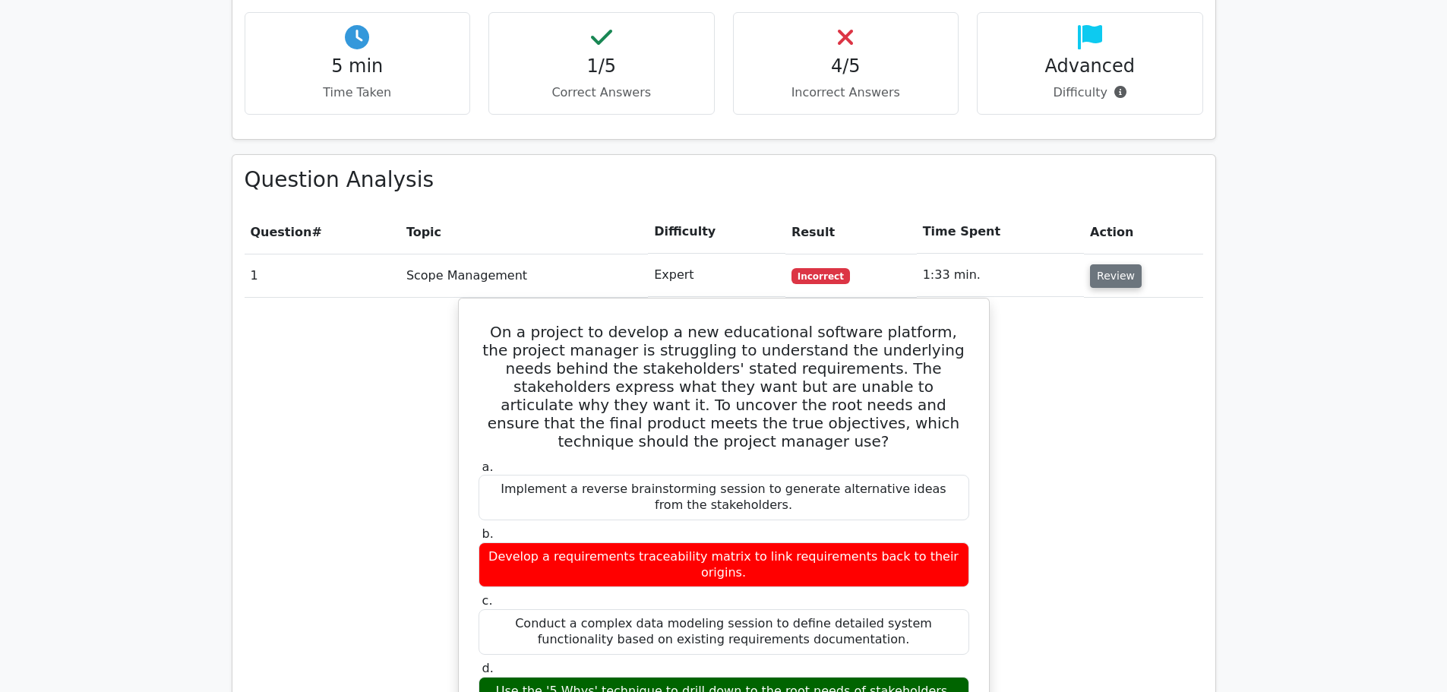
click at [1107, 264] on button "Review" at bounding box center [1116, 276] width 52 height 24
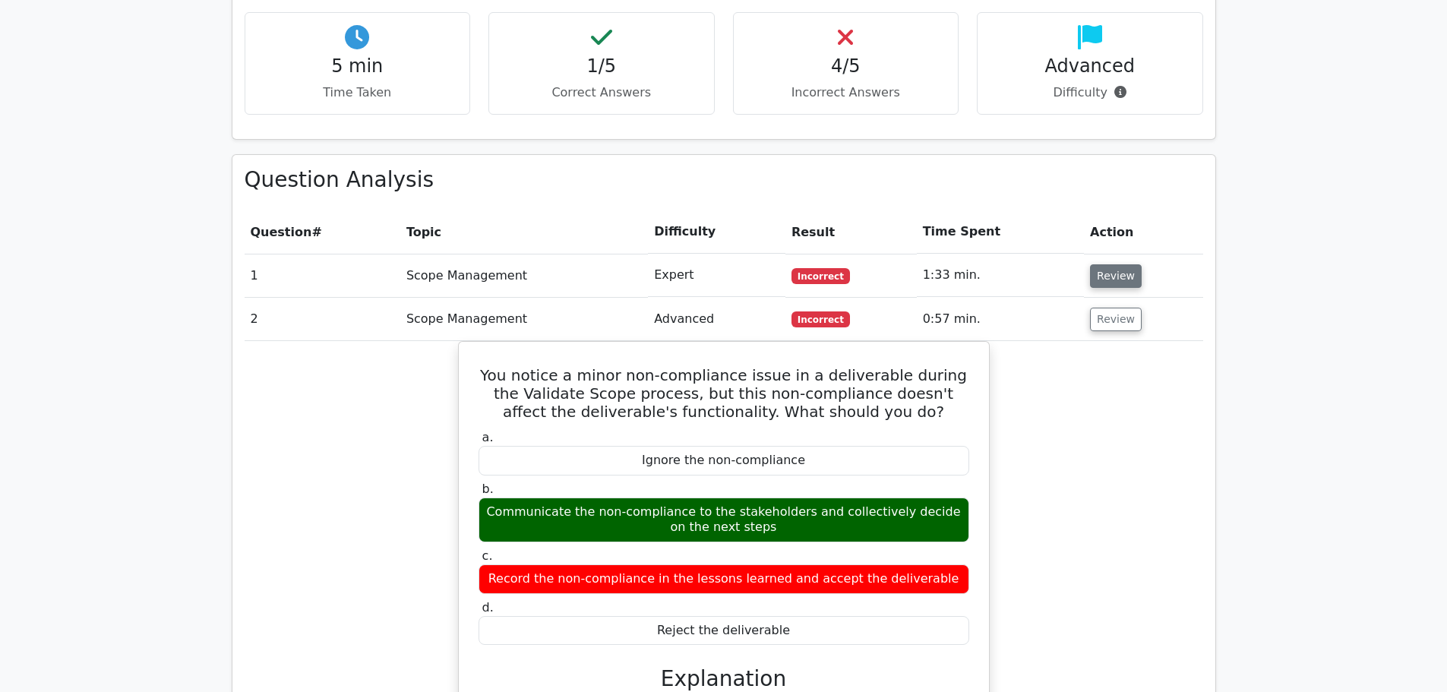
click at [1106, 264] on button "Review" at bounding box center [1116, 276] width 52 height 24
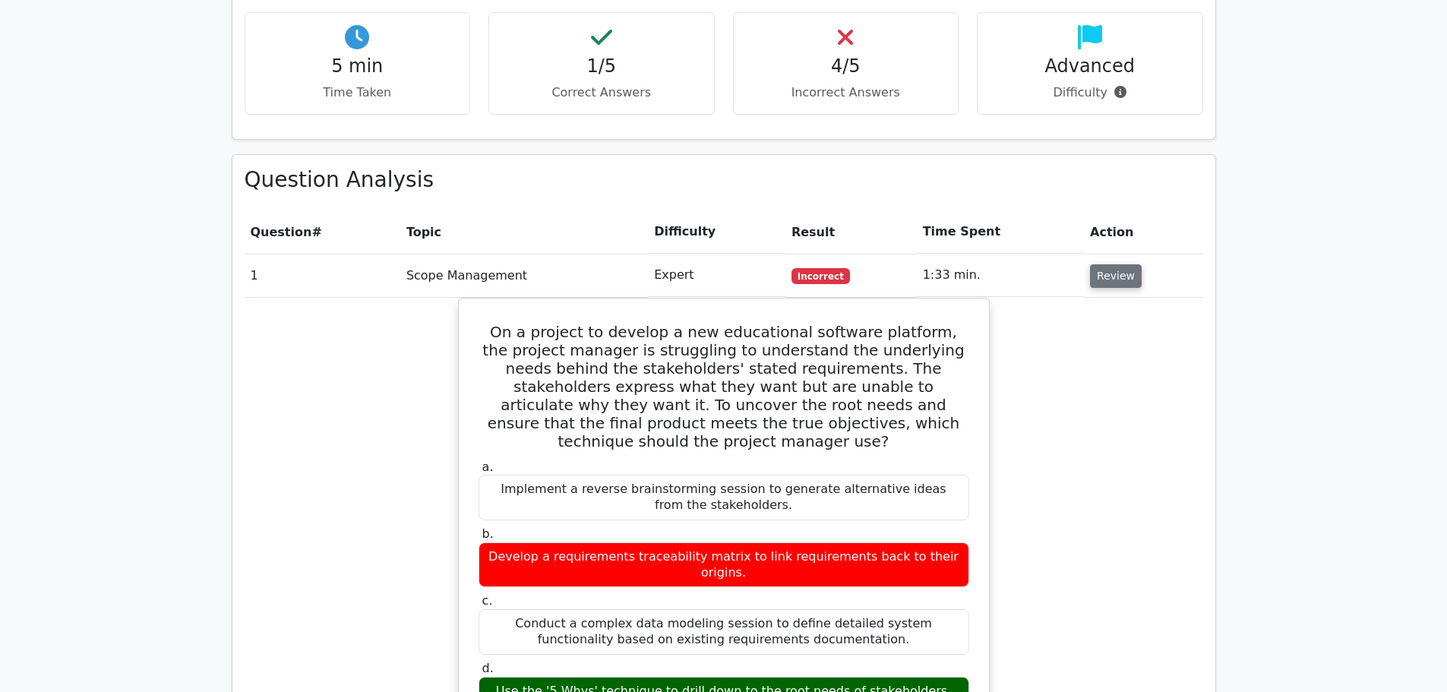
click at [1106, 264] on button "Review" at bounding box center [1116, 276] width 52 height 24
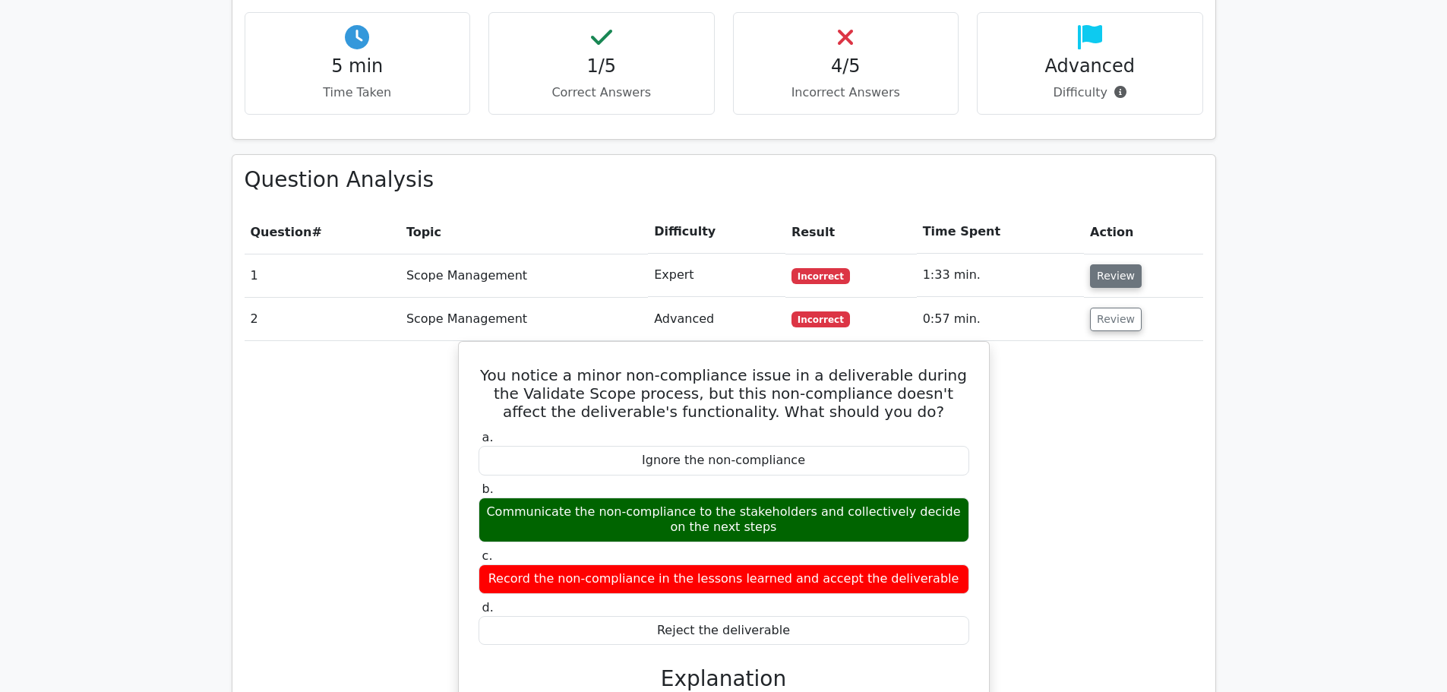
click at [1106, 264] on button "Review" at bounding box center [1116, 276] width 52 height 24
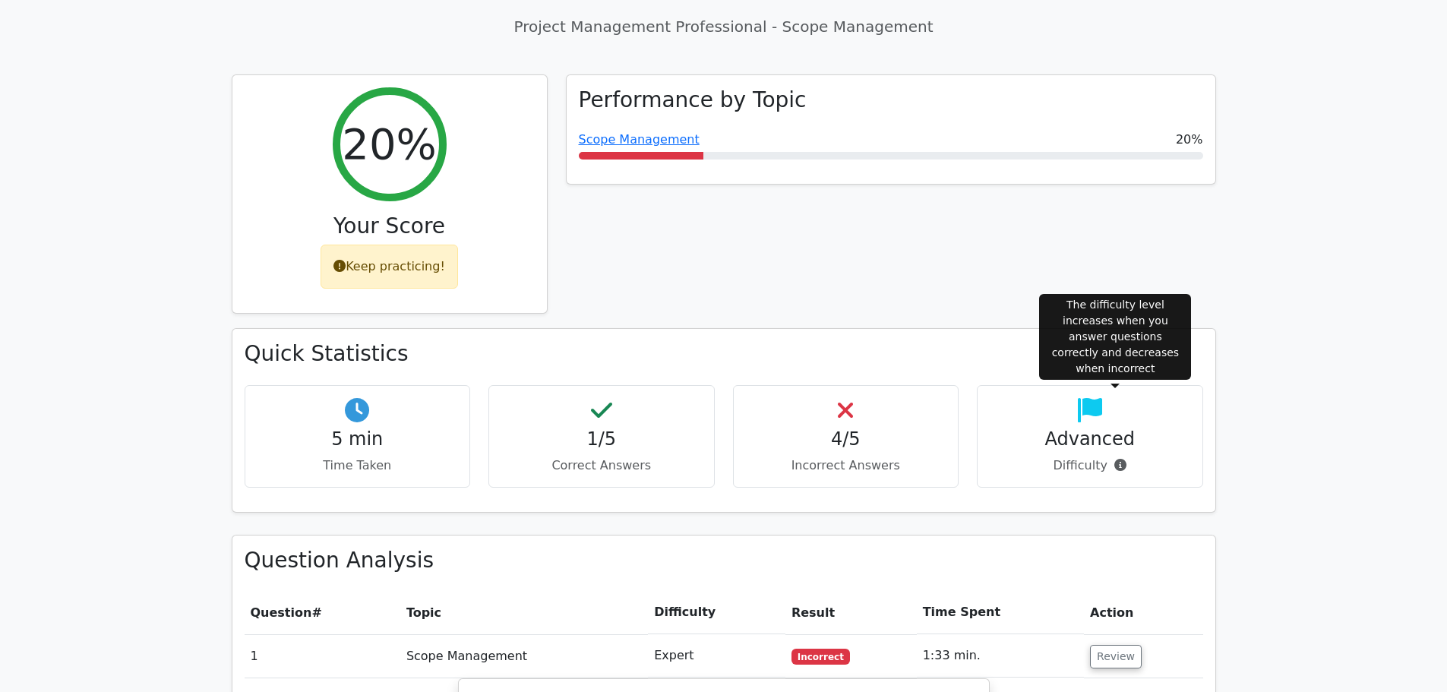
scroll to position [456, 0]
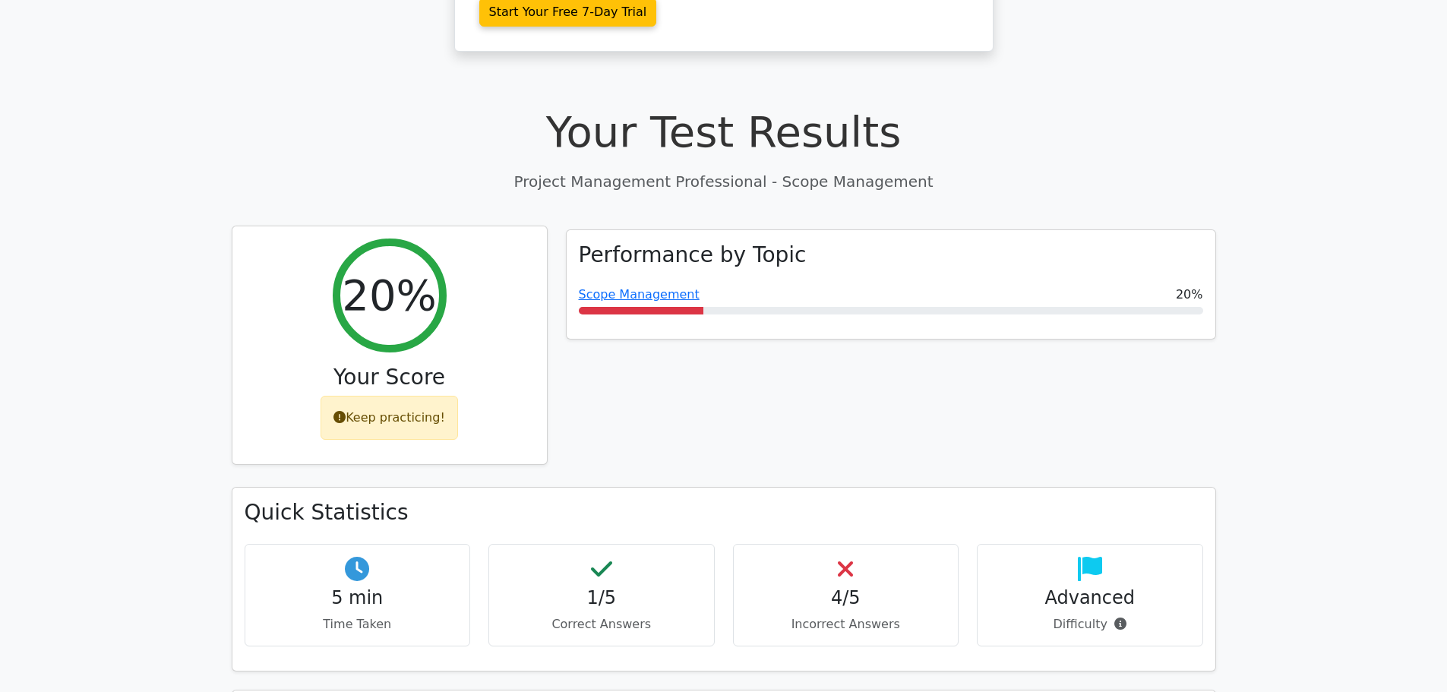
click at [378, 396] on div "Keep practicing!" at bounding box center [389, 418] width 137 height 44
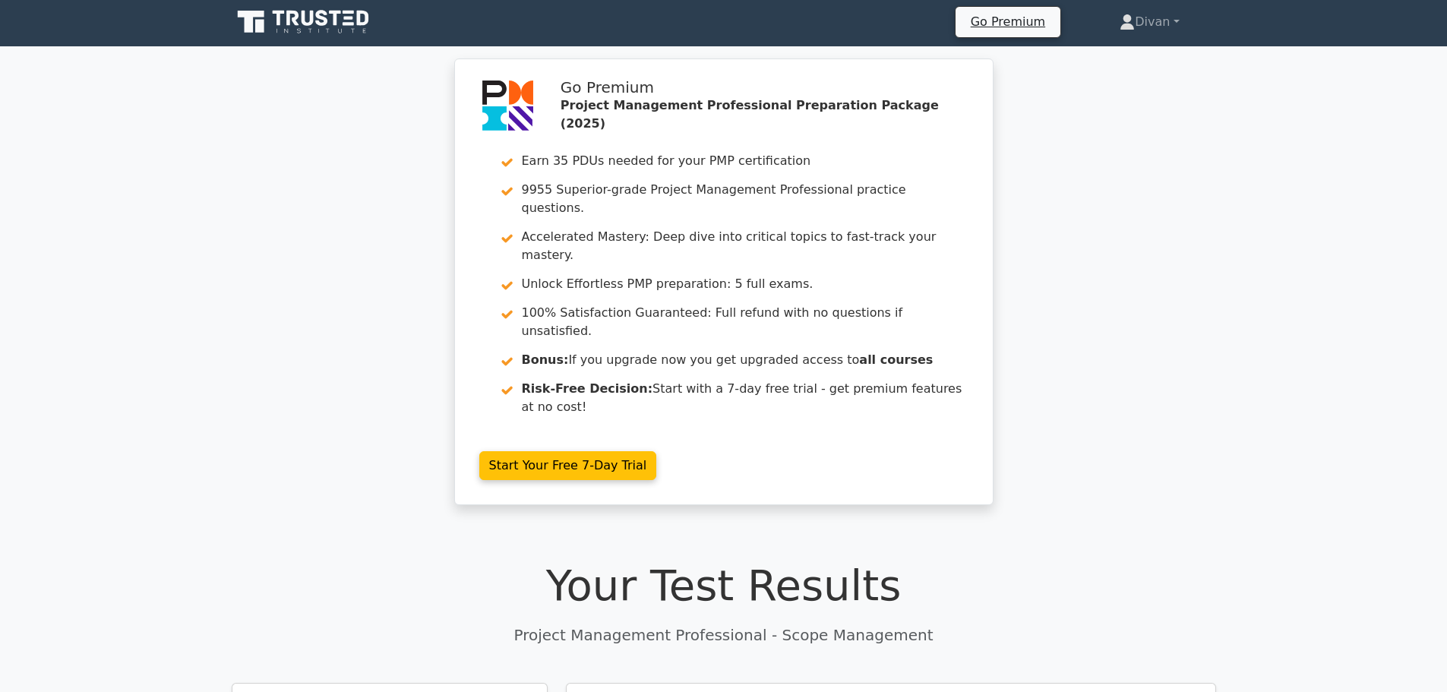
scroll to position [0, 0]
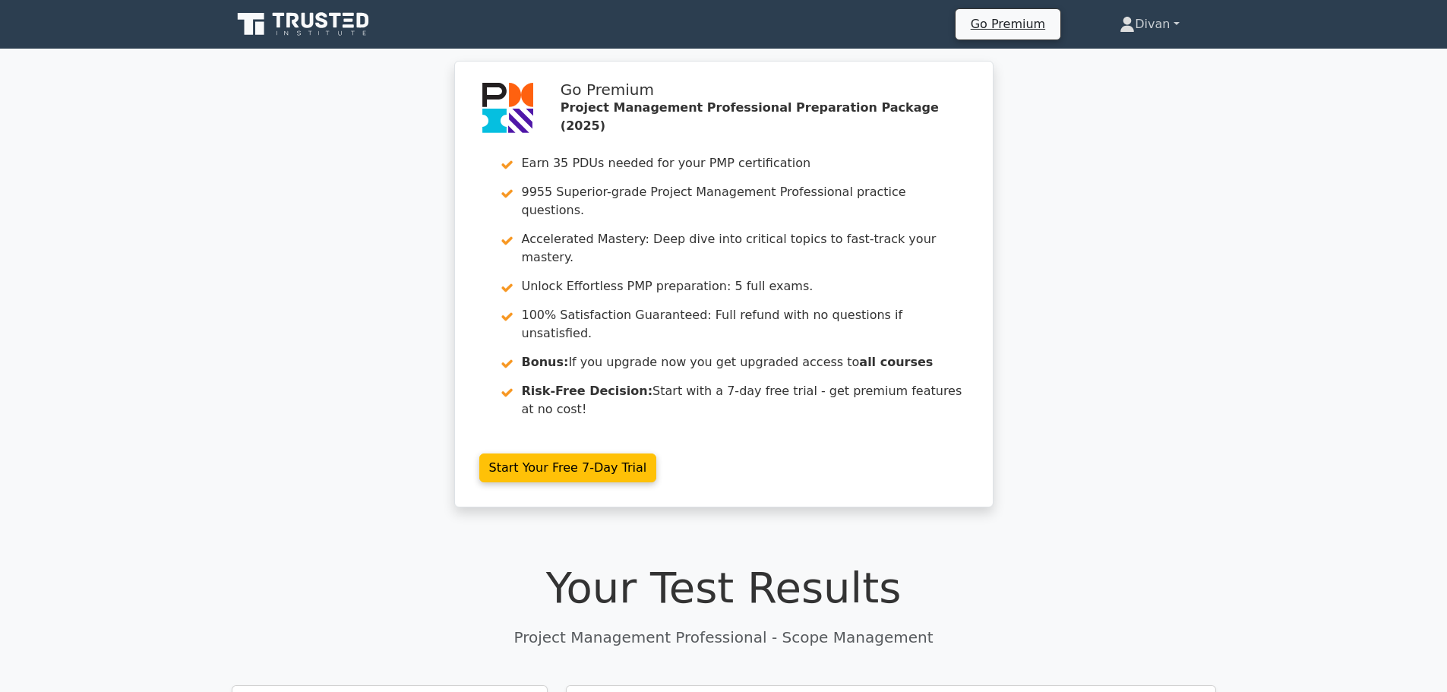
click at [1168, 27] on link "Divan" at bounding box center [1149, 24] width 132 height 30
click at [1114, 52] on link "Profile" at bounding box center [1144, 60] width 120 height 24
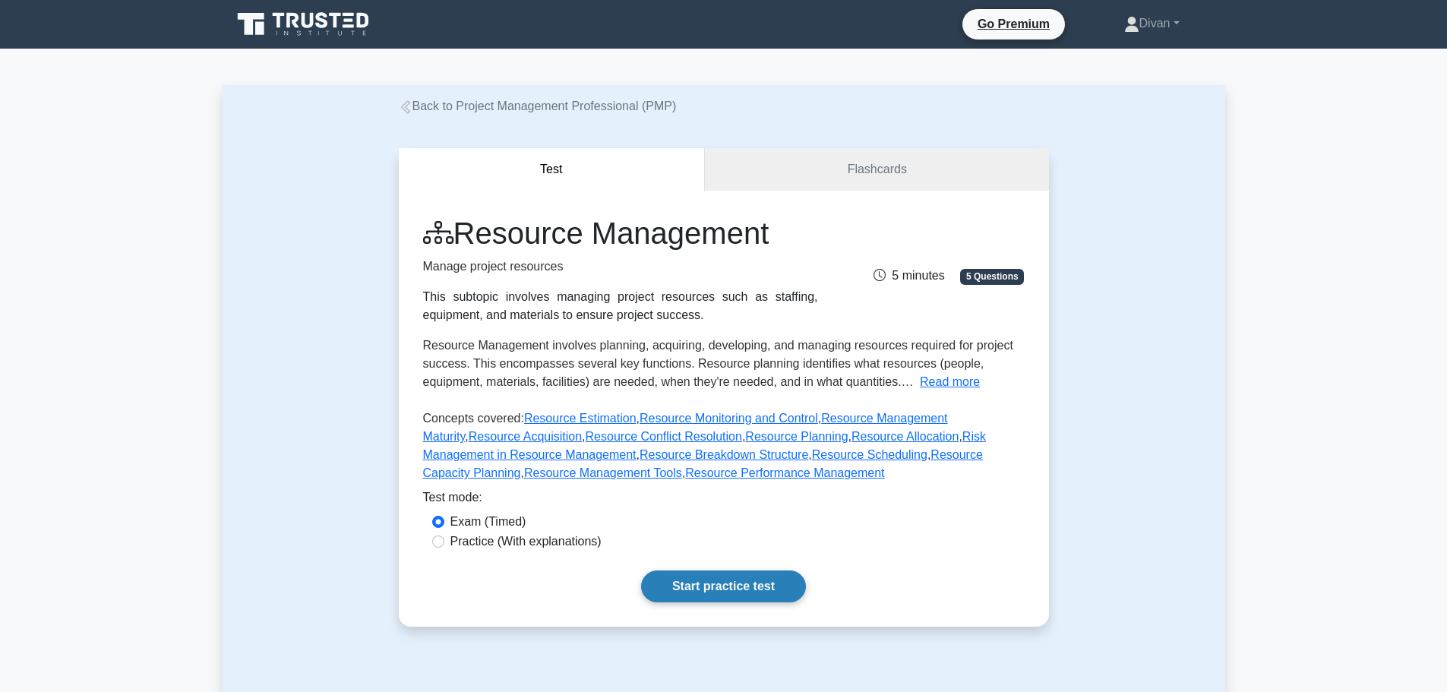
click at [715, 578] on link "Start practice test" at bounding box center [723, 586] width 165 height 32
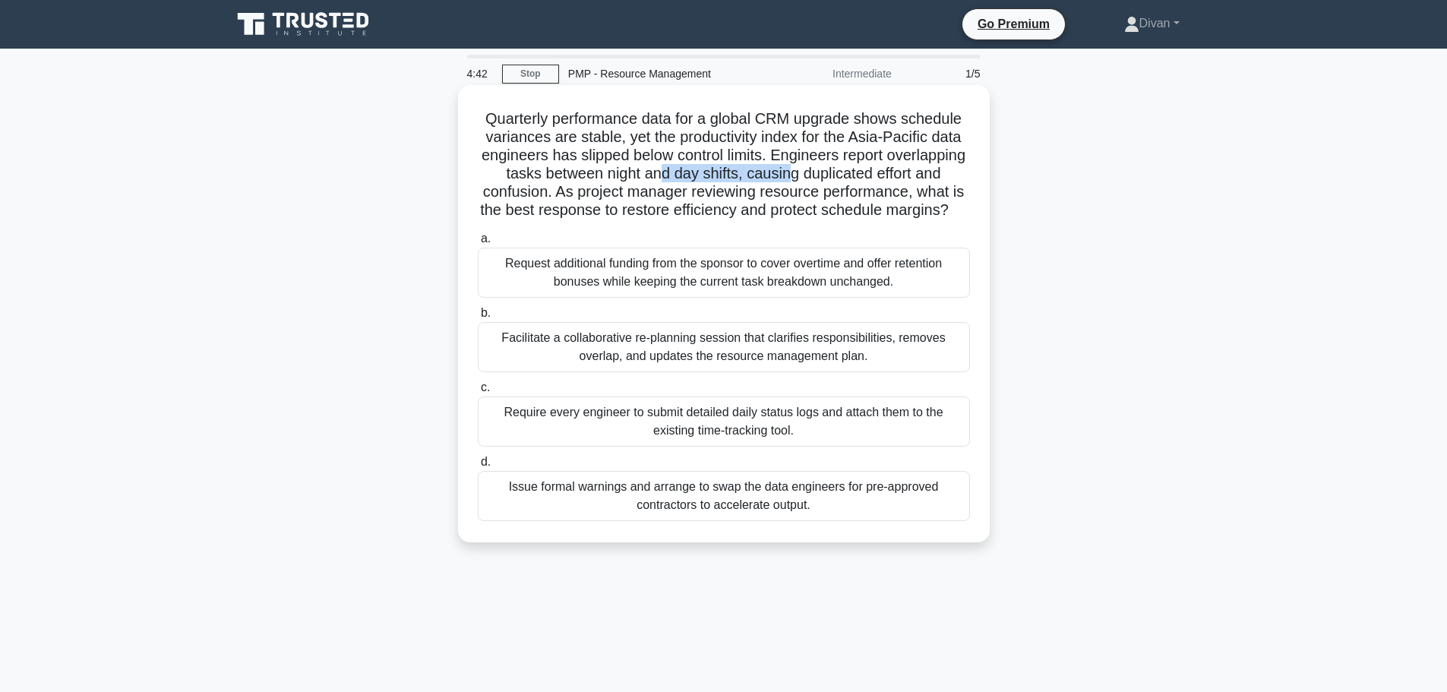
drag, startPoint x: 744, startPoint y: 173, endPoint x: 867, endPoint y: 173, distance: 122.3
click at [867, 173] on h5 "Quarterly performance data for a global CRM upgrade shows schedule variances ar…" at bounding box center [723, 164] width 495 height 111
click at [838, 182] on h5 "Quarterly performance data for a global CRM upgrade shows schedule variances ar…" at bounding box center [723, 164] width 495 height 111
drag, startPoint x: 831, startPoint y: 173, endPoint x: 919, endPoint y: 179, distance: 88.3
click at [919, 179] on h5 "Quarterly performance data for a global CRM upgrade shows schedule variances ar…" at bounding box center [723, 164] width 495 height 111
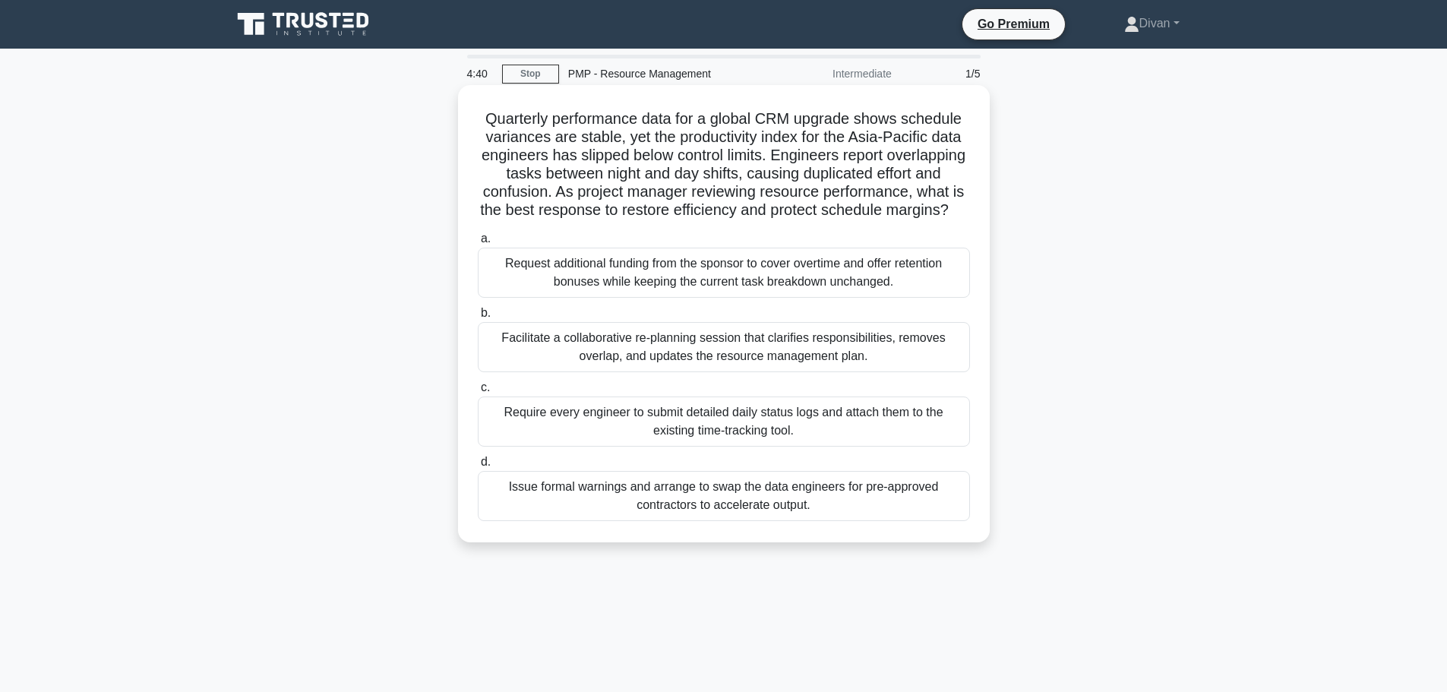
click at [599, 211] on h5 "Quarterly performance data for a global CRM upgrade shows schedule variances ar…" at bounding box center [723, 164] width 495 height 111
drag, startPoint x: 564, startPoint y: 185, endPoint x: 748, endPoint y: 199, distance: 185.2
click at [747, 198] on h5 "Quarterly performance data for a global CRM upgrade shows schedule variances ar…" at bounding box center [723, 164] width 495 height 111
click at [720, 195] on h5 "Quarterly performance data for a global CRM upgrade shows schedule variances ar…" at bounding box center [723, 164] width 495 height 111
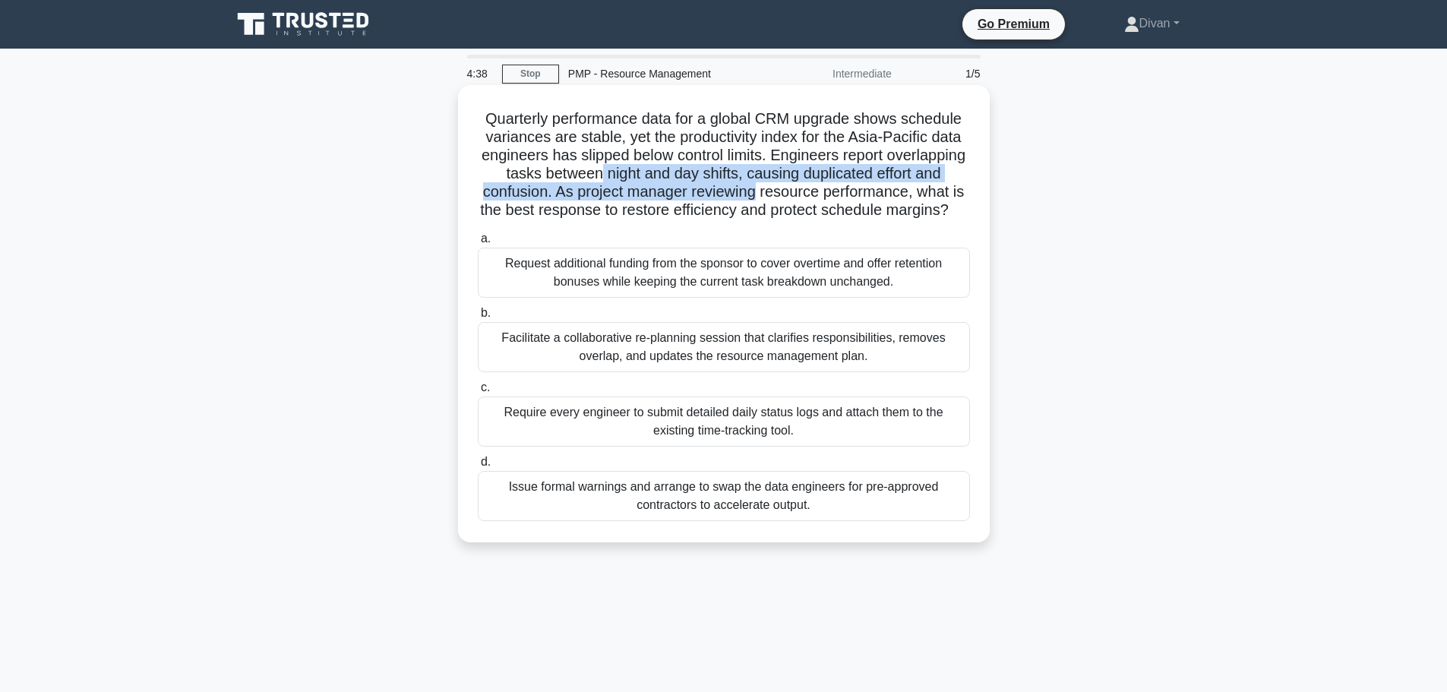
click at [871, 191] on h5 "Quarterly performance data for a global CRM upgrade shows schedule variances ar…" at bounding box center [723, 164] width 495 height 111
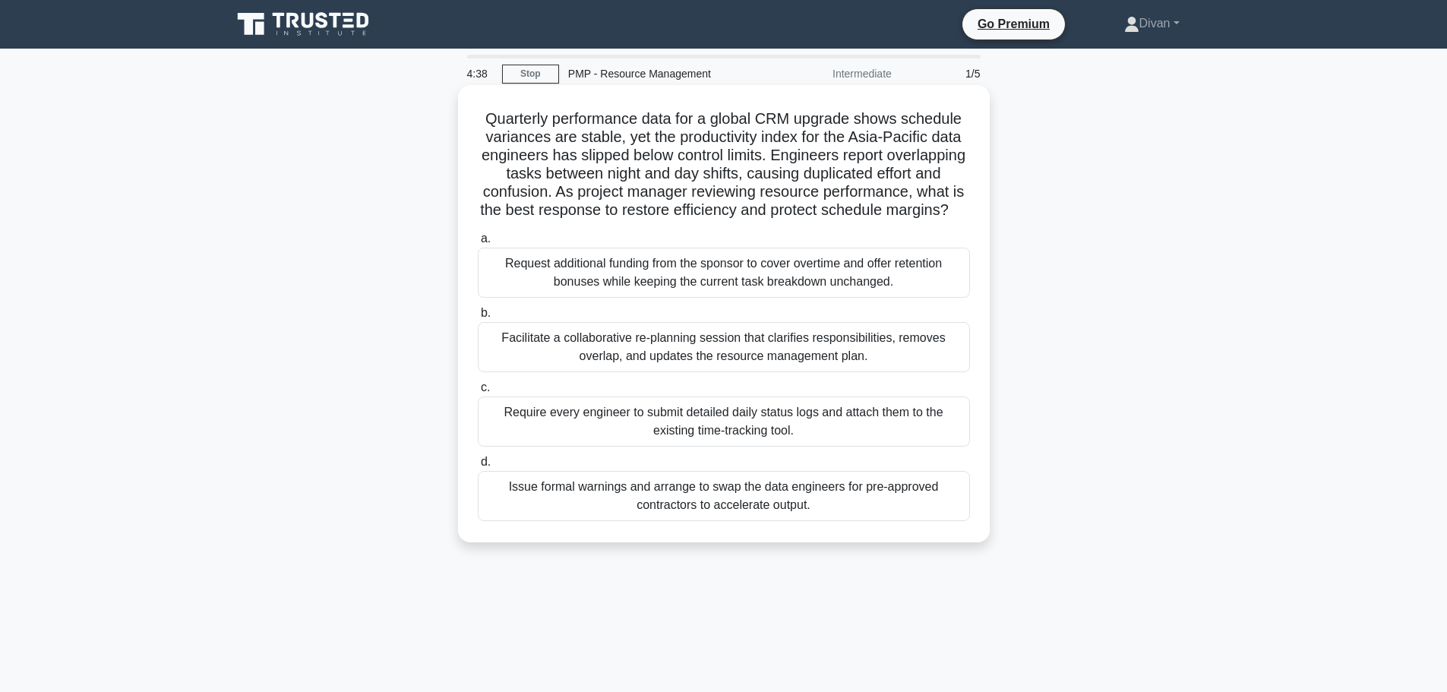
click at [646, 209] on h5 "Quarterly performance data for a global CRM upgrade shows schedule variances ar…" at bounding box center [723, 164] width 495 height 111
drag, startPoint x: 609, startPoint y: 206, endPoint x: 902, endPoint y: 226, distance: 293.9
click at [902, 220] on h5 "Quarterly performance data for a global CRM upgrade shows schedule variances ar…" at bounding box center [723, 164] width 495 height 111
click at [797, 220] on h5 "Quarterly performance data for a global CRM upgrade shows schedule variances ar…" at bounding box center [723, 164] width 495 height 111
drag, startPoint x: 482, startPoint y: 122, endPoint x: 934, endPoint y: 119, distance: 452.0
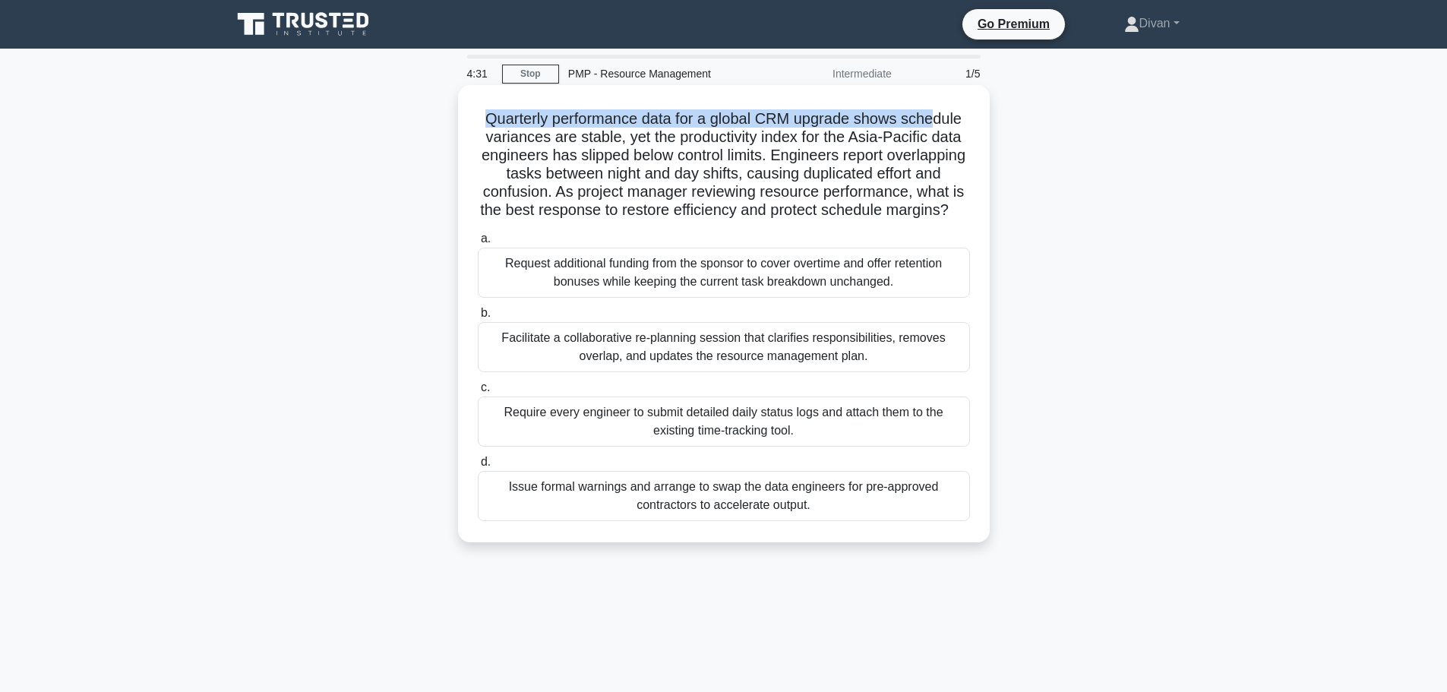
click at [934, 119] on h5 "Quarterly performance data for a global CRM upgrade shows schedule variances ar…" at bounding box center [723, 164] width 495 height 111
click at [615, 137] on h5 "Quarterly performance data for a global CRM upgrade shows schedule variances ar…" at bounding box center [723, 164] width 495 height 111
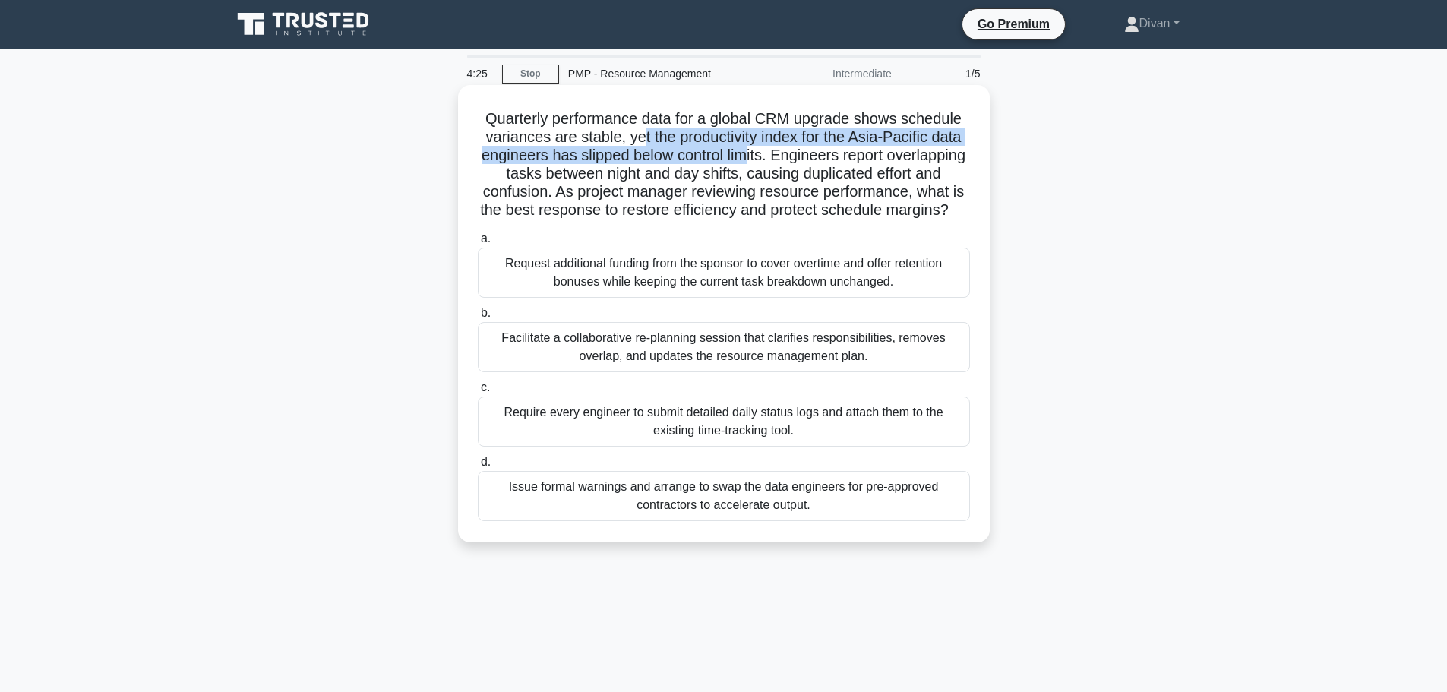
drag, startPoint x: 637, startPoint y: 140, endPoint x: 785, endPoint y: 148, distance: 148.4
click at [785, 148] on h5 "Quarterly performance data for a global CRM upgrade shows schedule variances ar…" at bounding box center [723, 164] width 495 height 111
click at [831, 144] on h5 "Quarterly performance data for a global CRM upgrade shows schedule variances ar…" at bounding box center [723, 164] width 495 height 111
click at [893, 142] on h5 "Quarterly performance data for a global CRM upgrade shows schedule variances ar…" at bounding box center [723, 164] width 495 height 111
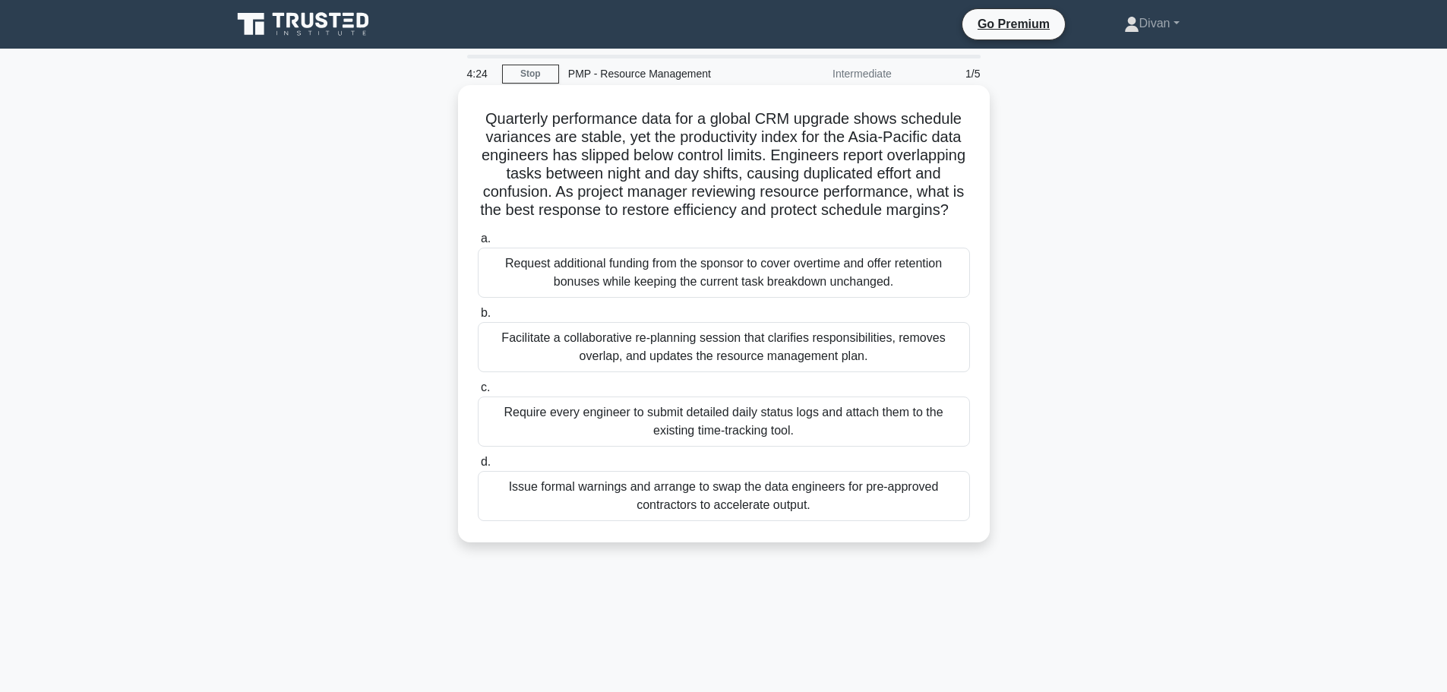
click at [612, 156] on h5 "Quarterly performance data for a global CRM upgrade shows schedule variances ar…" at bounding box center [723, 164] width 495 height 111
drag, startPoint x: 555, startPoint y: 156, endPoint x: 801, endPoint y: 161, distance: 246.9
click at [801, 161] on h5 "Quarterly performance data for a global CRM upgrade shows schedule variances ar…" at bounding box center [723, 164] width 495 height 111
click at [825, 153] on h5 "Quarterly performance data for a global CRM upgrade shows schedule variances ar…" at bounding box center [723, 164] width 495 height 111
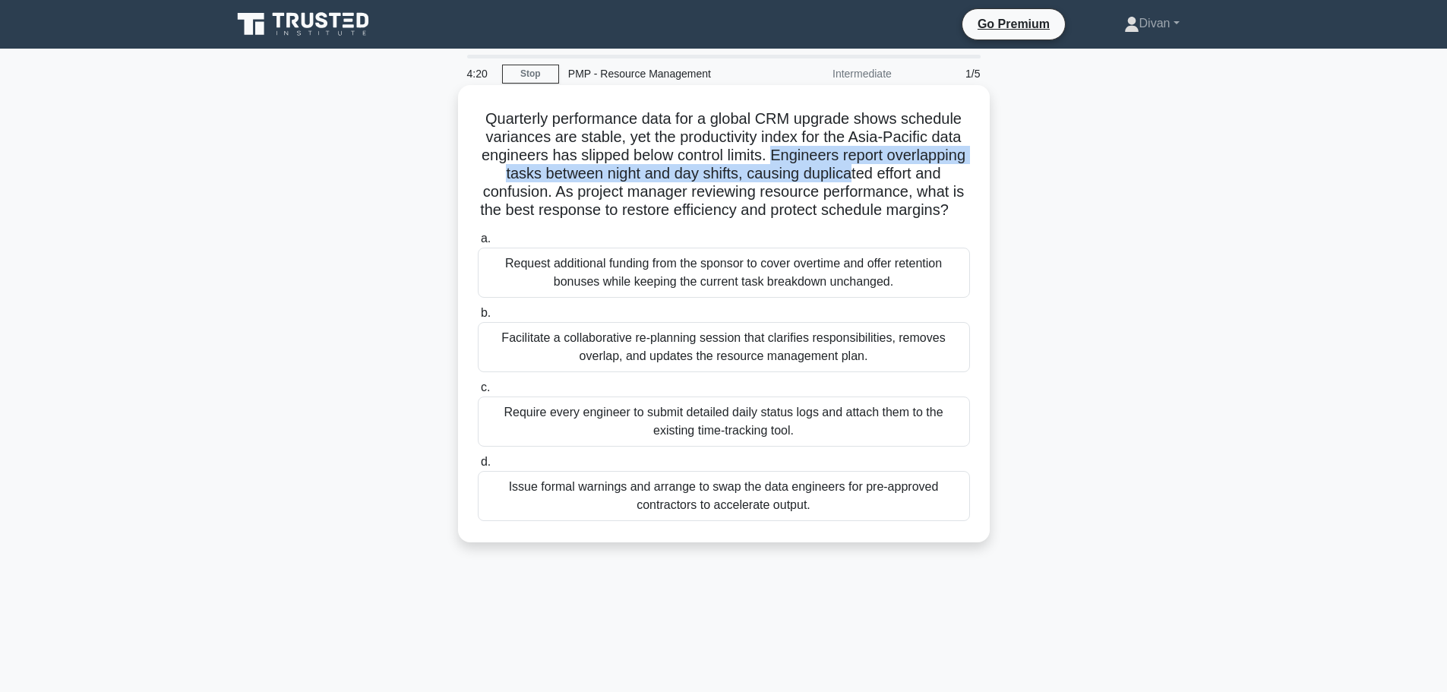
drag, startPoint x: 814, startPoint y: 158, endPoint x: 928, endPoint y: 166, distance: 114.3
click at [928, 166] on h5 "Quarterly performance data for a global CRM upgrade shows schedule variances ar…" at bounding box center [723, 164] width 495 height 111
click at [614, 180] on h5 "Quarterly performance data for a global CRM upgrade shows schedule variances ar…" at bounding box center [723, 164] width 495 height 111
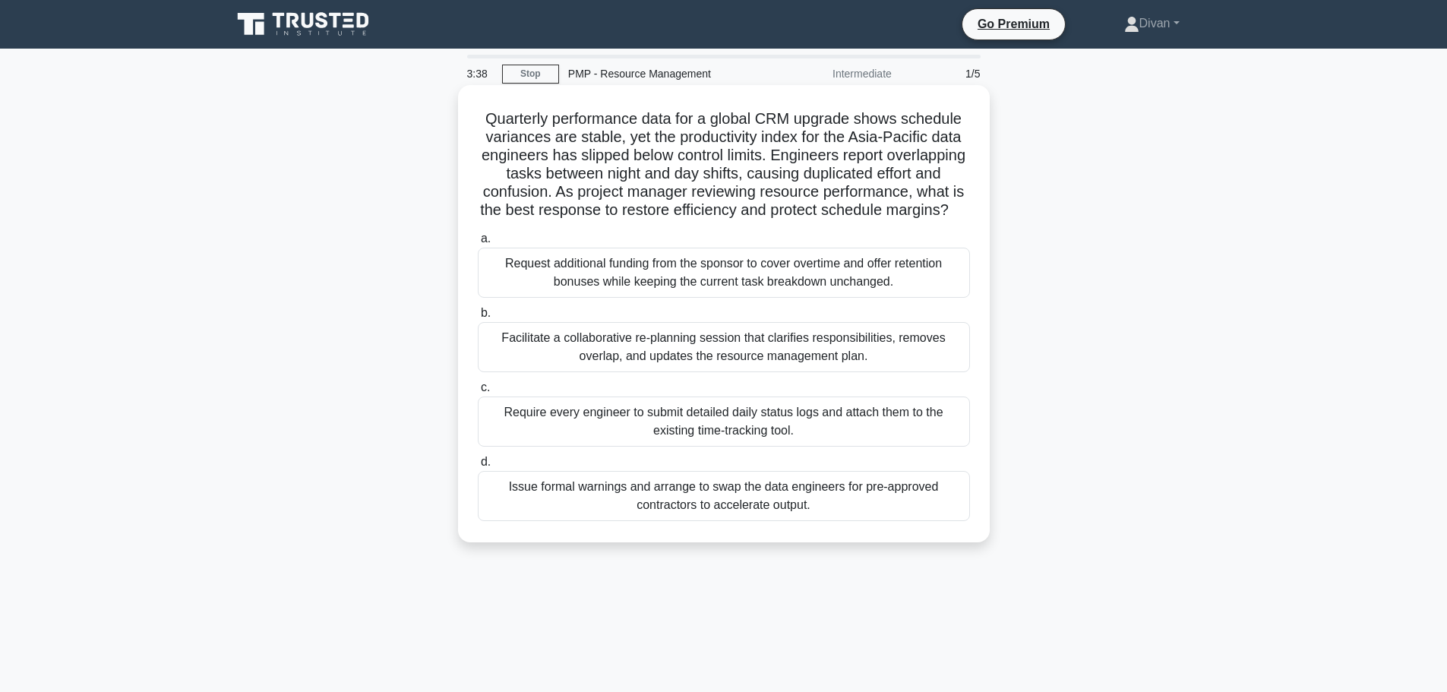
click at [758, 365] on div "Facilitate a collaborative re-planning session that clarifies responsibilities,…" at bounding box center [724, 347] width 492 height 50
click at [478, 318] on input "b. Facilitate a collaborative re-planning session that clarifies responsibiliti…" at bounding box center [478, 313] width 0 height 10
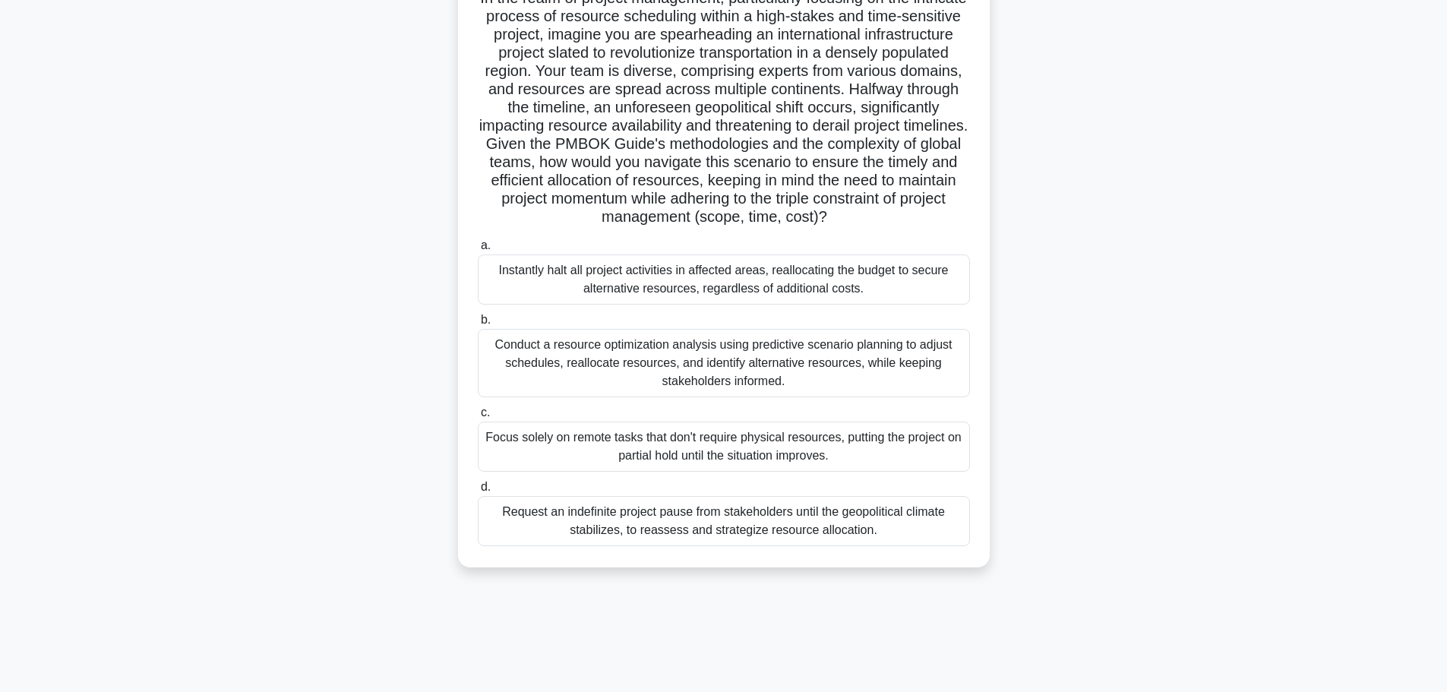
scroll to position [128, 0]
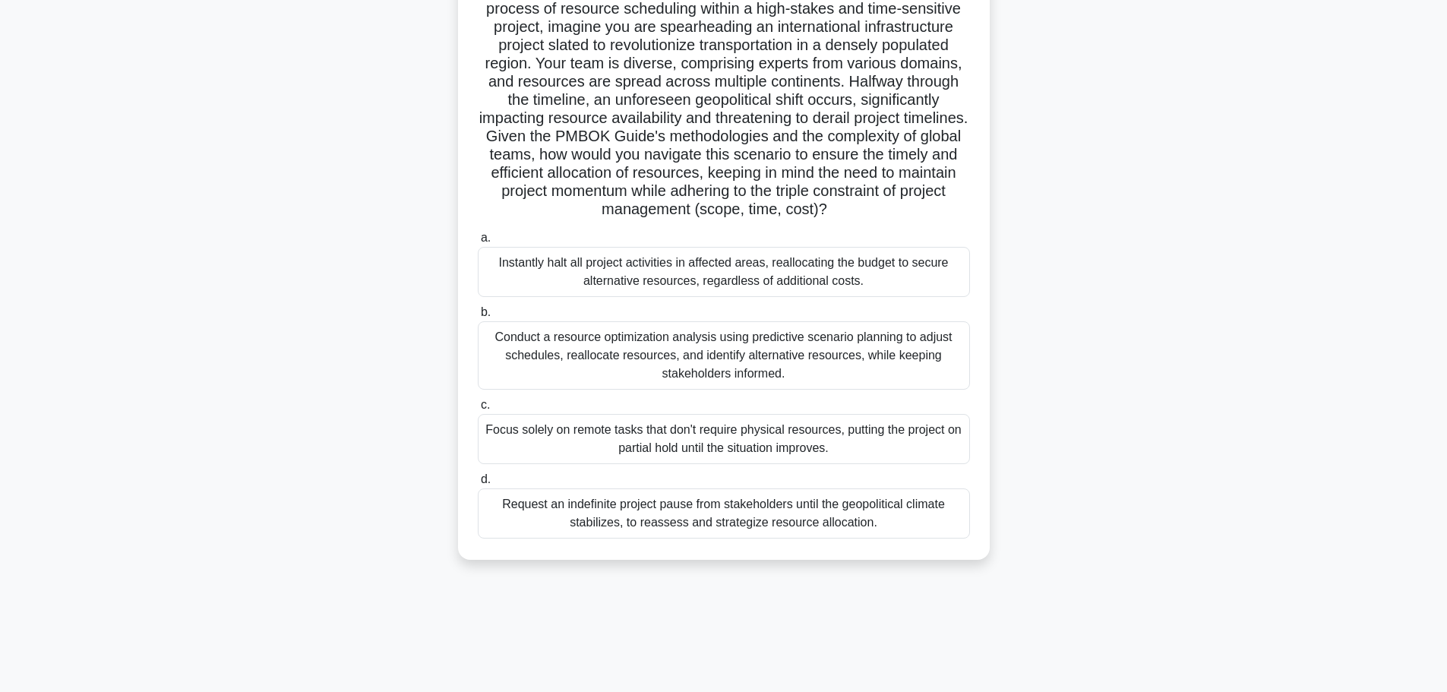
click at [804, 355] on div "Conduct a resource optimization analysis using predictive scenario planning to …" at bounding box center [724, 355] width 492 height 68
click at [478, 318] on input "b. Conduct a resource optimization analysis using predictive scenario planning …" at bounding box center [478, 313] width 0 height 10
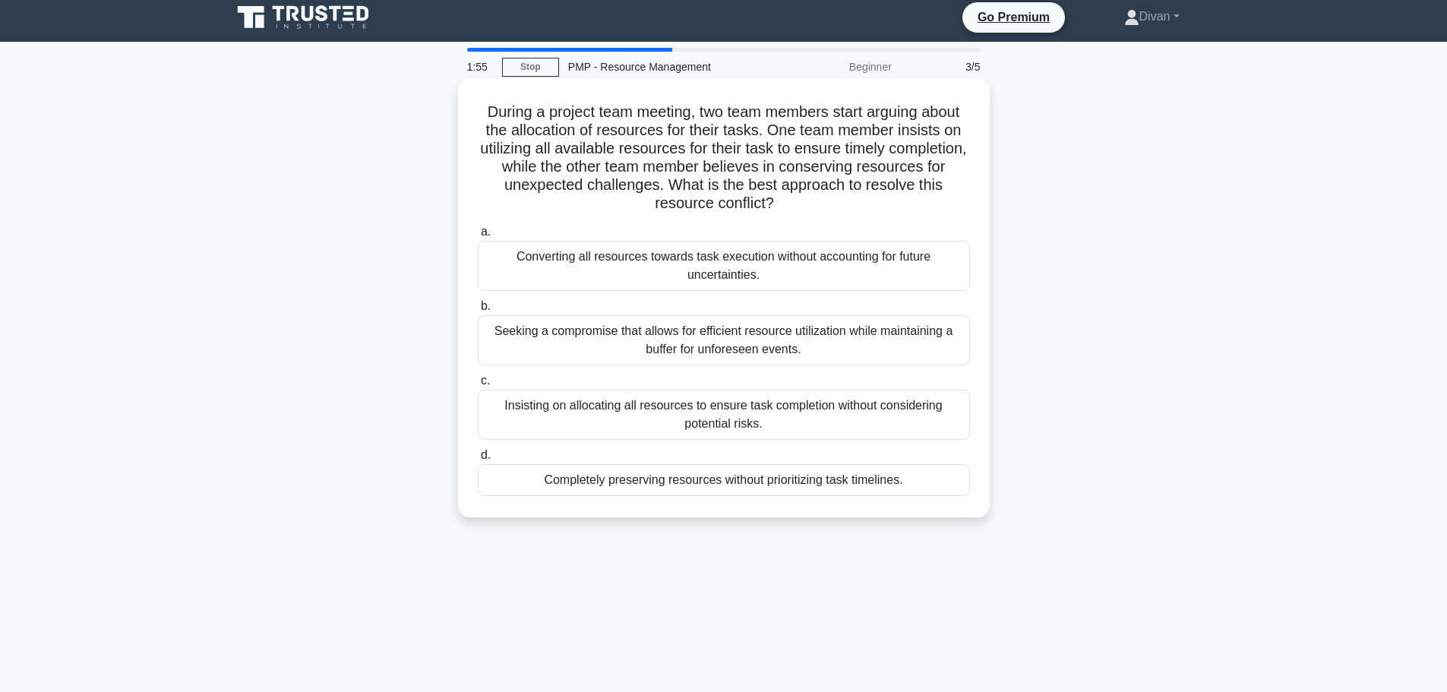
scroll to position [0, 0]
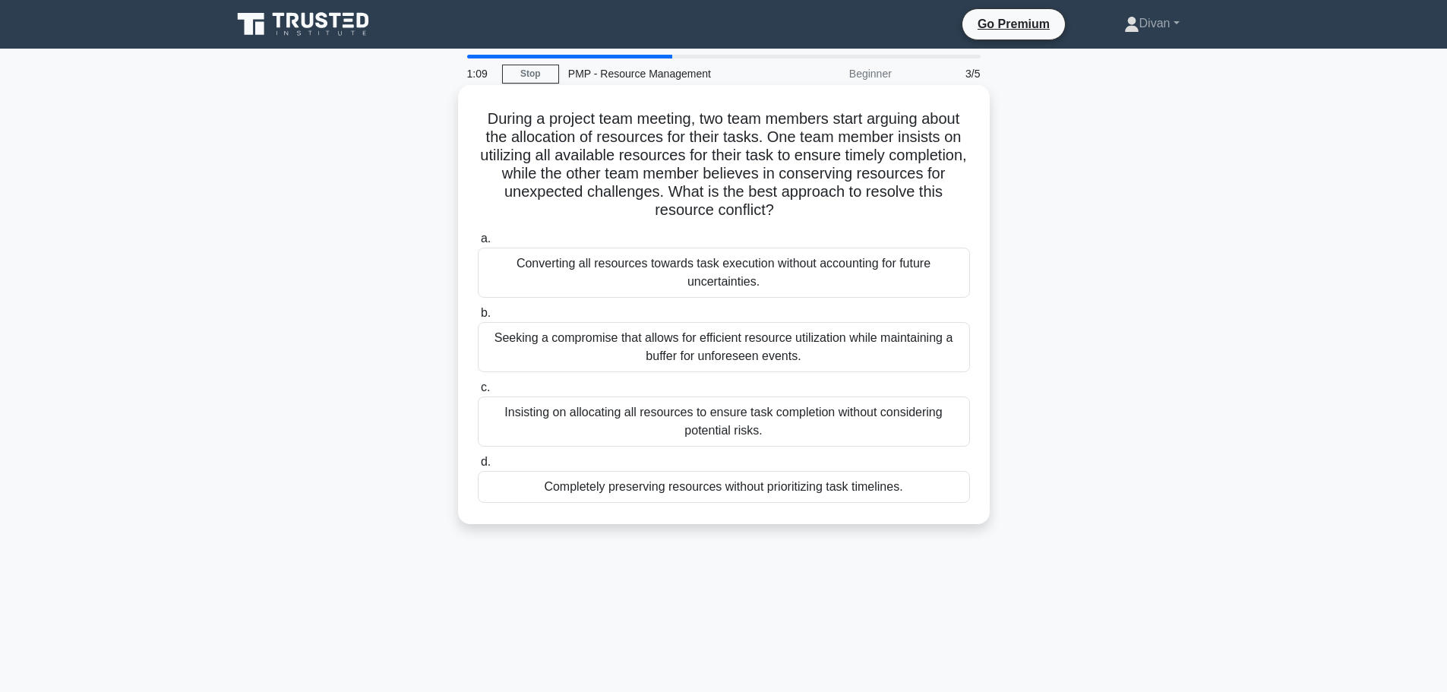
click at [750, 342] on div "Seeking a compromise that allows for efficient resource utilization while maint…" at bounding box center [724, 347] width 492 height 50
click at [478, 318] on input "b. Seeking a compromise that allows for efficient resource utilization while ma…" at bounding box center [478, 313] width 0 height 10
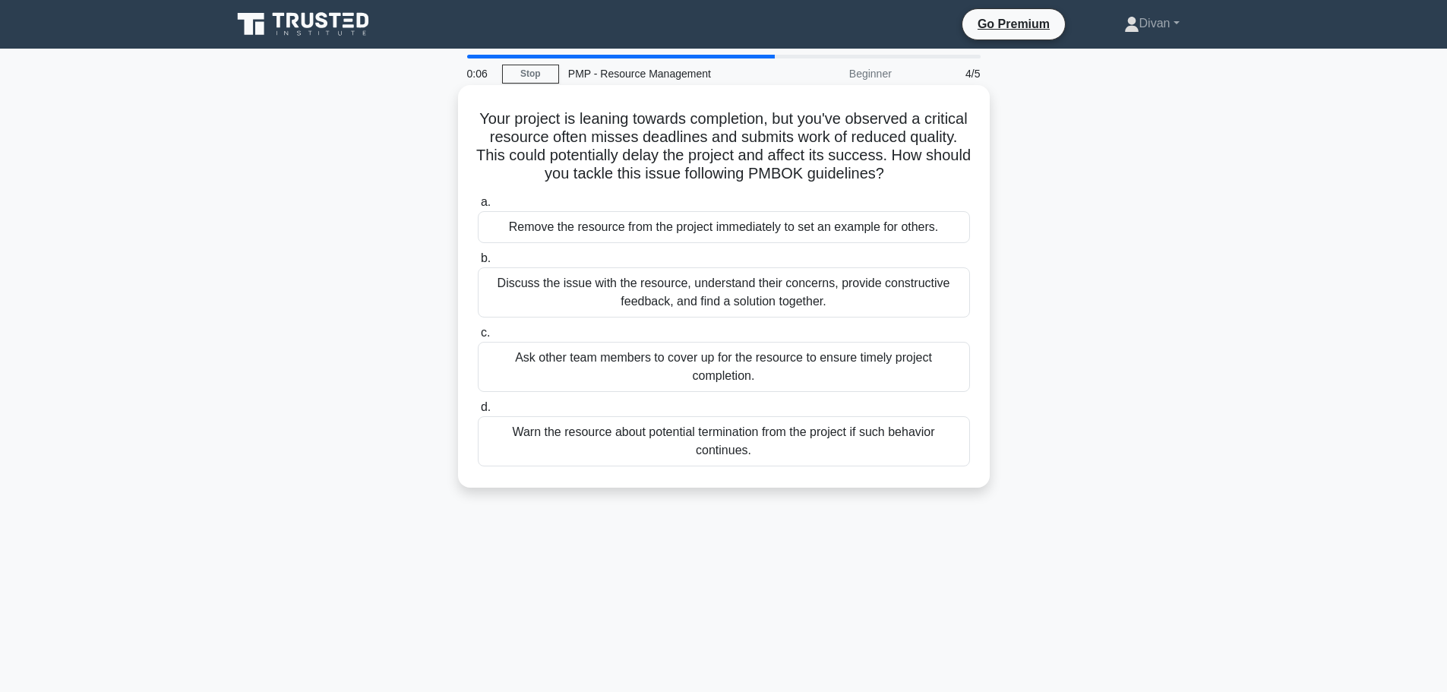
click at [700, 295] on div "Discuss the issue with the resource, understand their concerns, provide constru…" at bounding box center [724, 292] width 492 height 50
click at [478, 264] on input "b. Discuss the issue with the resource, understand their concerns, provide cons…" at bounding box center [478, 259] width 0 height 10
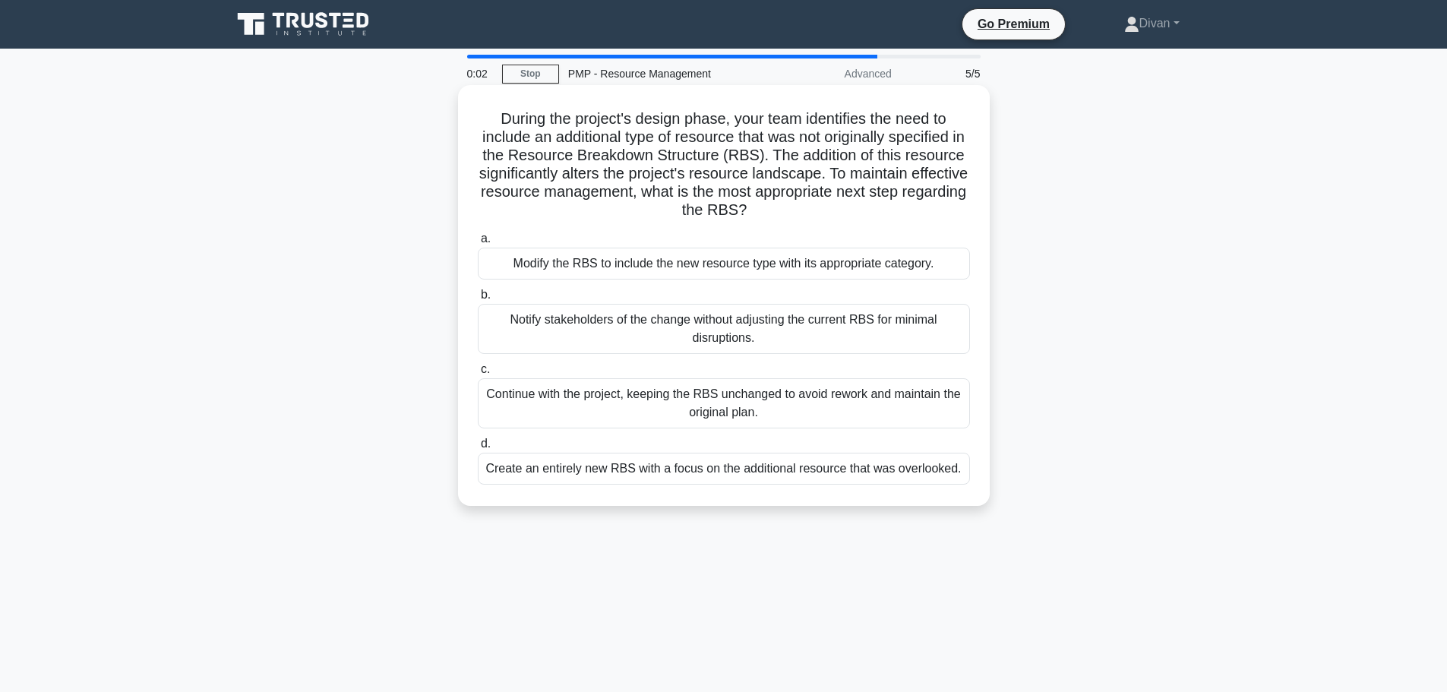
click at [676, 411] on div "Continue with the project, keeping the RBS unchanged to avoid rework and mainta…" at bounding box center [724, 403] width 492 height 50
click at [478, 374] on input "c. Continue with the project, keeping the RBS unchanged to avoid rework and mai…" at bounding box center [478, 370] width 0 height 10
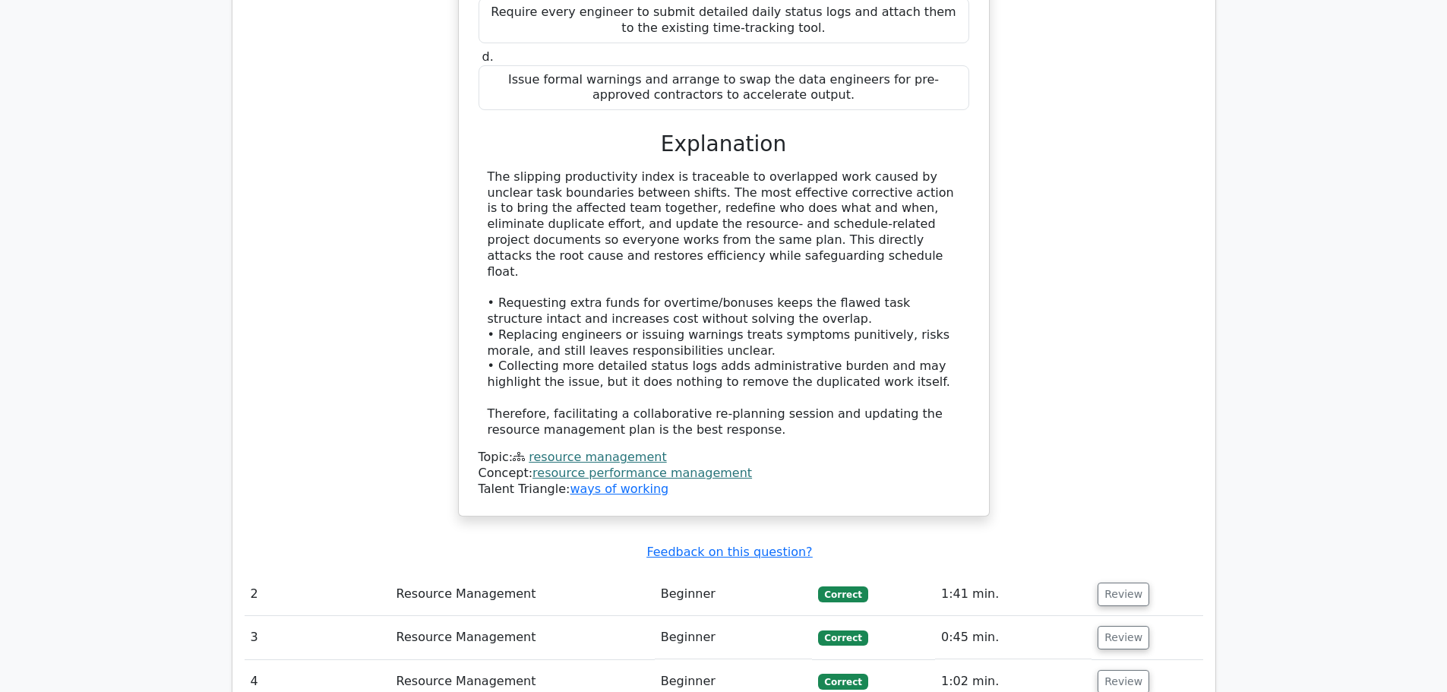
scroll to position [1899, 0]
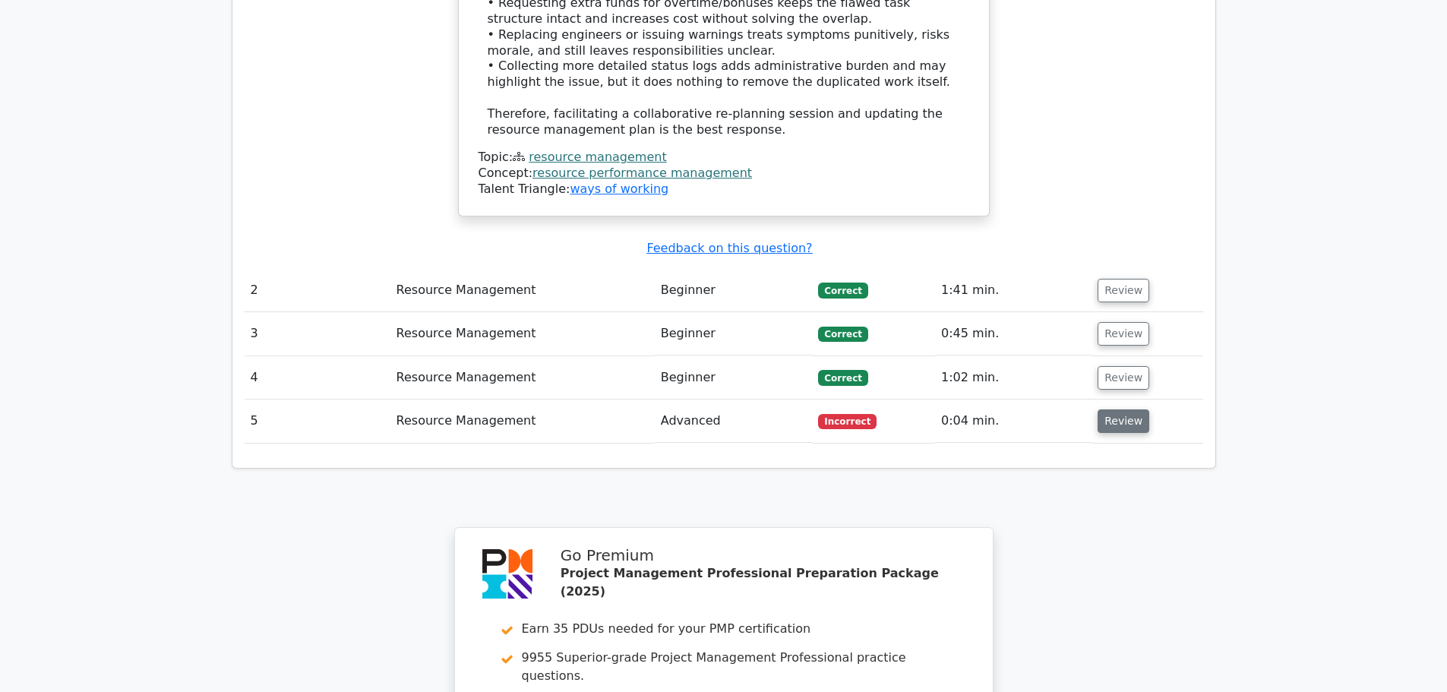
click at [1128, 409] on button "Review" at bounding box center [1124, 421] width 52 height 24
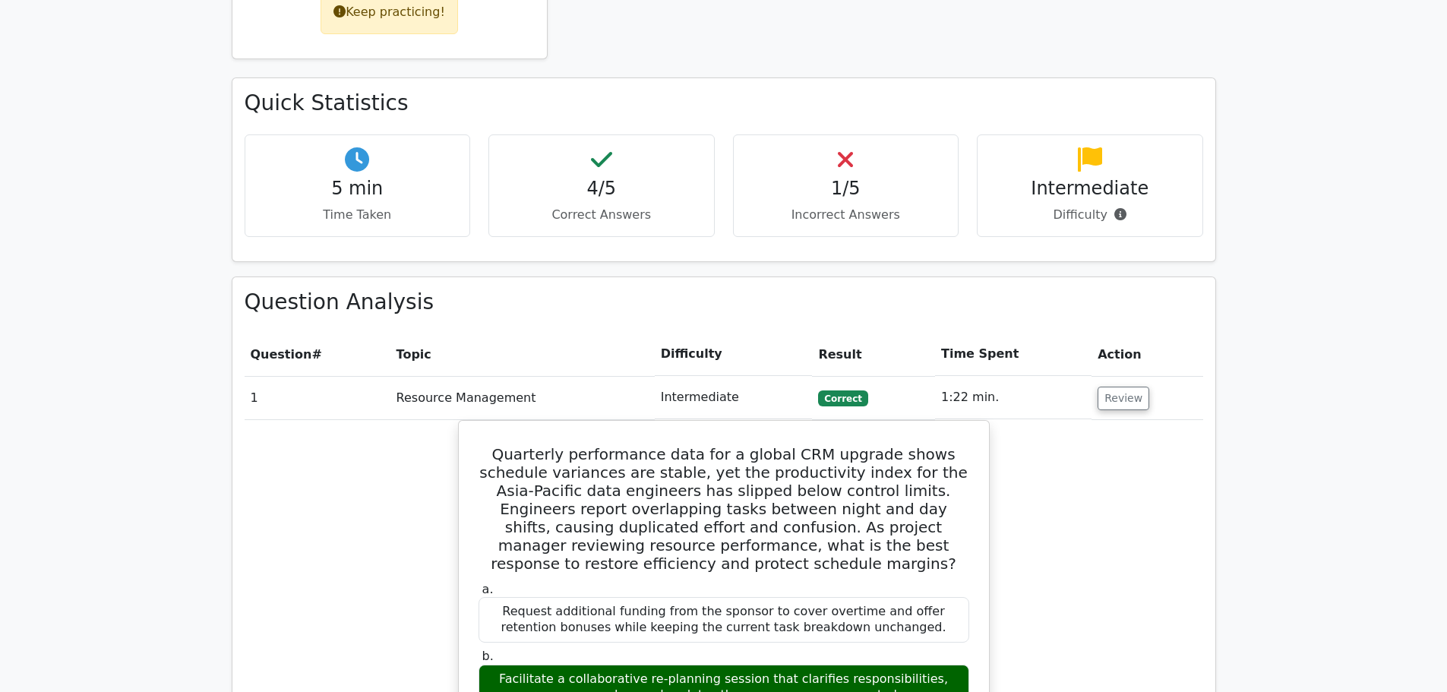
scroll to position [760, 0]
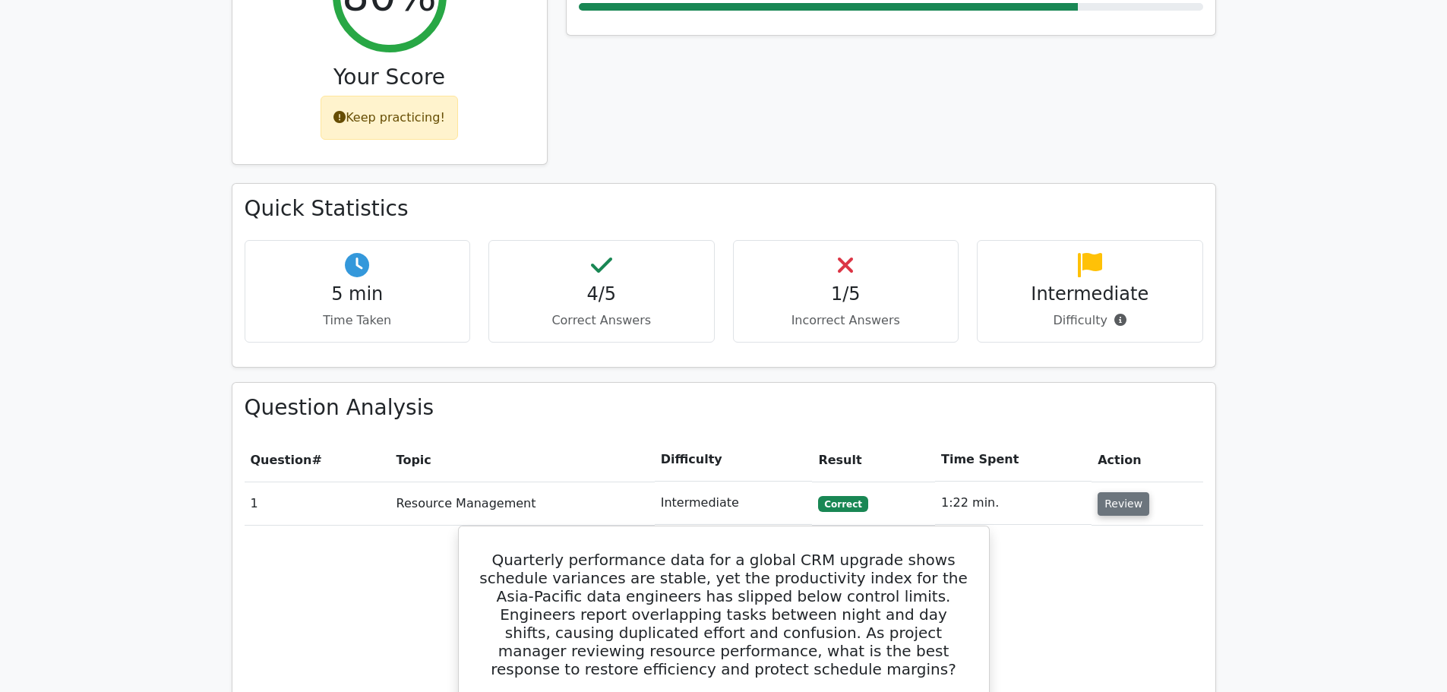
click at [1118, 492] on button "Review" at bounding box center [1124, 504] width 52 height 24
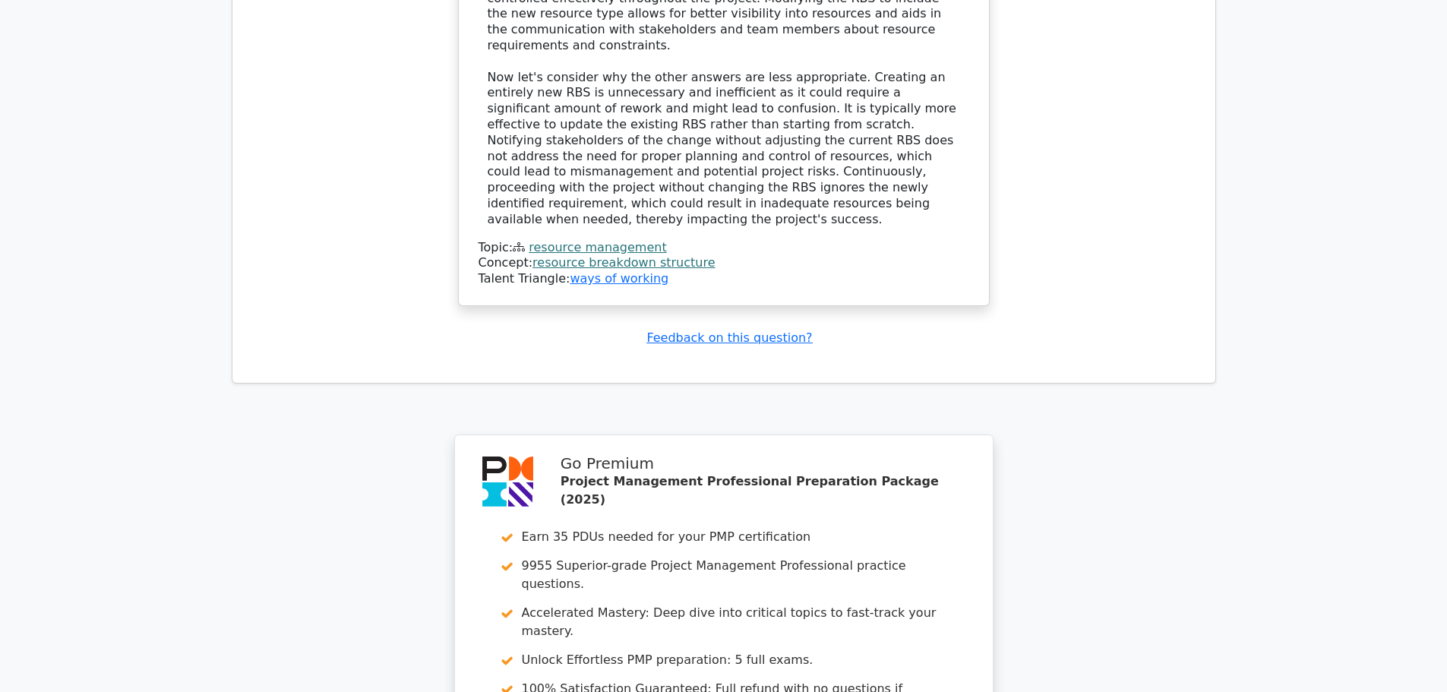
scroll to position [2328, 0]
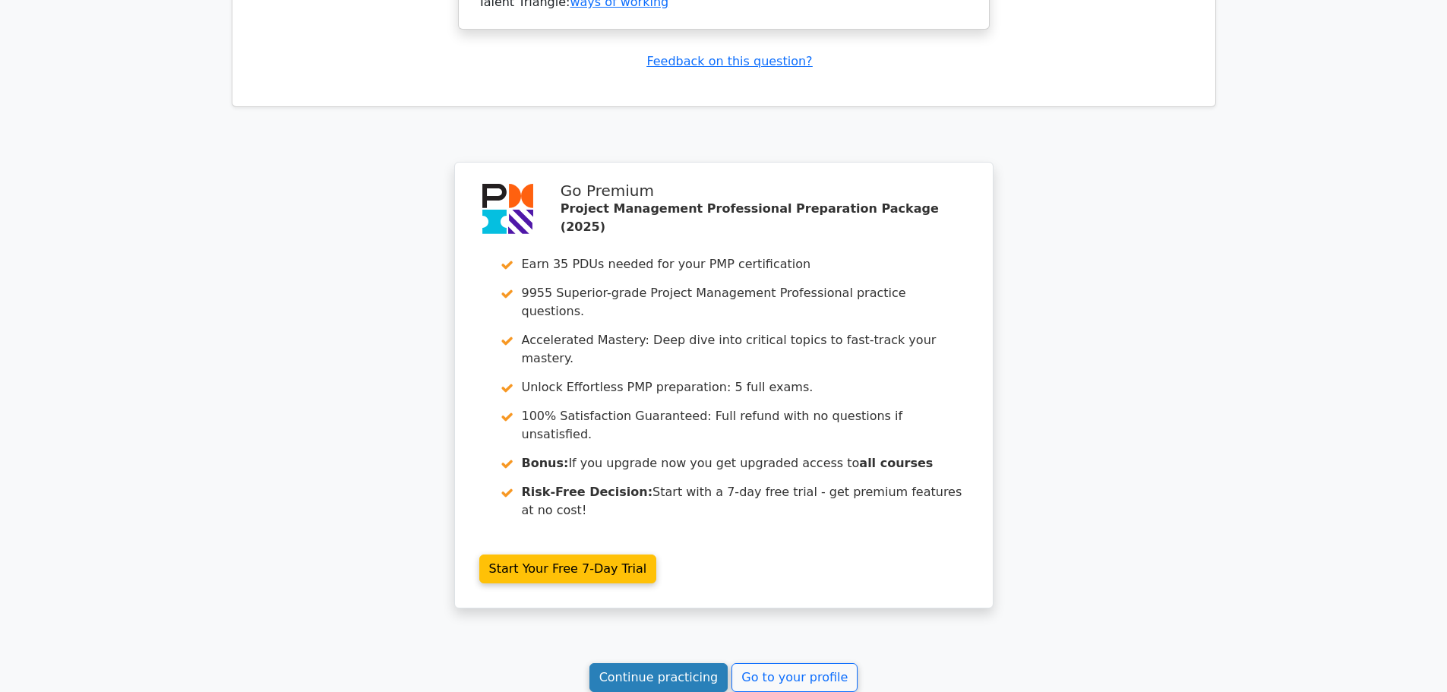
click at [681, 663] on link "Continue practicing" at bounding box center [658, 677] width 139 height 29
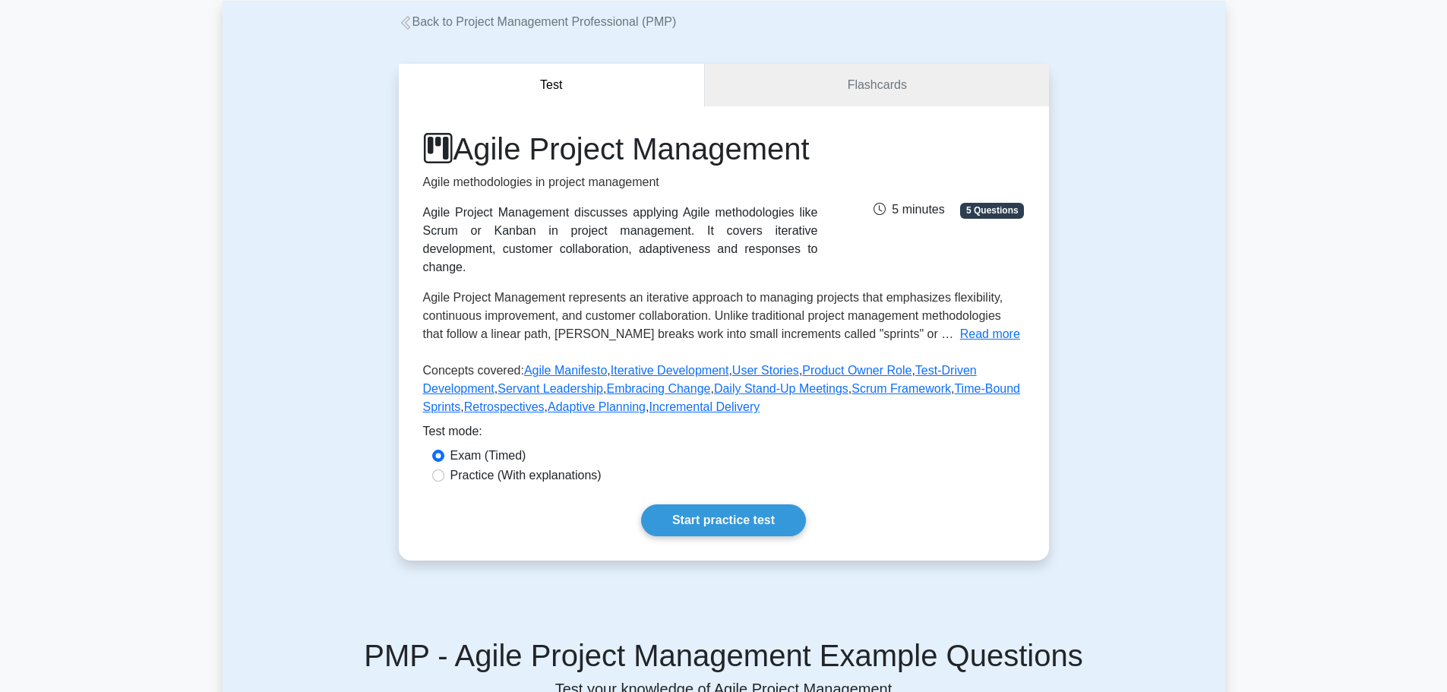
scroll to position [228, 0]
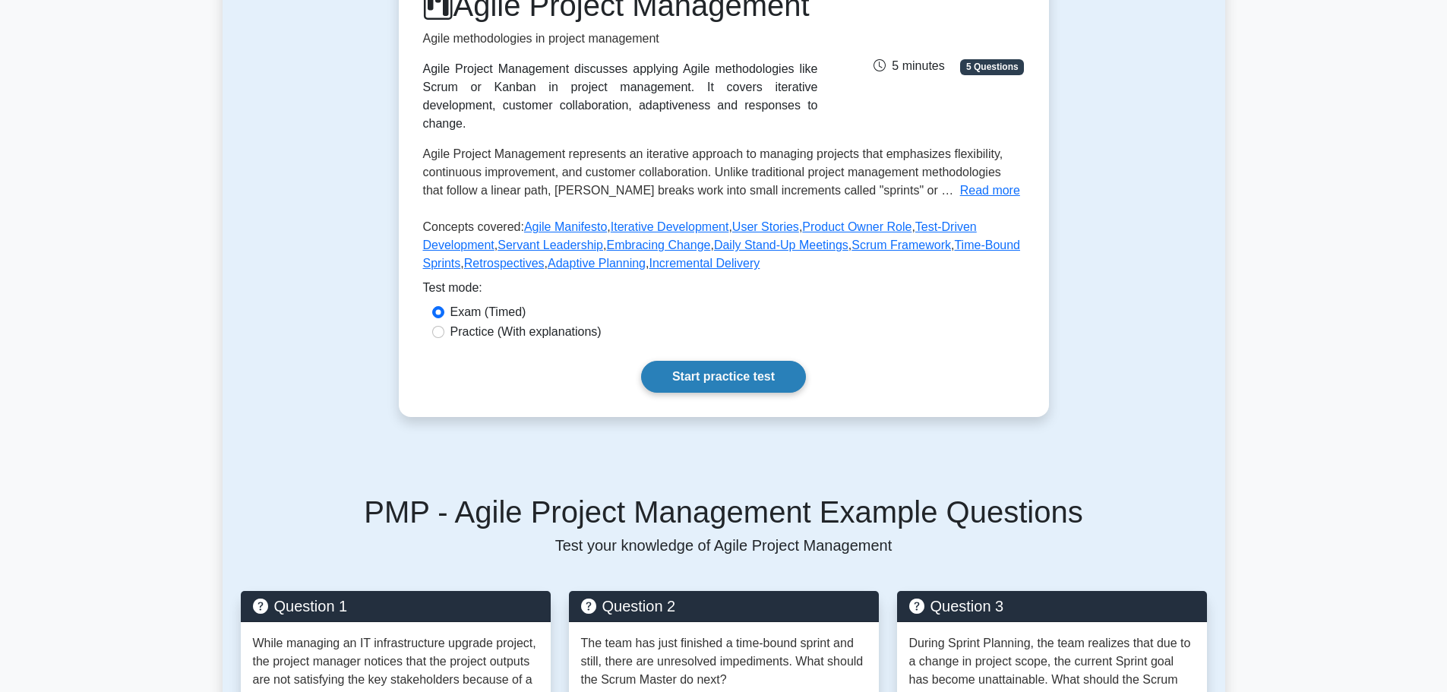
click at [698, 388] on link "Start practice test" at bounding box center [723, 377] width 165 height 32
